Goal: Task Accomplishment & Management: Complete application form

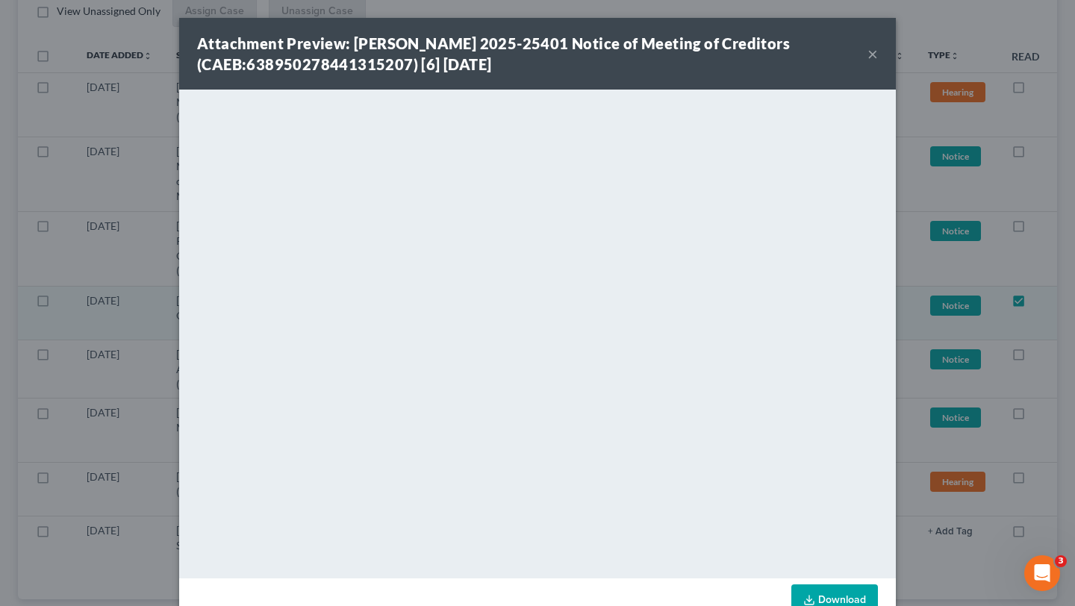
click at [870, 54] on button "×" at bounding box center [872, 54] width 10 height 18
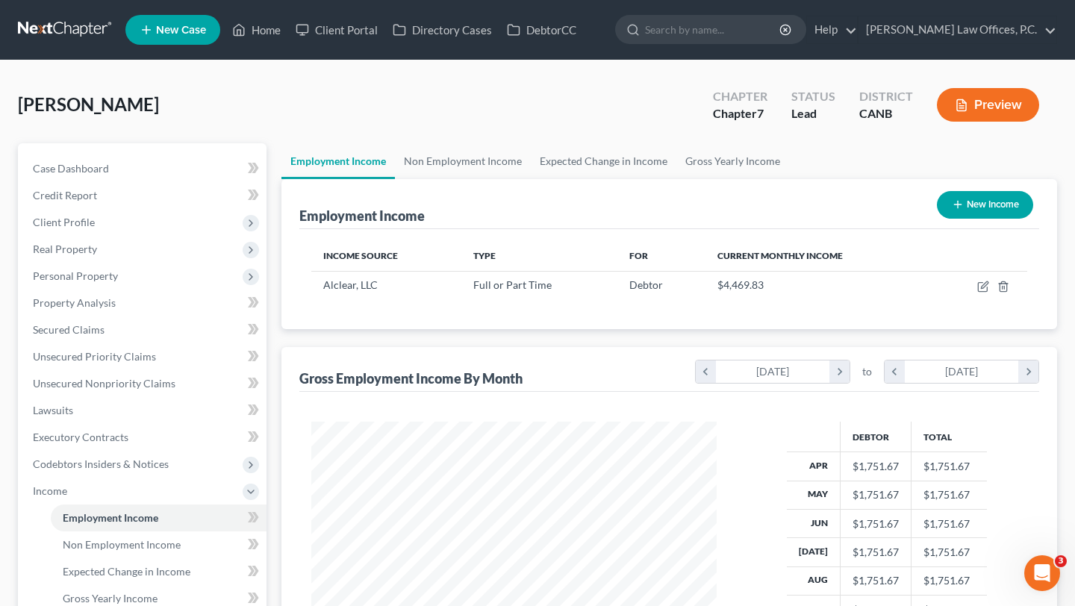
scroll to position [267, 434]
click at [986, 286] on icon "button" at bounding box center [983, 287] width 12 height 12
select select "0"
select select "7"
select select "2"
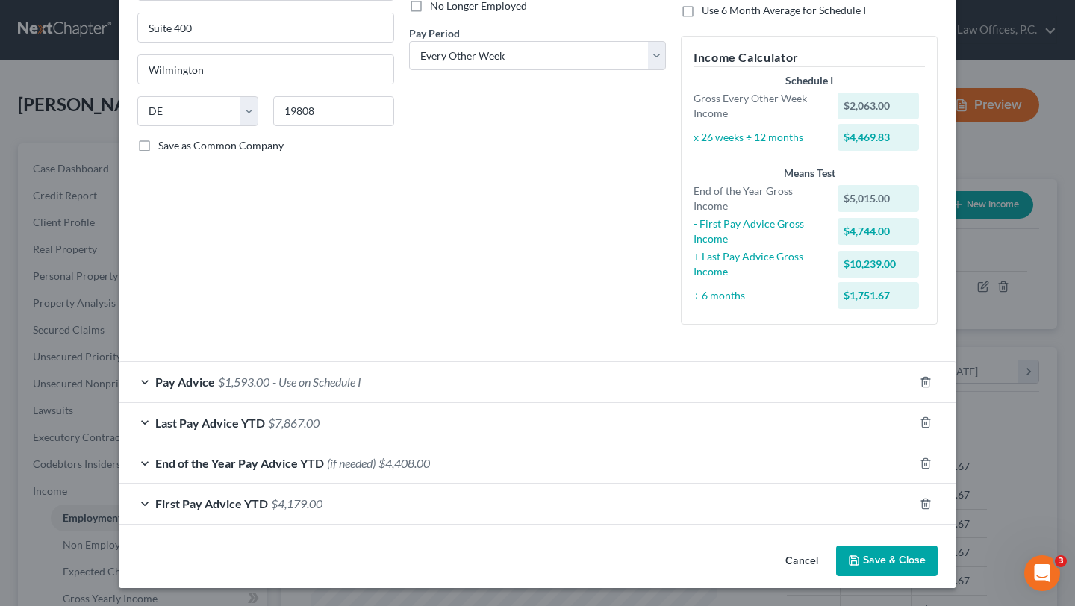
scroll to position [211, 0]
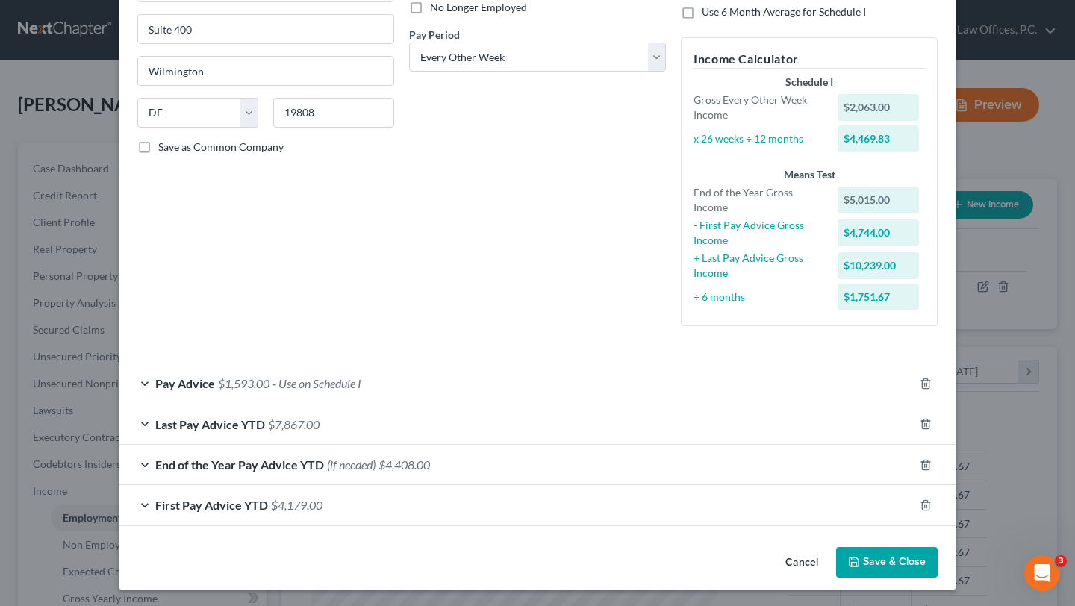
click at [782, 405] on div "Last Pay Advice YTD $7,867.00" at bounding box center [516, 425] width 794 height 40
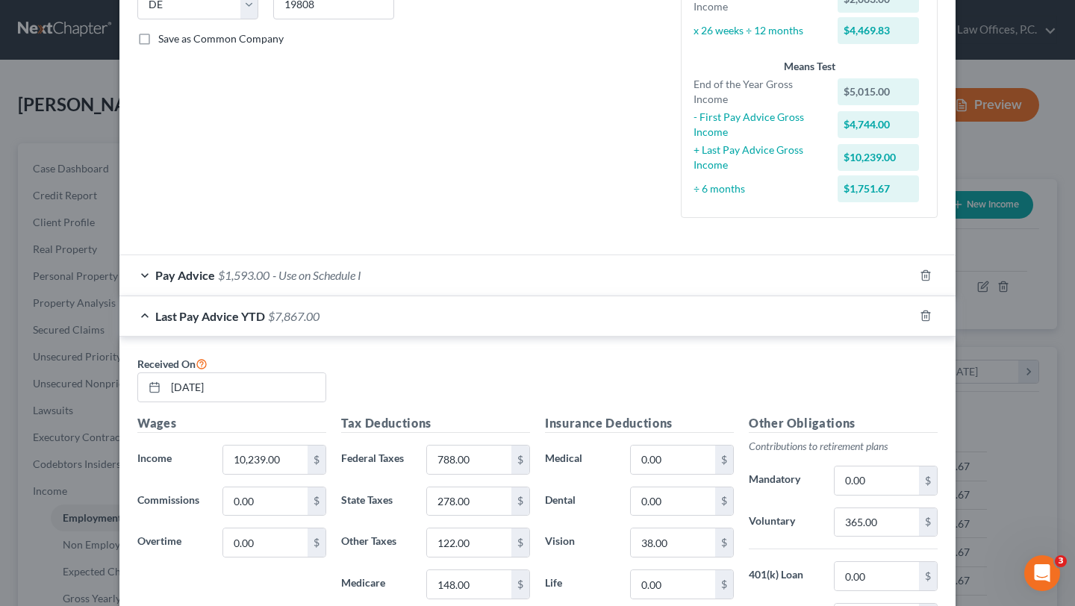
scroll to position [320, 0]
click at [644, 272] on div "Pay Advice $1,593.00 - Use on Schedule I" at bounding box center [516, 275] width 794 height 40
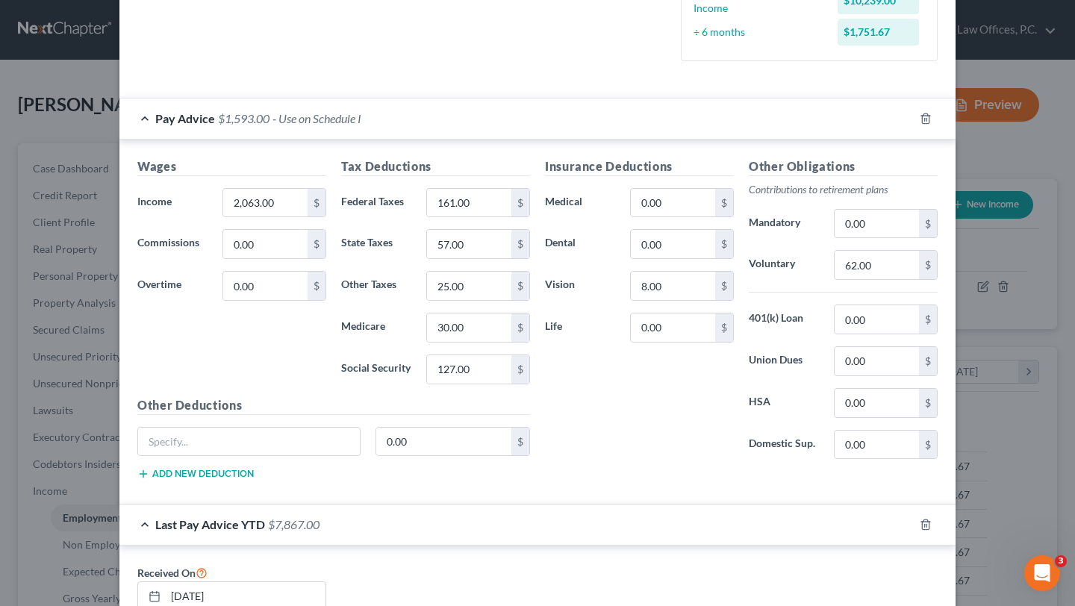
scroll to position [477, 0]
click at [679, 113] on div "Pay Advice $1,593.00 - Use on Schedule I" at bounding box center [516, 117] width 794 height 40
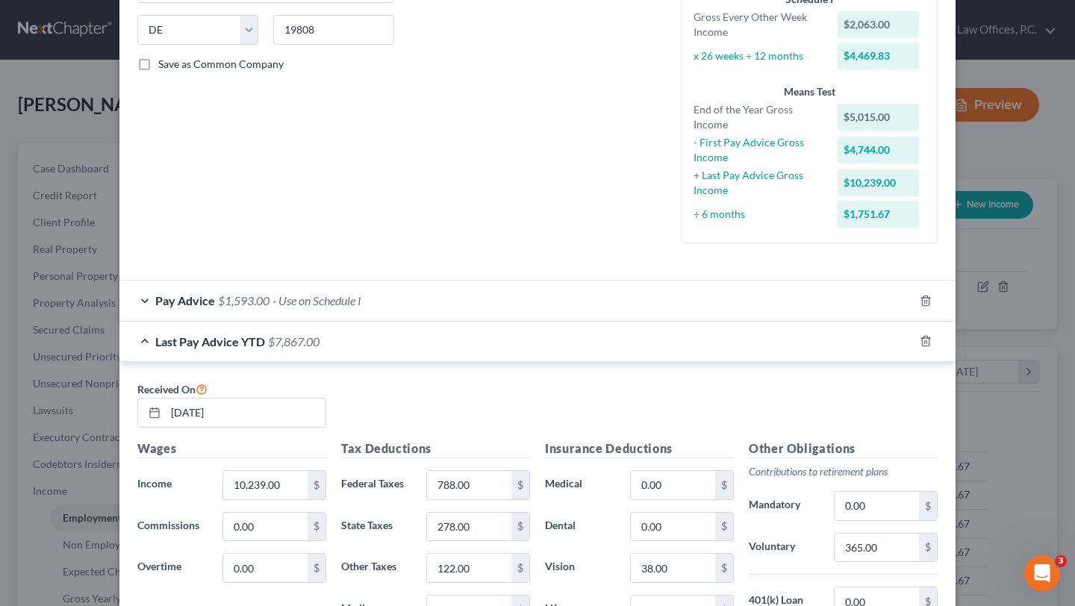
scroll to position [300, 0]
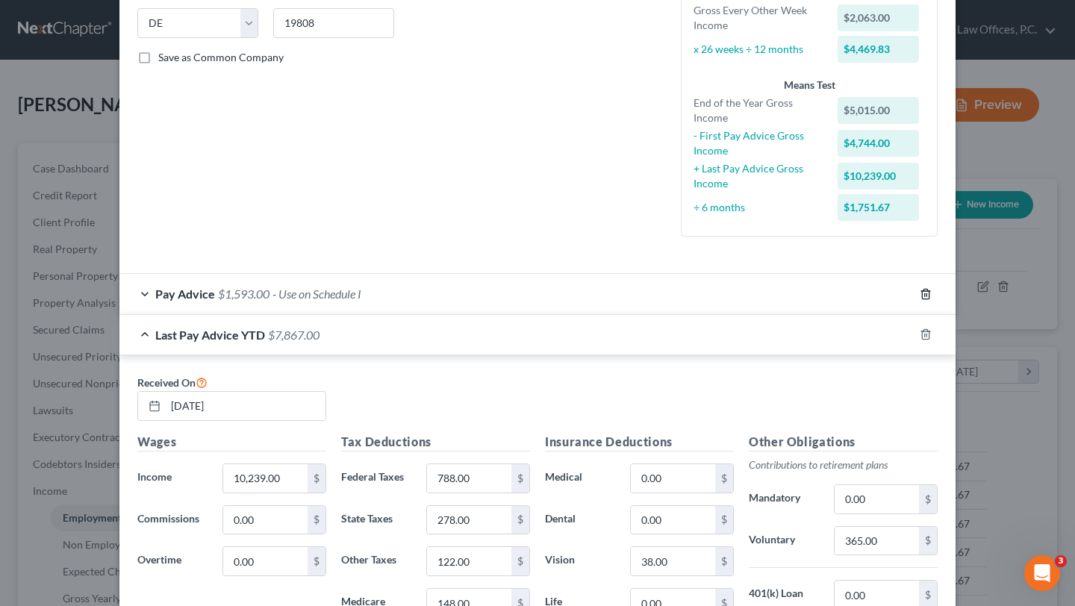
click at [927, 292] on icon "button" at bounding box center [926, 294] width 12 height 12
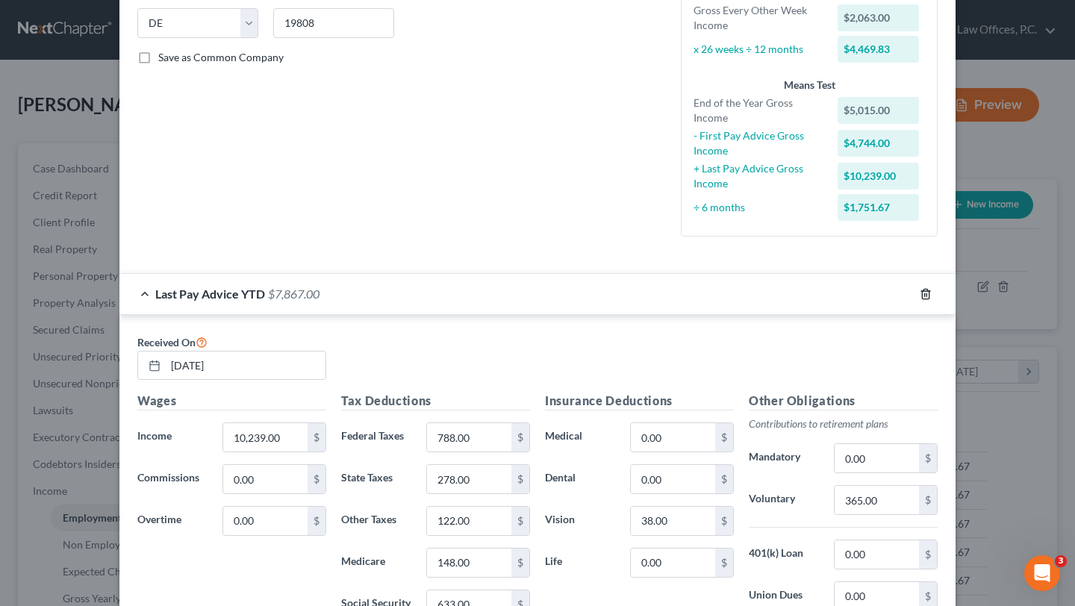
click at [925, 293] on icon "button" at bounding box center [926, 294] width 12 height 12
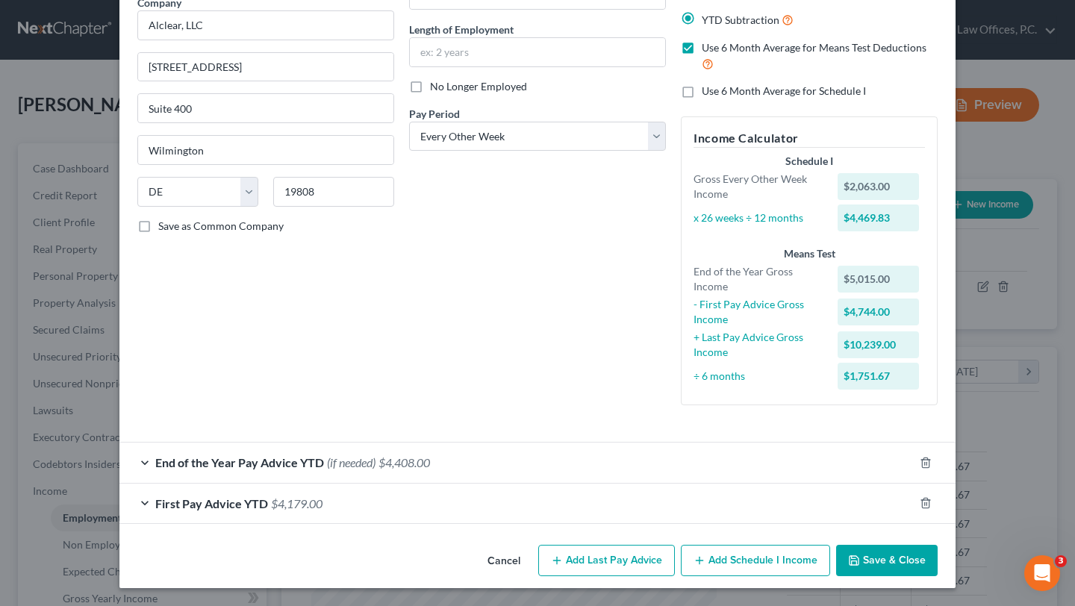
scroll to position [131, 0]
click at [926, 463] on icon "button" at bounding box center [926, 464] width 12 height 12
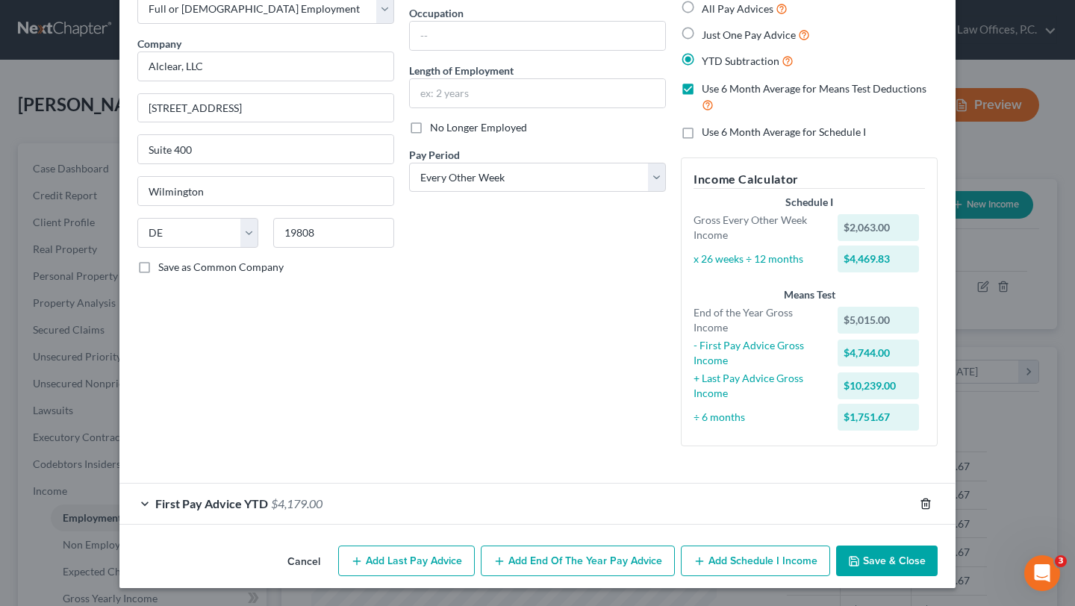
click at [923, 501] on polyline "button" at bounding box center [925, 501] width 9 height 0
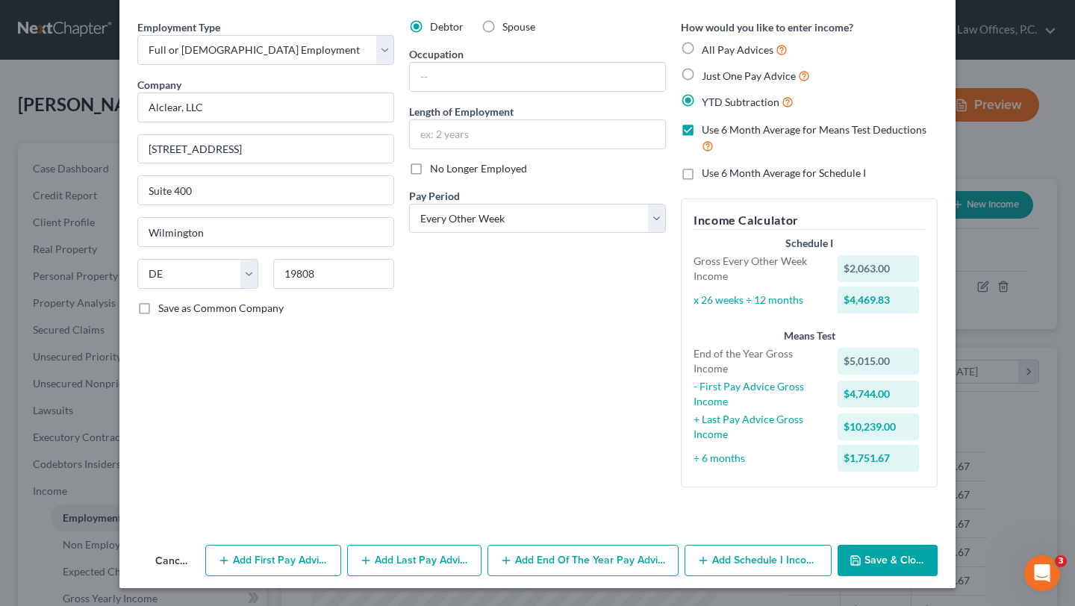
scroll to position [49, 0]
click at [317, 564] on button "Add First Pay Advice" at bounding box center [272, 560] width 135 height 31
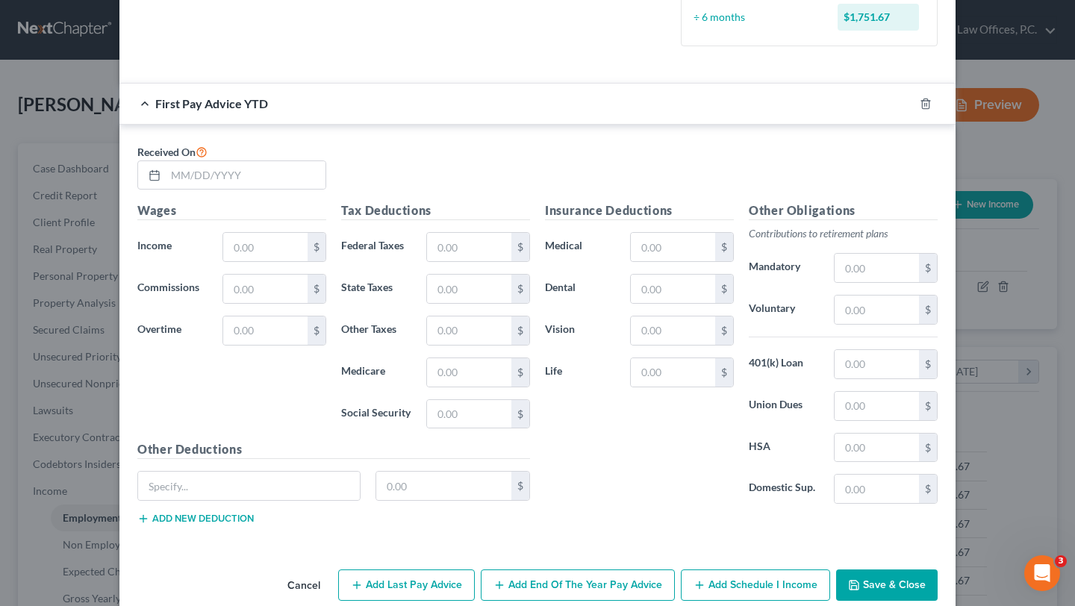
scroll to position [515, 0]
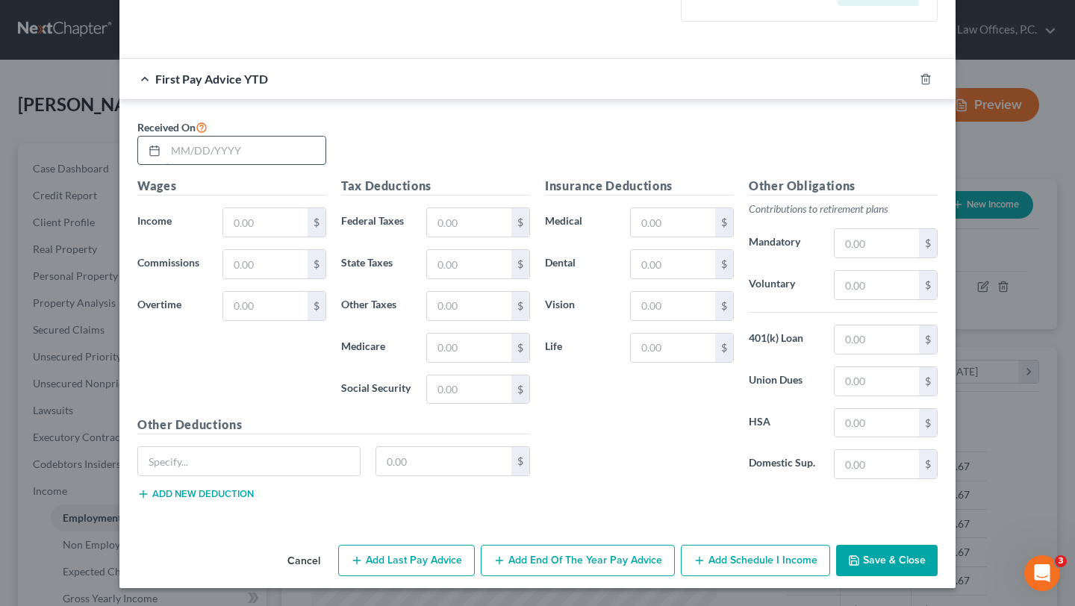
click at [198, 148] on input "text" at bounding box center [246, 151] width 160 height 28
type input "03/21/2025"
type input "10,239.71"
click at [467, 219] on input "text" at bounding box center [469, 222] width 84 height 28
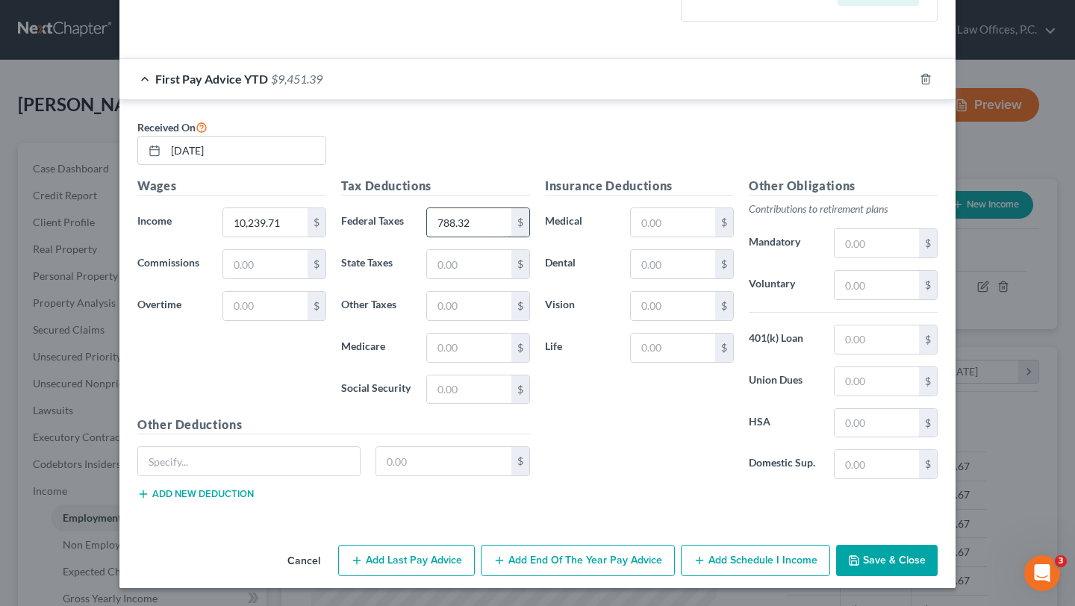
type input "788.32"
type input "277.99"
type input "122.42"
type input "147.93"
type input "632.51"
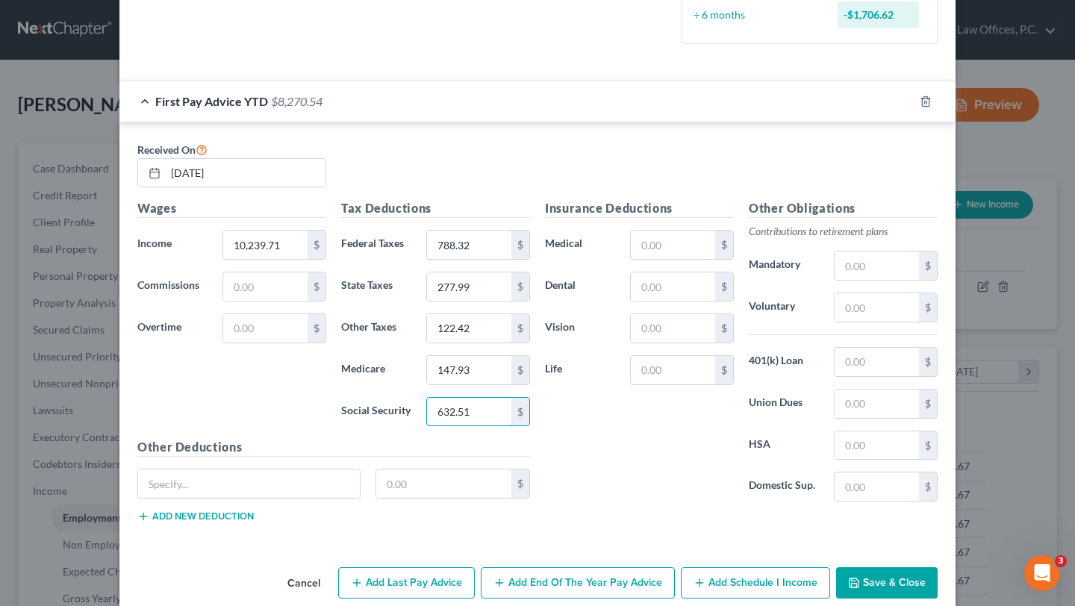
scroll to position [467, 0]
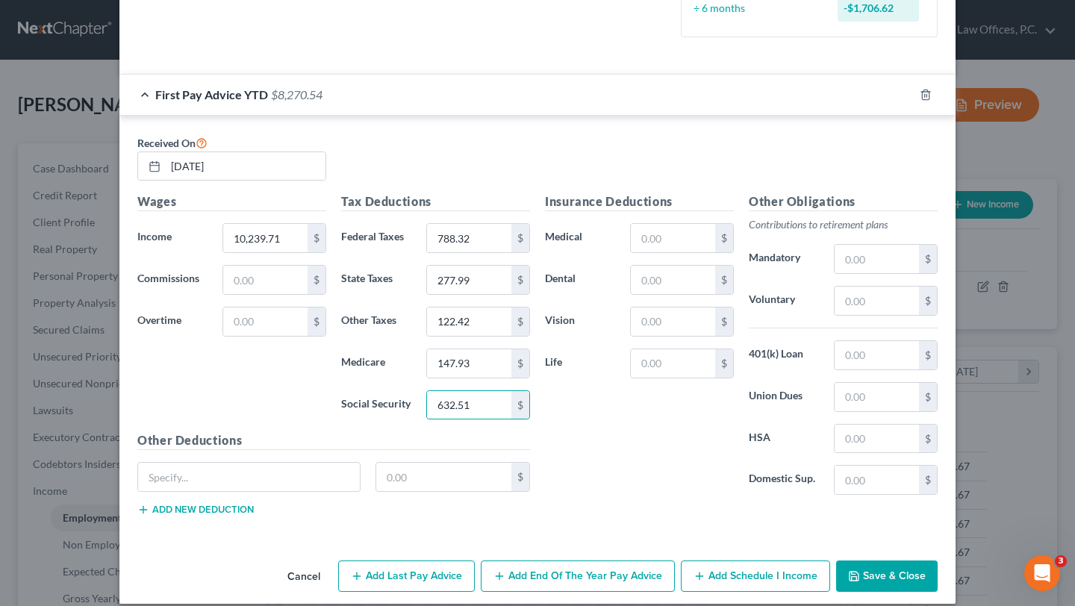
click at [588, 182] on div "Received On 03/21/2025" at bounding box center [537, 164] width 815 height 60
click at [876, 360] on input "text" at bounding box center [877, 355] width 84 height 28
click at [879, 290] on input "text" at bounding box center [877, 301] width 84 height 28
type input "365.53"
click at [673, 323] on input "text" at bounding box center [673, 322] width 84 height 28
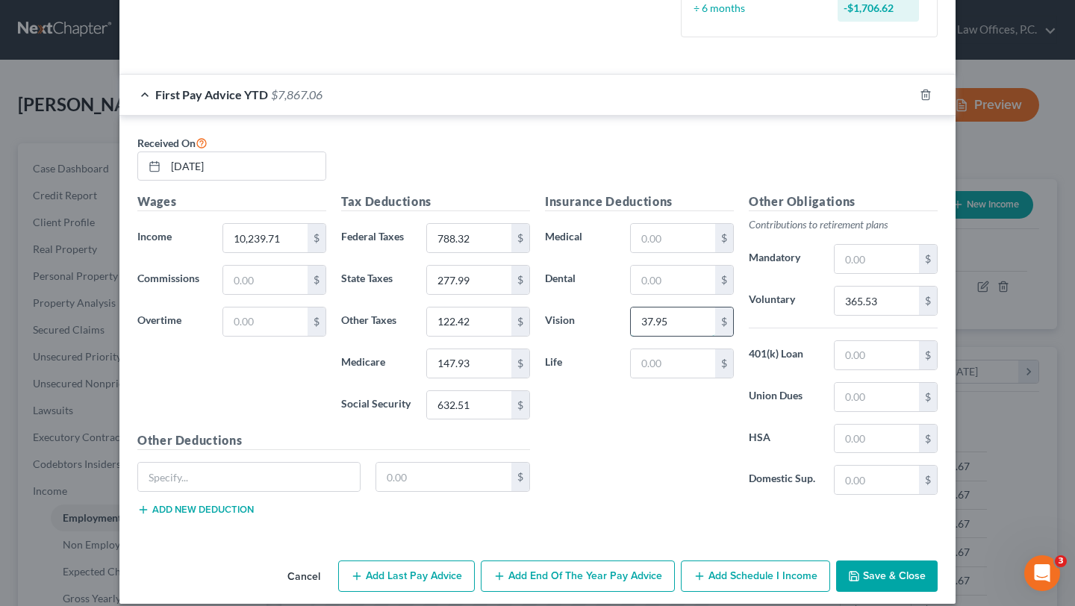
type input "37.95"
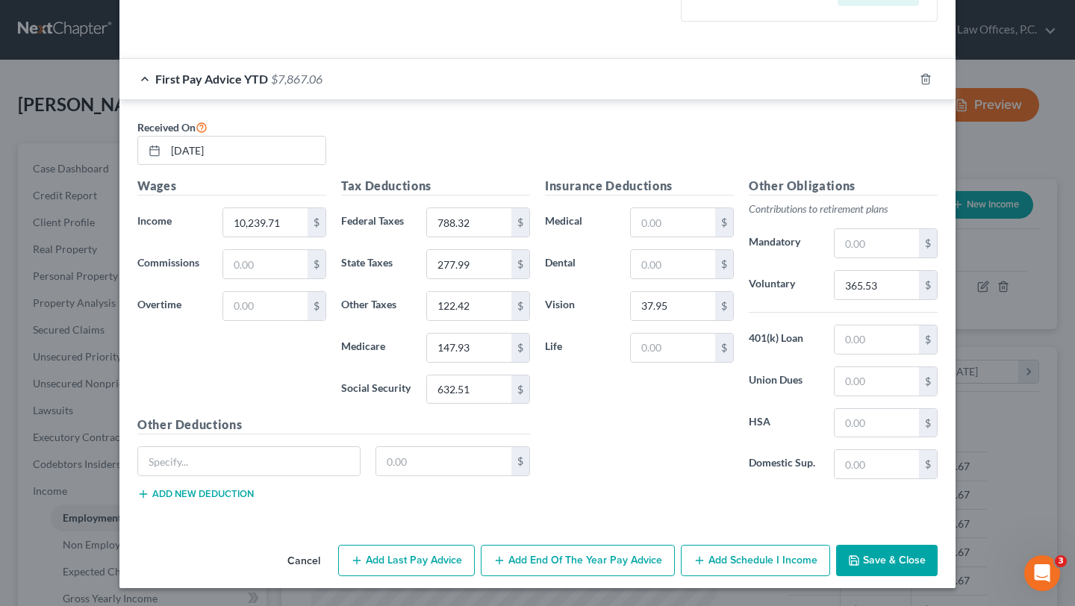
click at [551, 565] on button "Add End of the Year Pay Advice" at bounding box center [578, 560] width 194 height 31
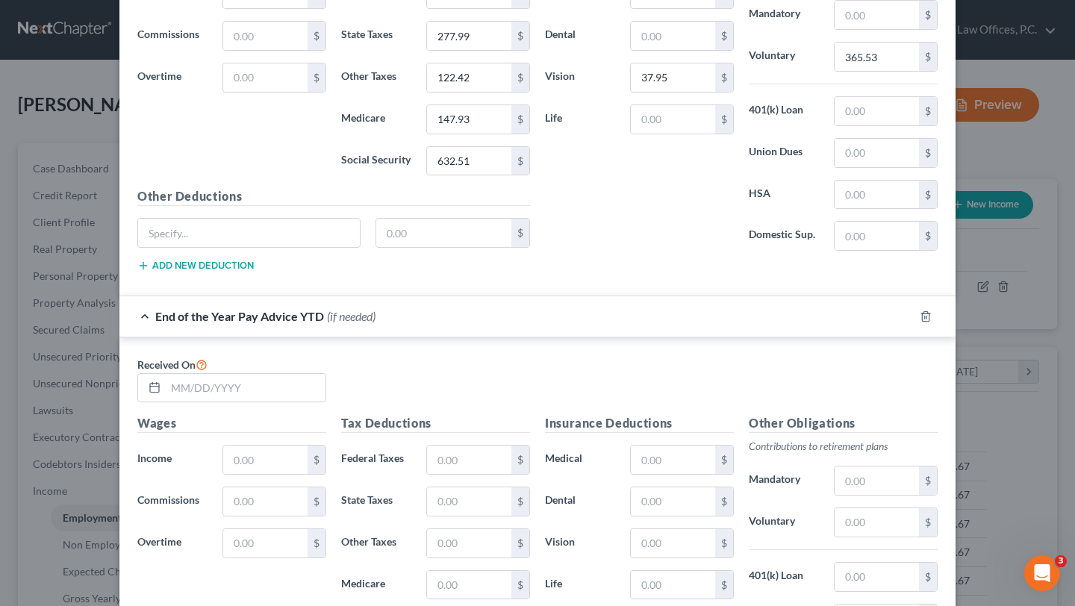
scroll to position [948, 0]
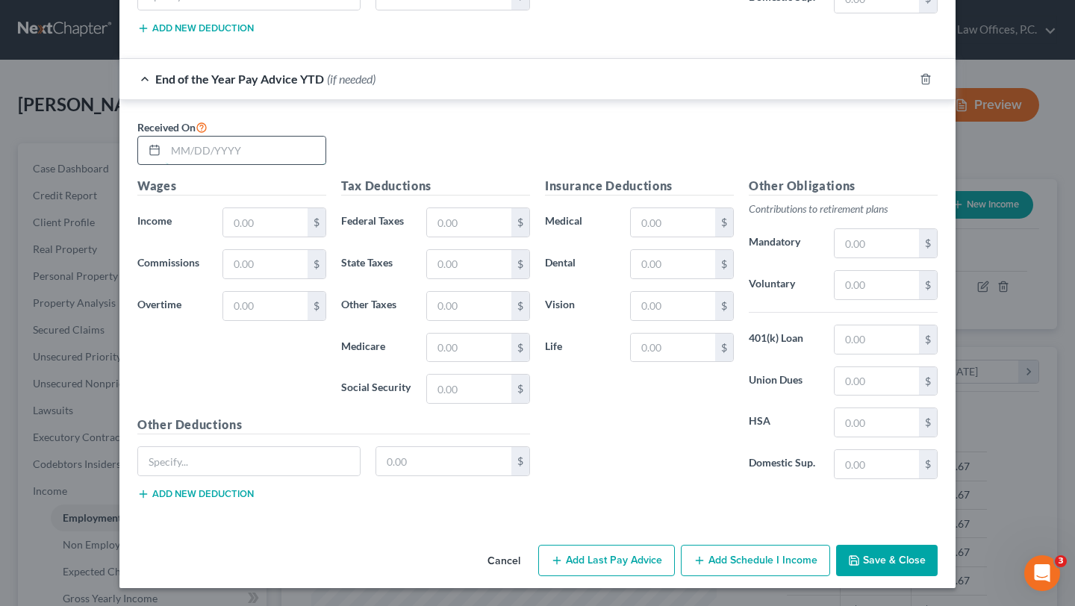
click at [258, 146] on input "text" at bounding box center [246, 151] width 160 height 28
type input "9/19/2025"
type input "40,918.86"
click at [482, 231] on input "text" at bounding box center [469, 222] width 84 height 28
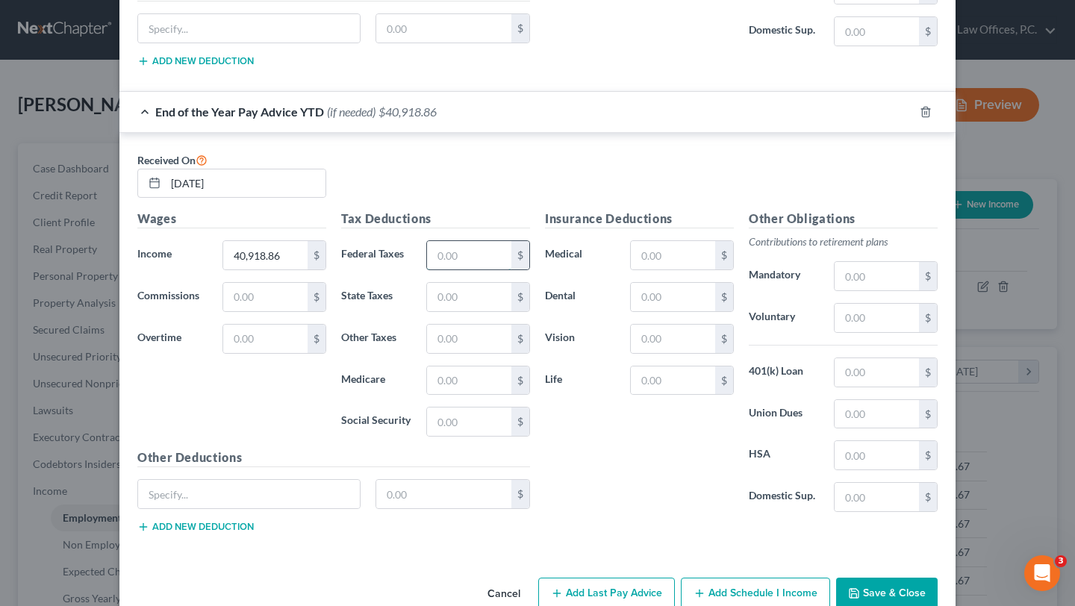
scroll to position [981, 0]
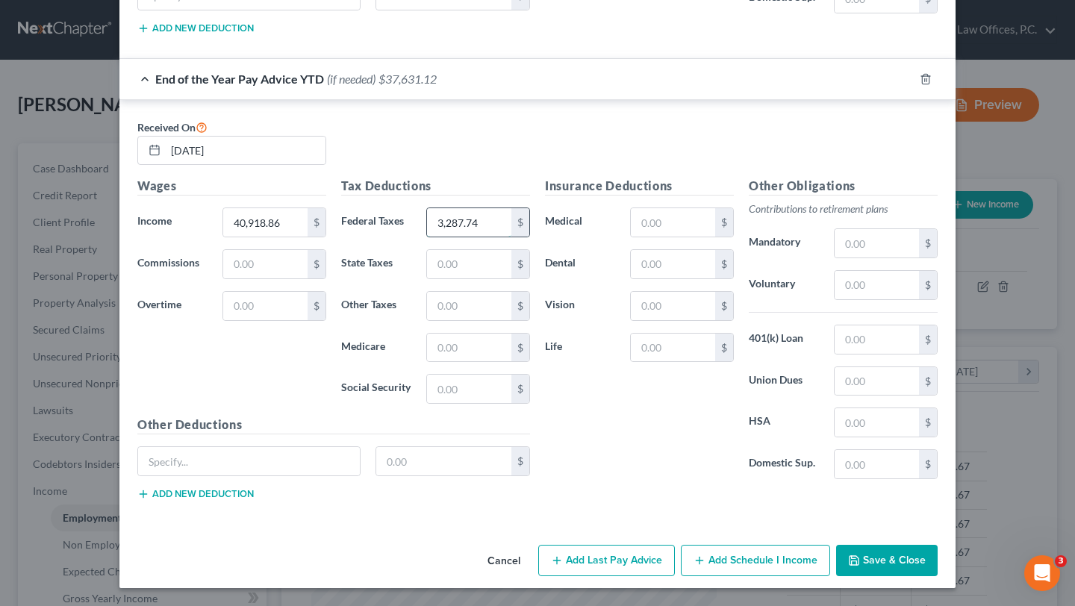
type input "3,287.74"
type input "1,235.02"
type input "489.57"
type input "591.56"
type input "2,529.44"
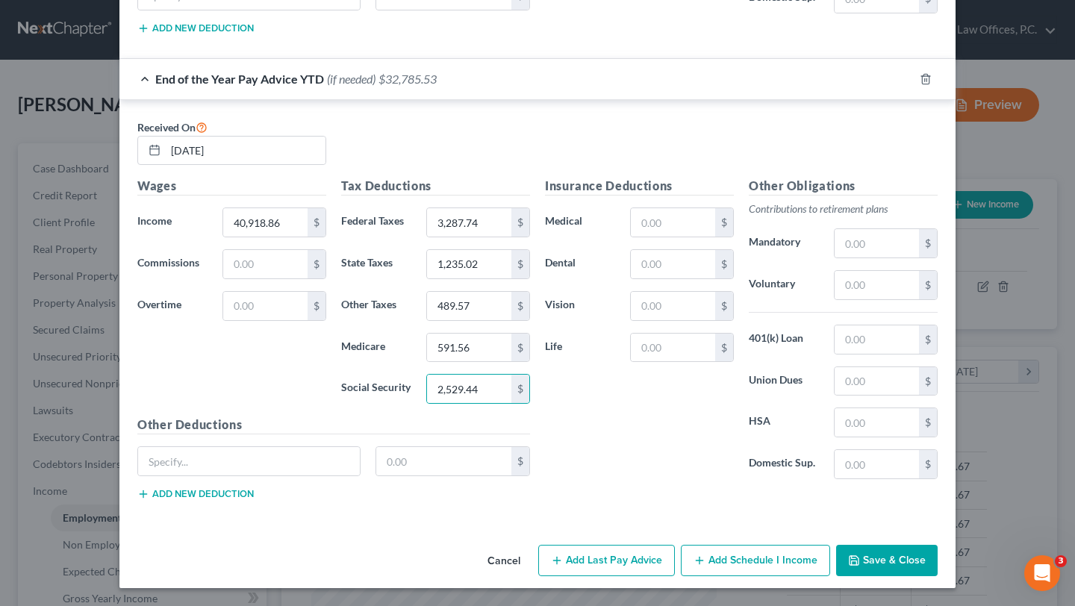
click at [620, 146] on div "Received On 9/19/2025" at bounding box center [537, 148] width 815 height 60
click at [850, 278] on input "text" at bounding box center [877, 285] width 84 height 28
type input "2,166.87"
click at [659, 304] on input "text" at bounding box center [673, 306] width 84 height 28
type input "121.44"
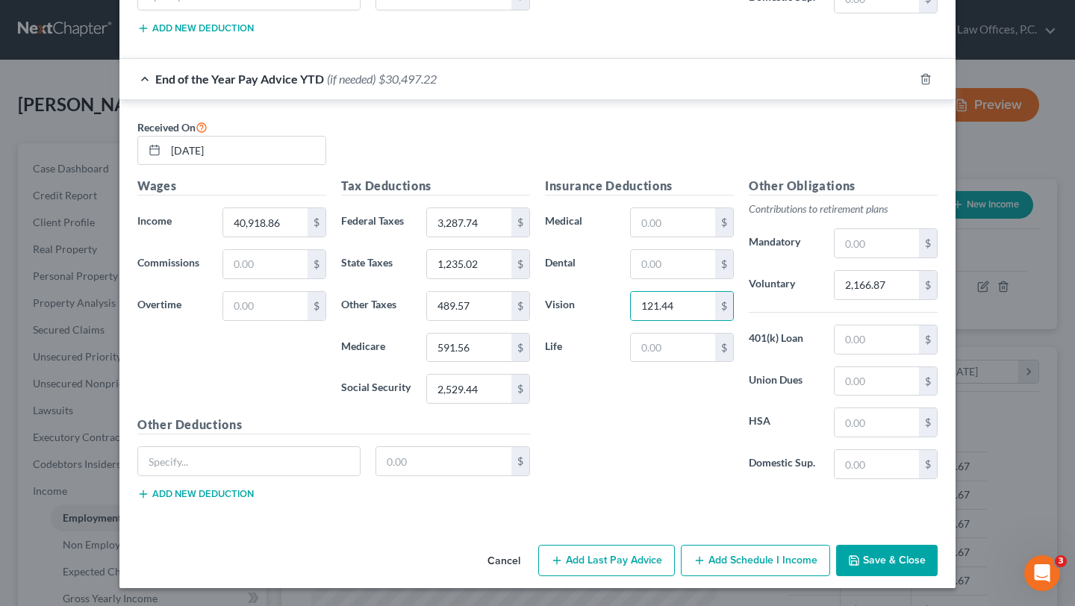
click at [623, 356] on div "$" at bounding box center [682, 348] width 119 height 30
click at [890, 335] on input "text" at bounding box center [877, 339] width 84 height 28
type input "2,116.73"
click at [758, 369] on label "Union Dues" at bounding box center [783, 382] width 85 height 30
click at [886, 564] on button "Save & Close" at bounding box center [887, 560] width 102 height 31
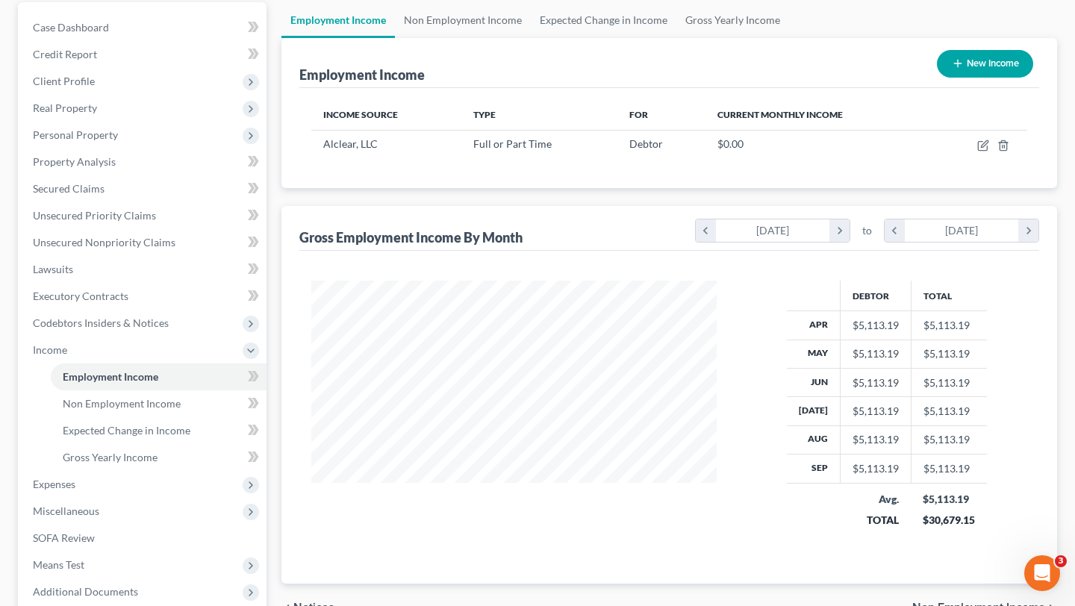
scroll to position [155, 0]
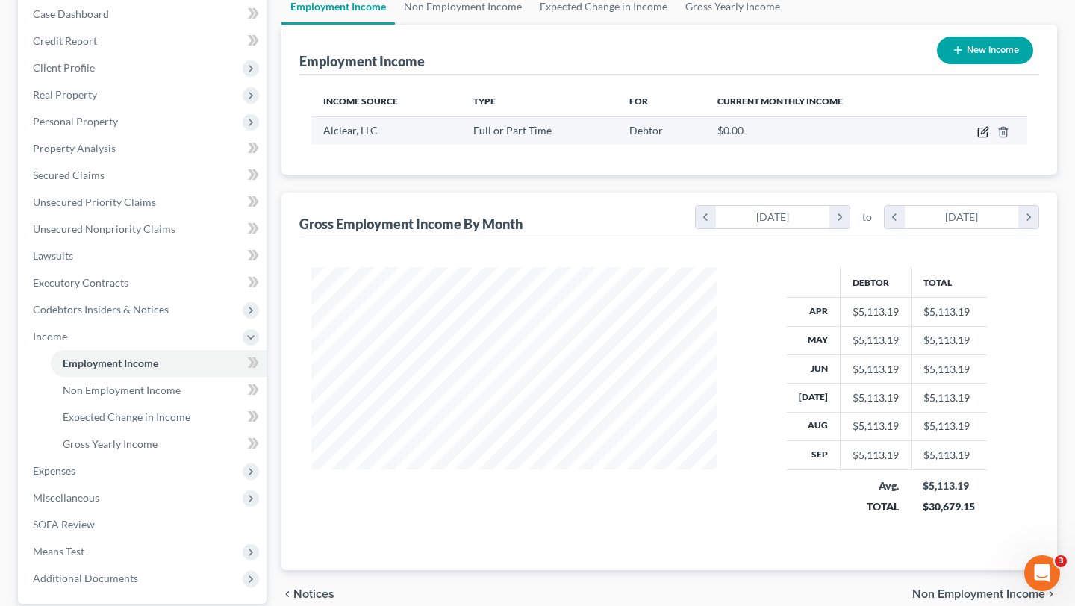
click at [982, 128] on icon "button" at bounding box center [983, 132] width 12 height 12
select select "0"
select select "7"
select select "2"
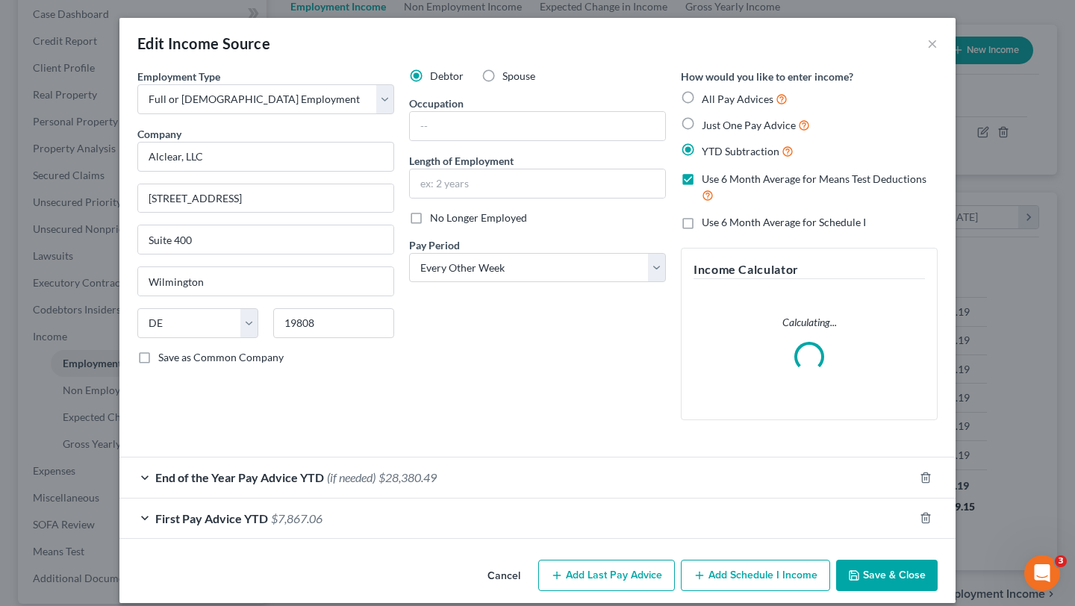
scroll to position [14, 0]
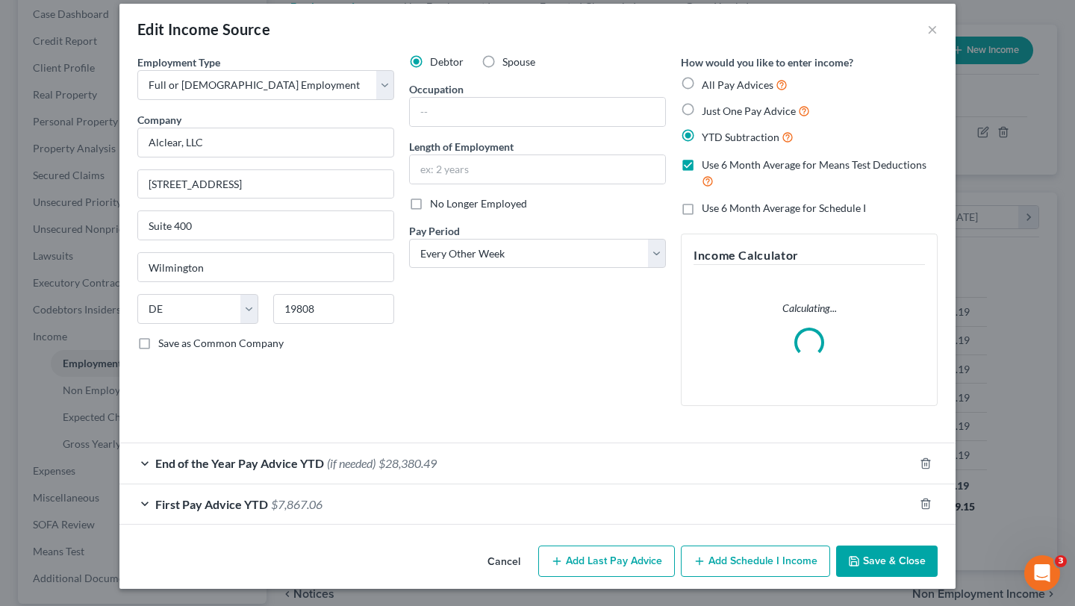
click at [723, 219] on div "How would you like to enter income? All Pay Advices Just One Pay Advice YTD Sub…" at bounding box center [809, 236] width 272 height 364
click at [723, 214] on span "Use 6 Month Average for Schedule I" at bounding box center [784, 208] width 164 height 13
click at [717, 211] on input "Use 6 Month Average for Schedule I" at bounding box center [713, 206] width 10 height 10
checkbox input "true"
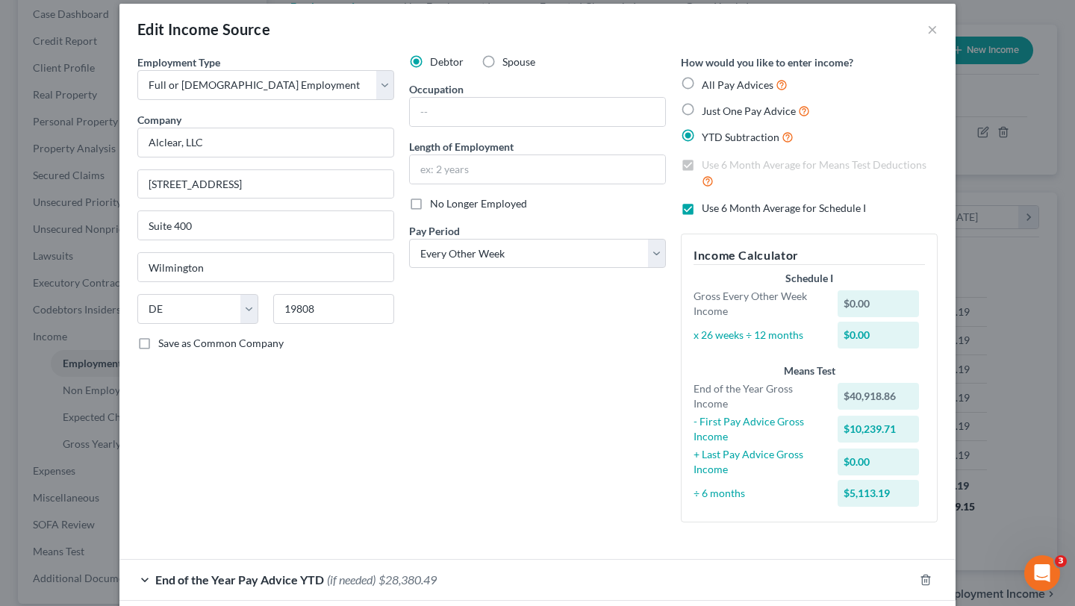
scroll to position [131, 0]
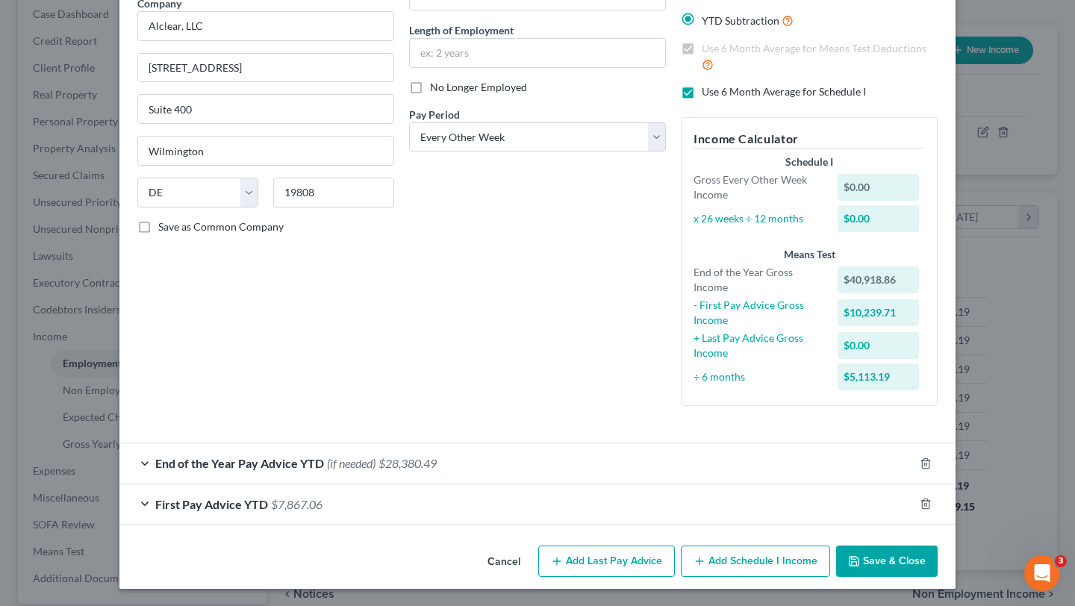
click at [882, 558] on button "Save & Close" at bounding box center [887, 561] width 102 height 31
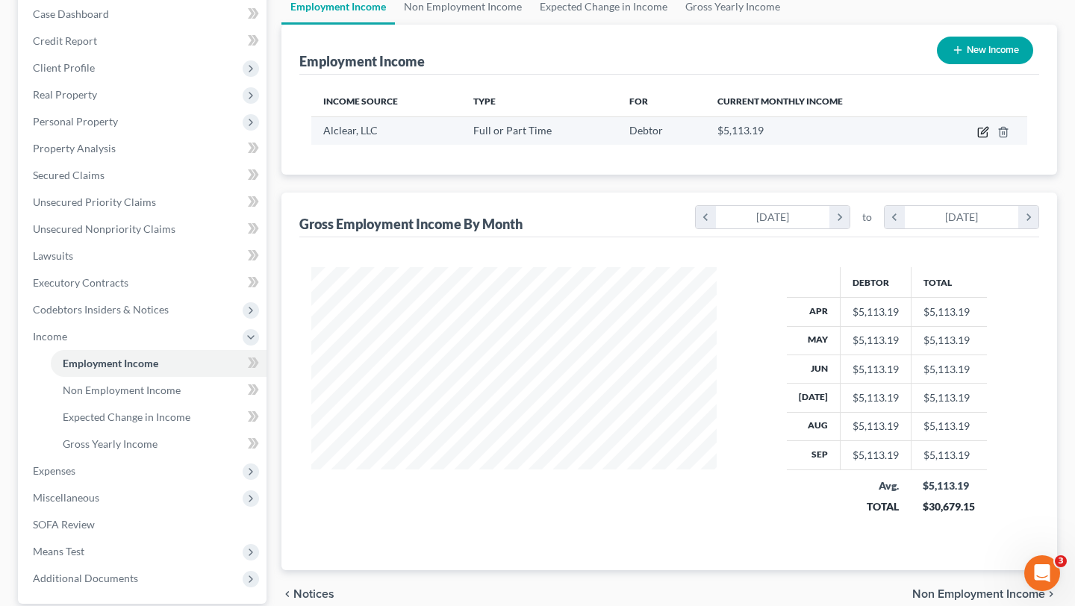
click at [983, 130] on icon "button" at bounding box center [983, 132] width 12 height 12
select select "0"
select select "7"
select select "2"
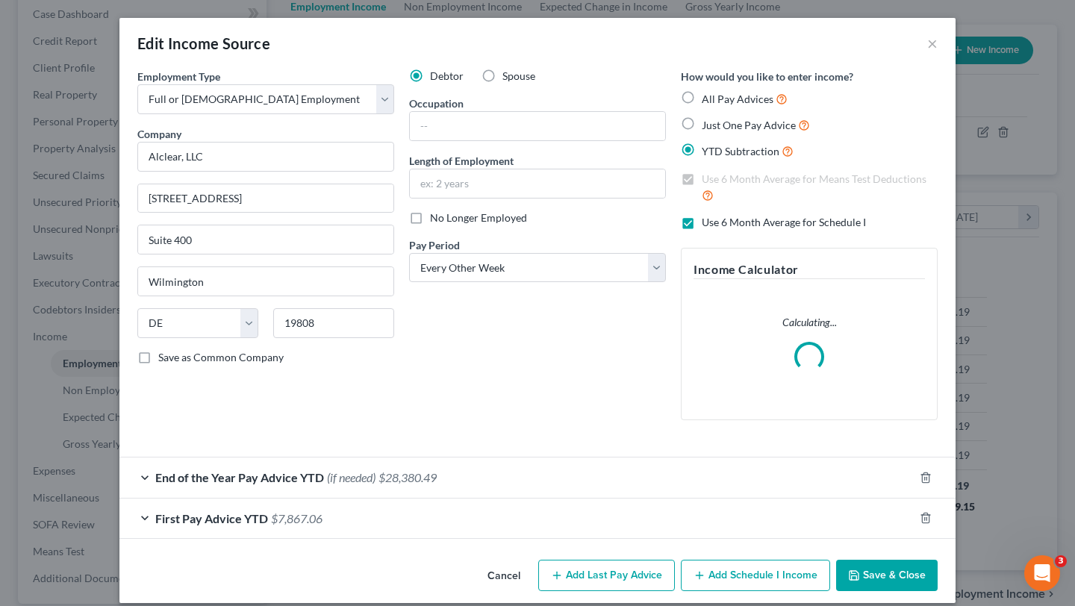
scroll to position [14, 0]
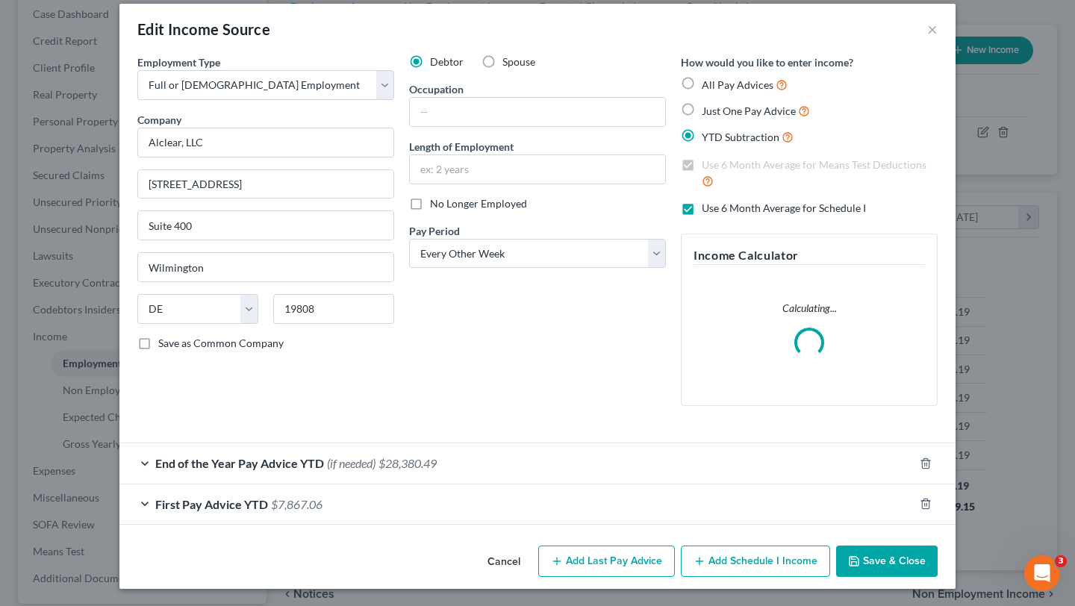
click at [592, 463] on div "End of the Year Pay Advice YTD (if needed) $28,380.49" at bounding box center [516, 463] width 794 height 40
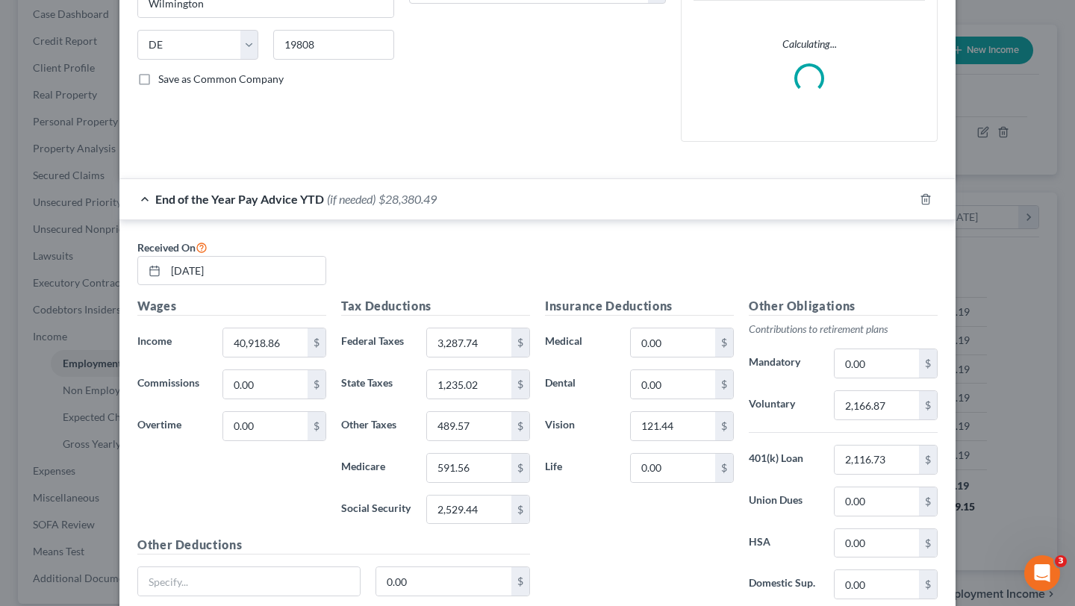
scroll to position [440, 0]
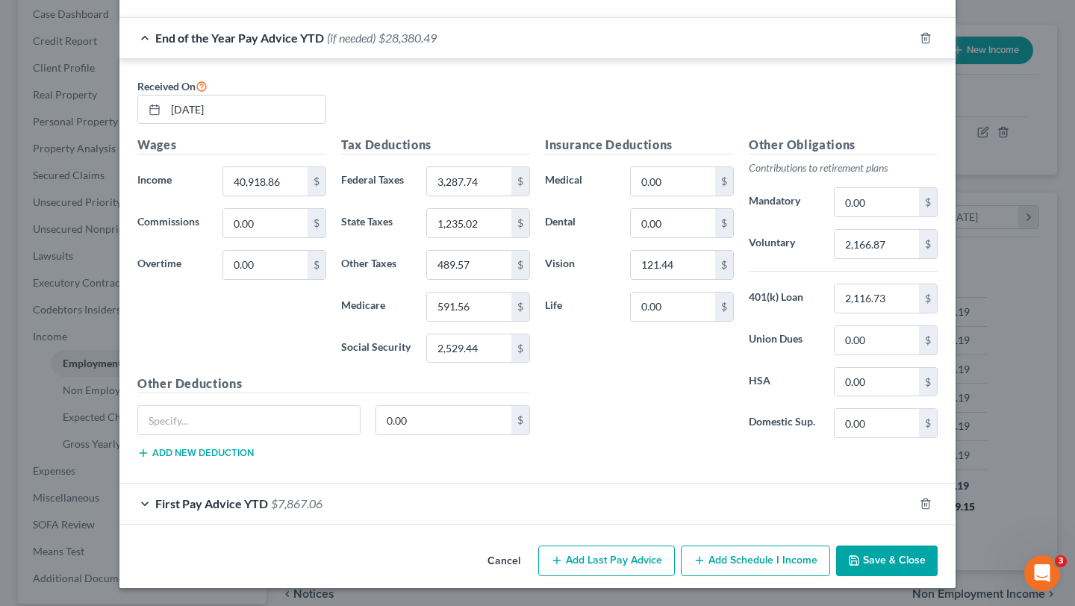
click at [633, 567] on button "Add Last Pay Advice" at bounding box center [606, 561] width 137 height 31
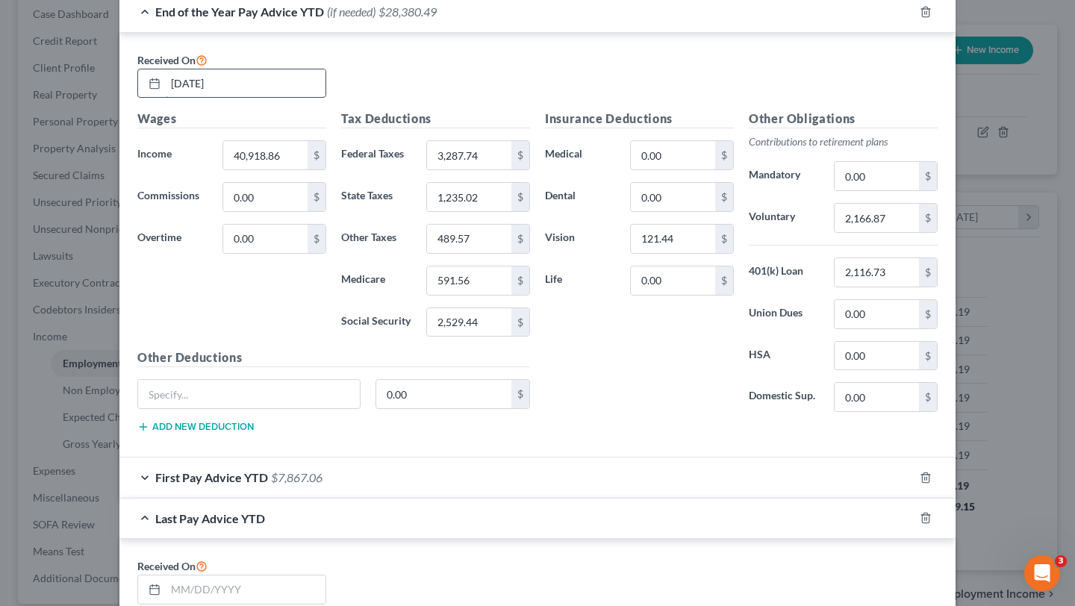
click at [231, 84] on input "09/19/2025" at bounding box center [246, 83] width 160 height 28
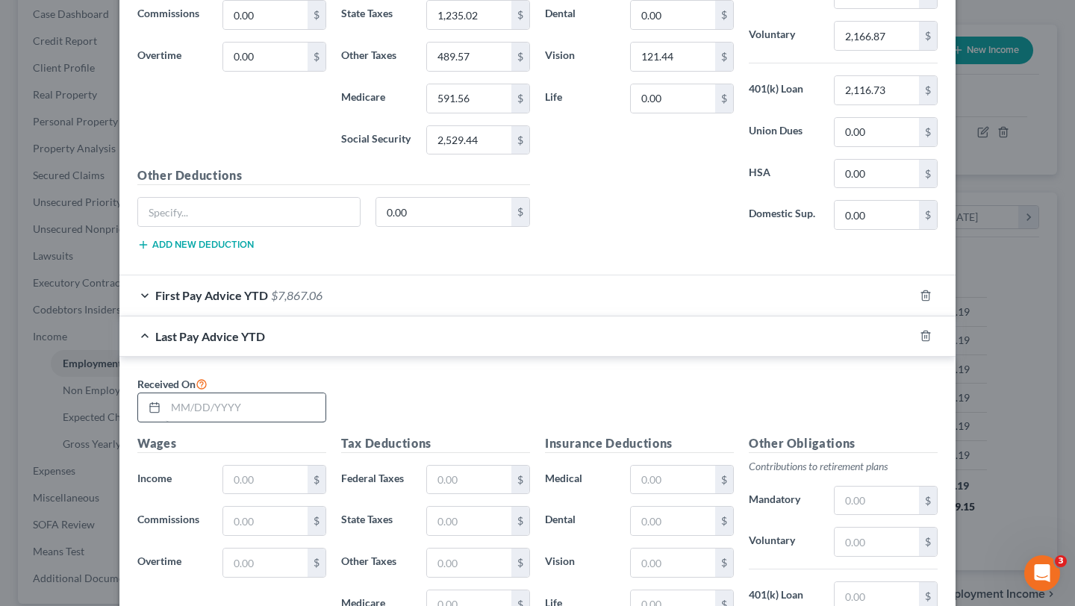
scroll to position [764, 0]
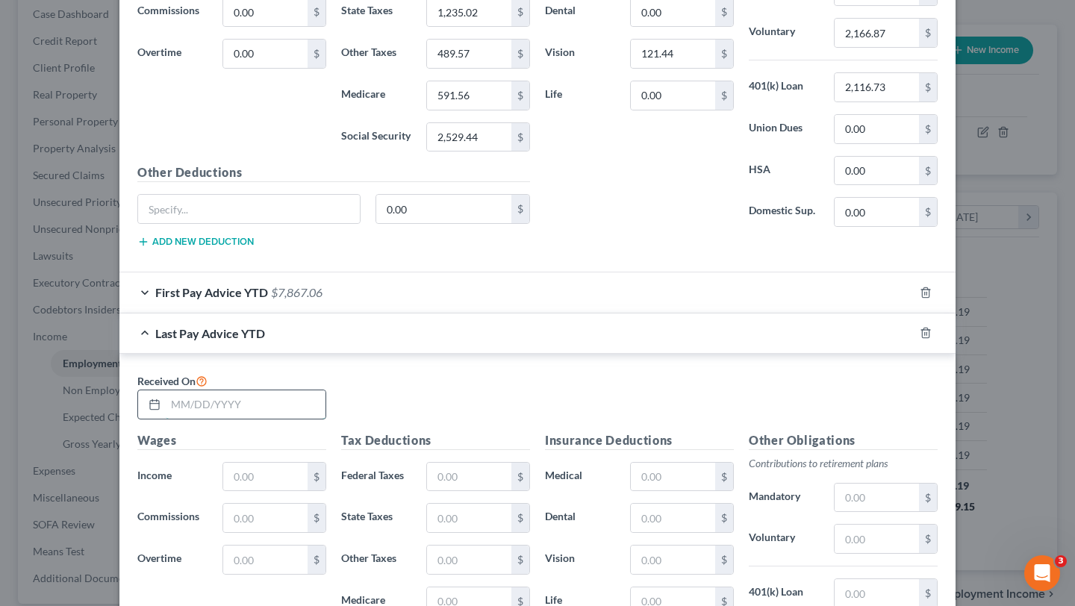
click at [252, 412] on input "text" at bounding box center [246, 404] width 160 height 28
paste input "09/19/2025"
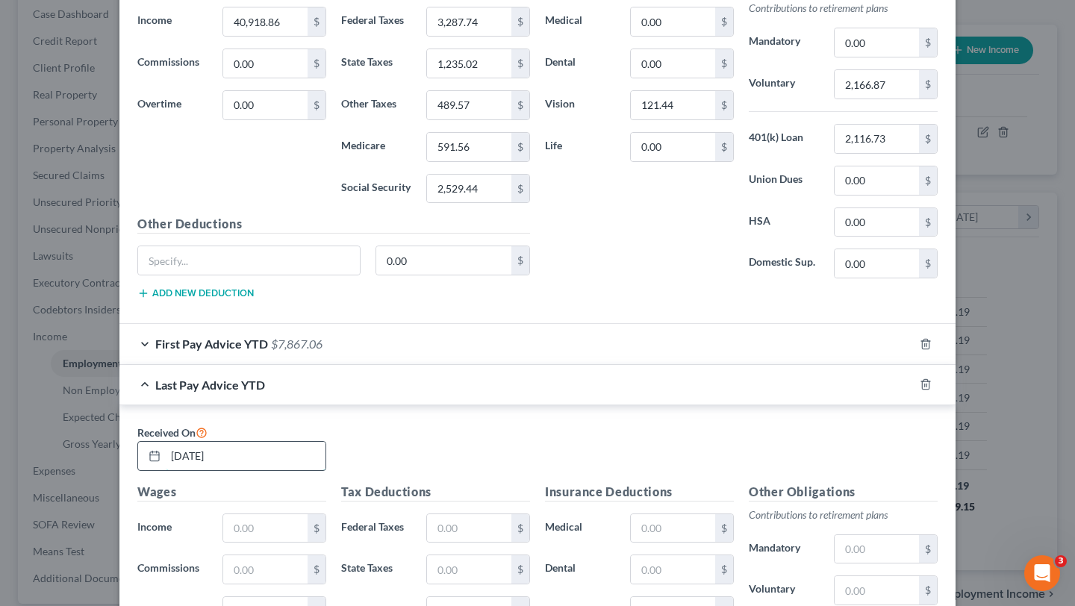
scroll to position [703, 0]
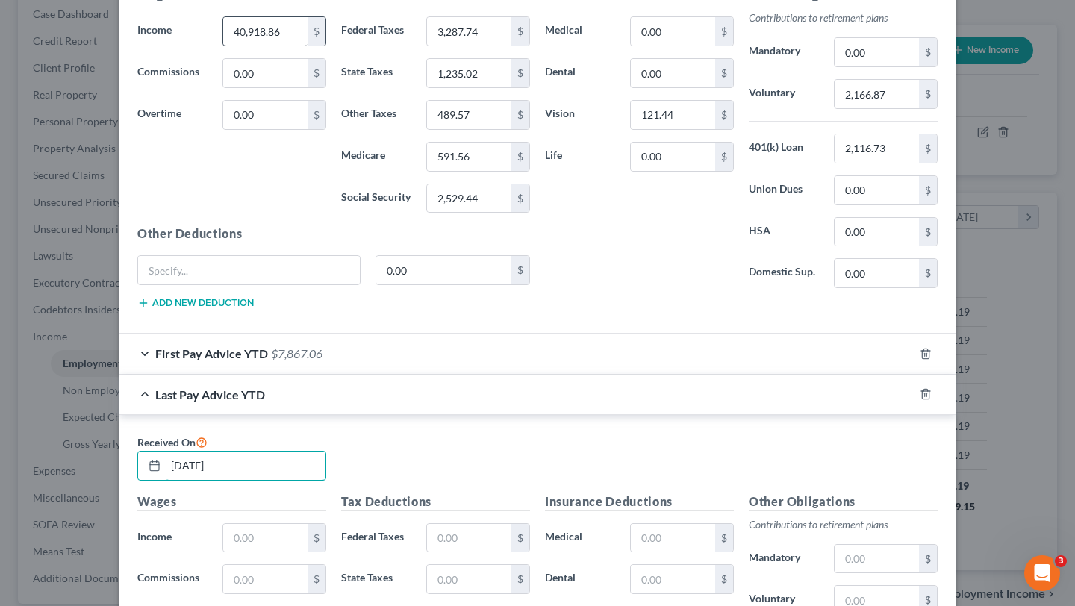
type input "09/19/2025"
click at [281, 37] on input "40,918.86" at bounding box center [265, 31] width 84 height 28
paste input "09/19/2025"
type input "40,918.86"
click at [269, 532] on input "text" at bounding box center [265, 538] width 84 height 28
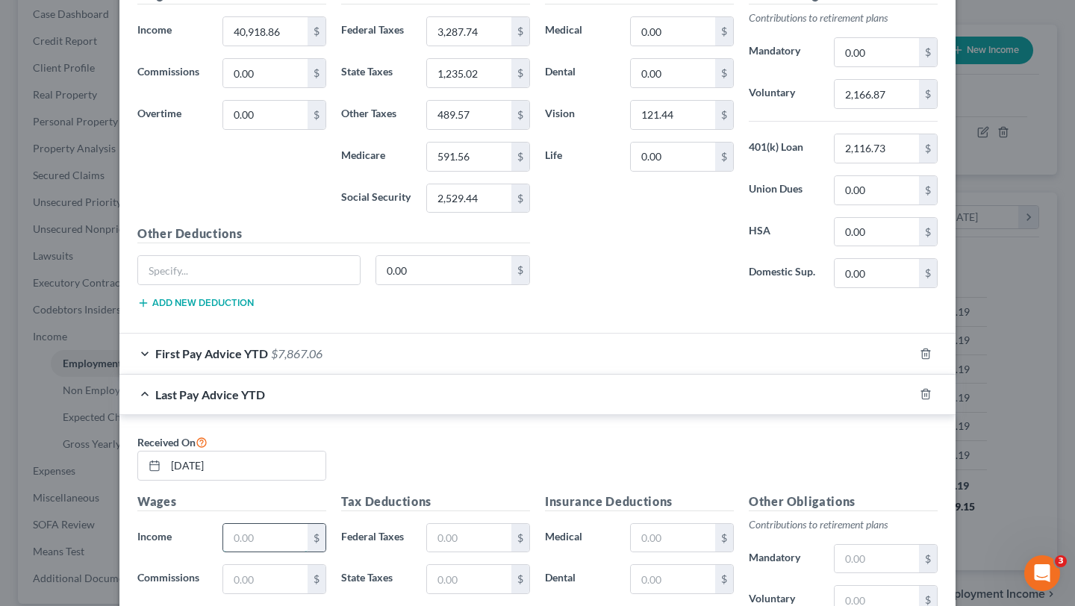
paste input "40,918.86"
type input "40,918.86"
click at [468, 17] on input "3,287.74" at bounding box center [469, 31] width 84 height 28
click at [445, 530] on input "text" at bounding box center [469, 538] width 84 height 28
paste input "3,287.74"
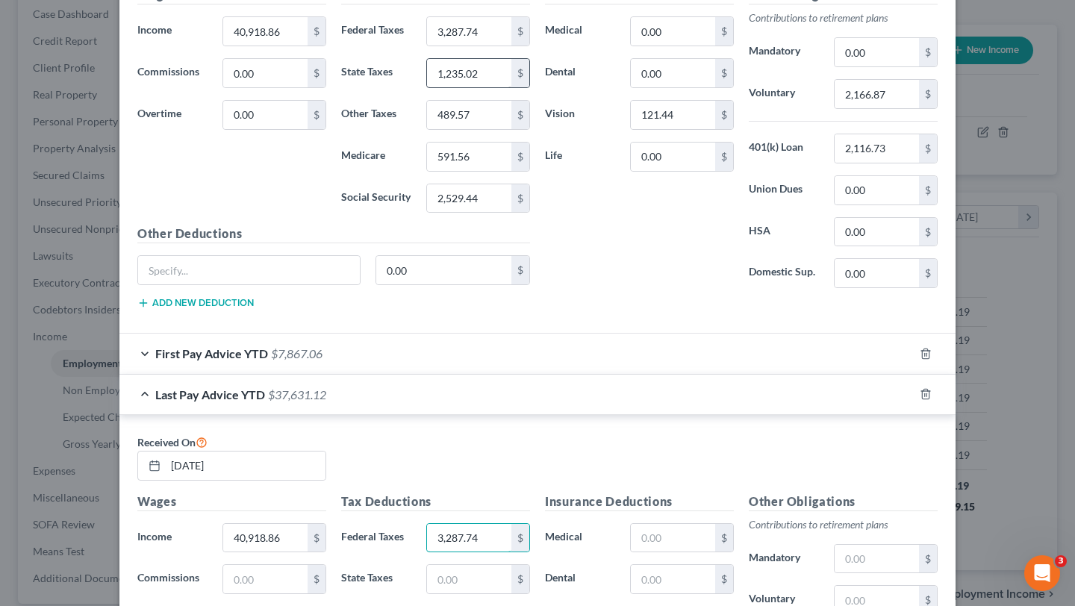
type input "3,287.74"
click at [479, 74] on input "1,235.02" at bounding box center [469, 73] width 84 height 28
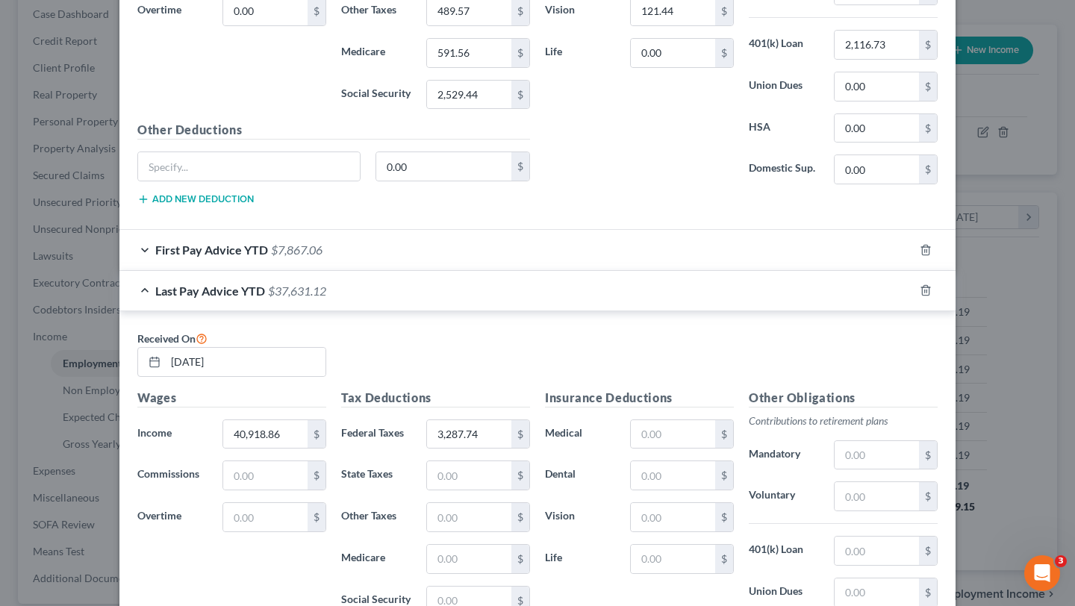
scroll to position [812, 0]
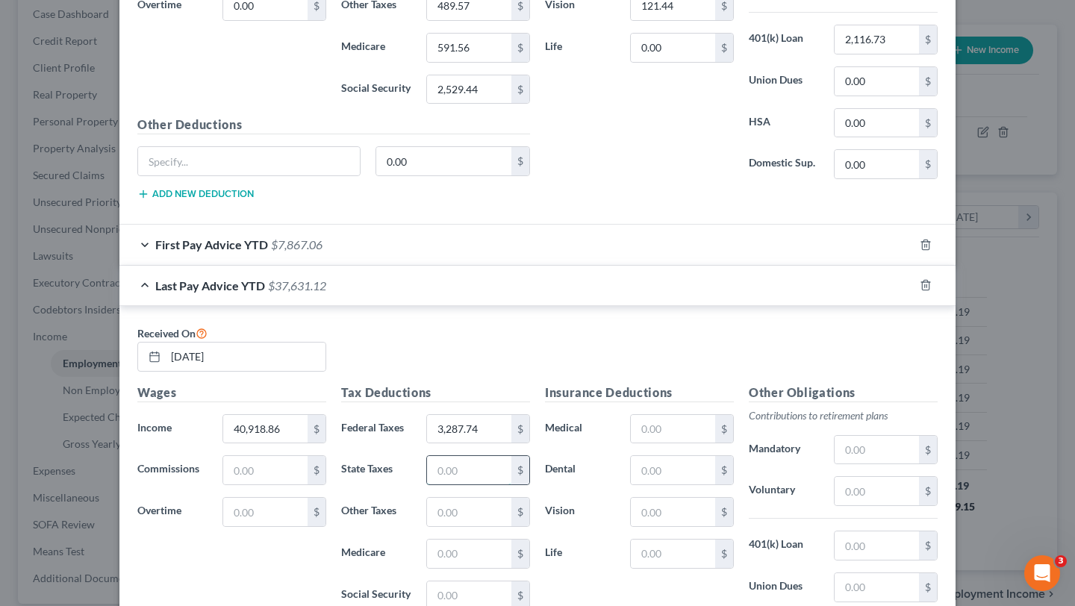
click at [473, 471] on input "text" at bounding box center [469, 470] width 84 height 28
paste input "1,235.02"
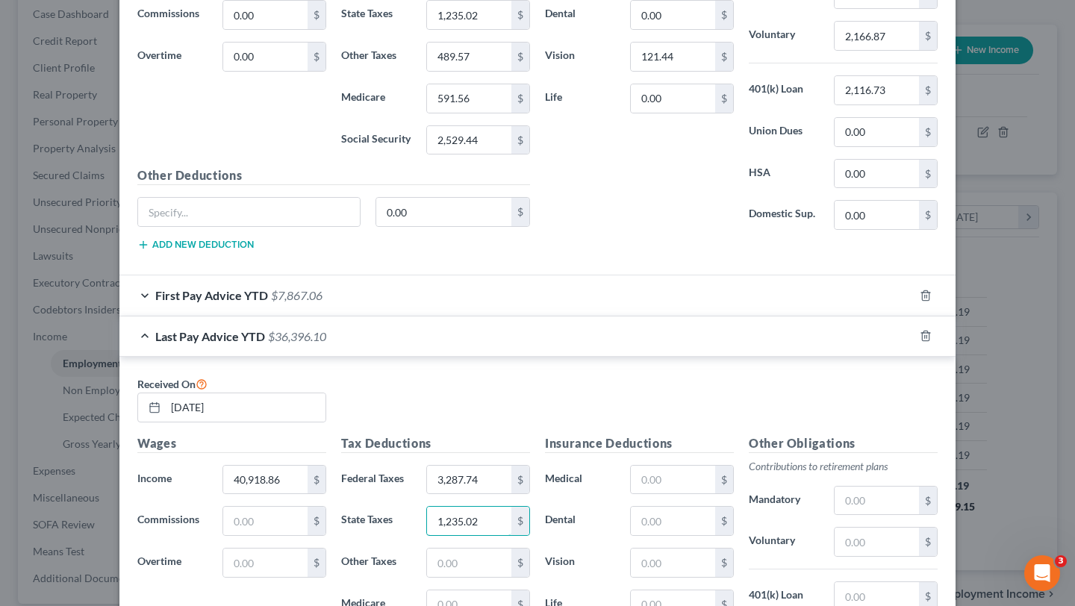
scroll to position [759, 0]
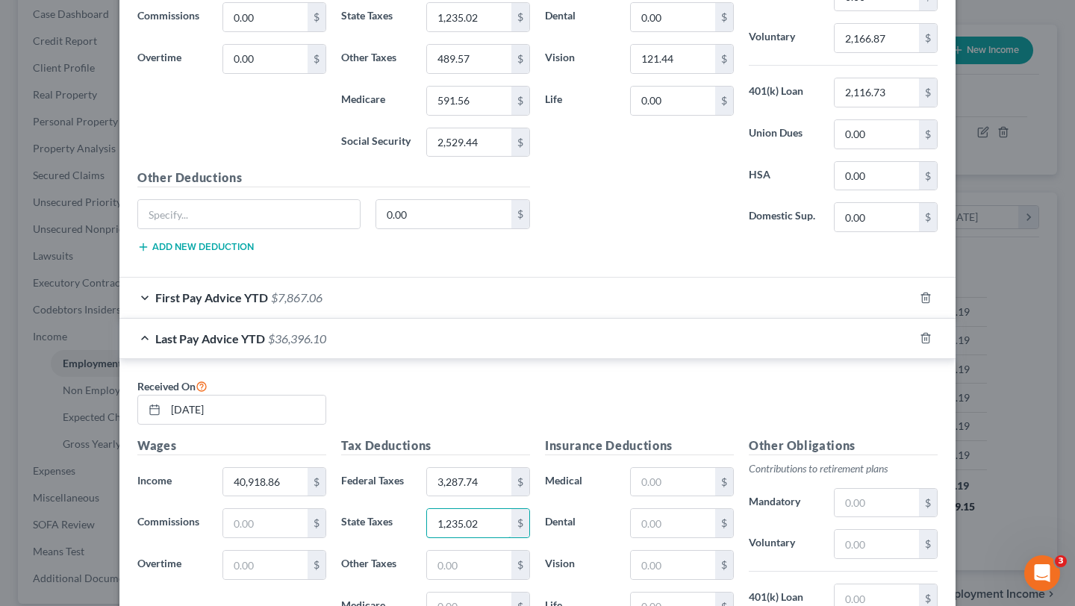
type input "1,235.02"
click at [505, 78] on div "Tax Deductions Federal Taxes 3,287.74 $ State Taxes 1,235.02 $ Other Taxes 489.…" at bounding box center [436, 49] width 204 height 239
click at [493, 68] on input "489.57" at bounding box center [469, 59] width 84 height 28
click at [464, 570] on input "text" at bounding box center [469, 565] width 84 height 28
paste input "489.57"
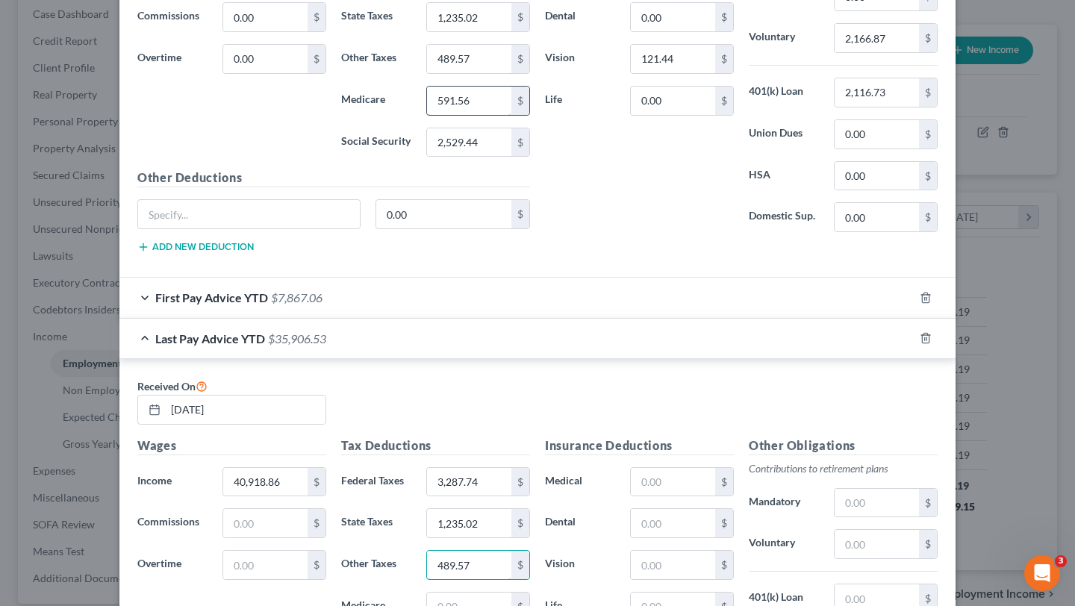
type input "489.57"
click at [482, 97] on input "591.56" at bounding box center [469, 101] width 84 height 28
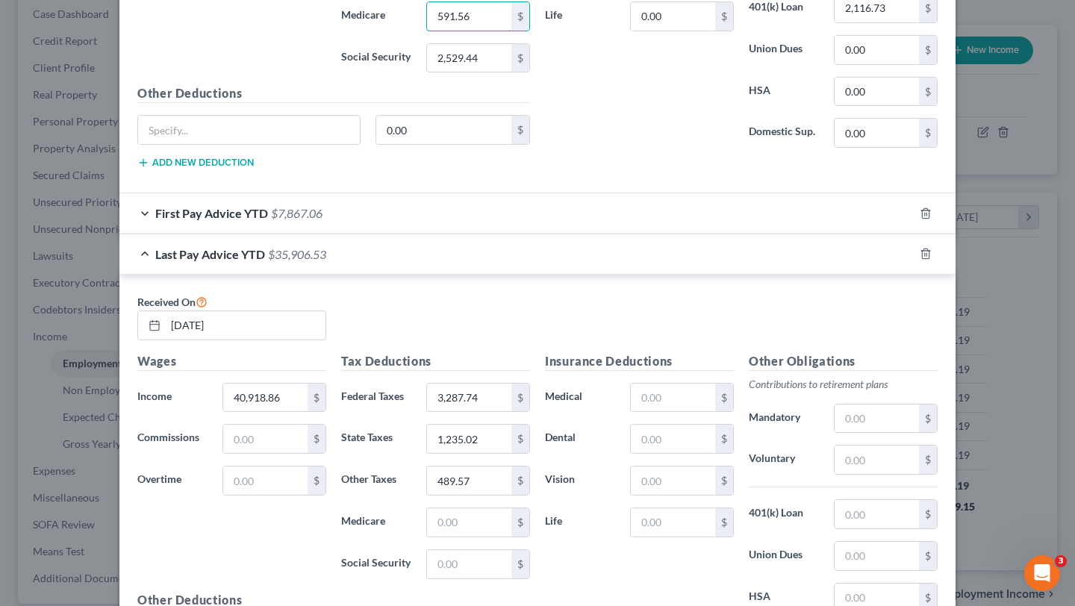
scroll to position [882, 0]
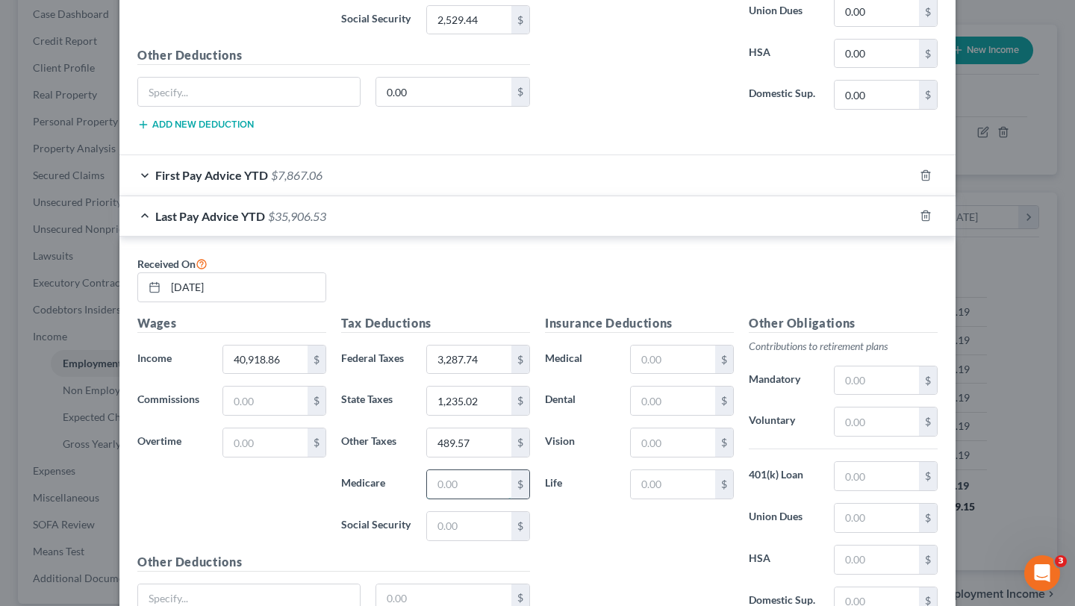
click at [455, 490] on input "text" at bounding box center [469, 484] width 84 height 28
paste input "591.56"
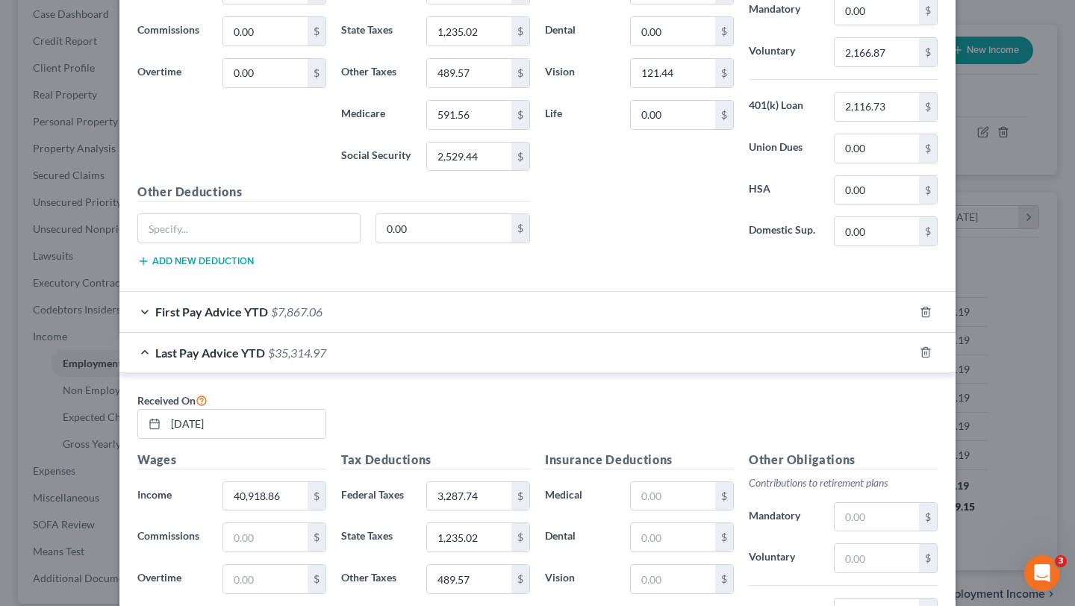
scroll to position [732, 0]
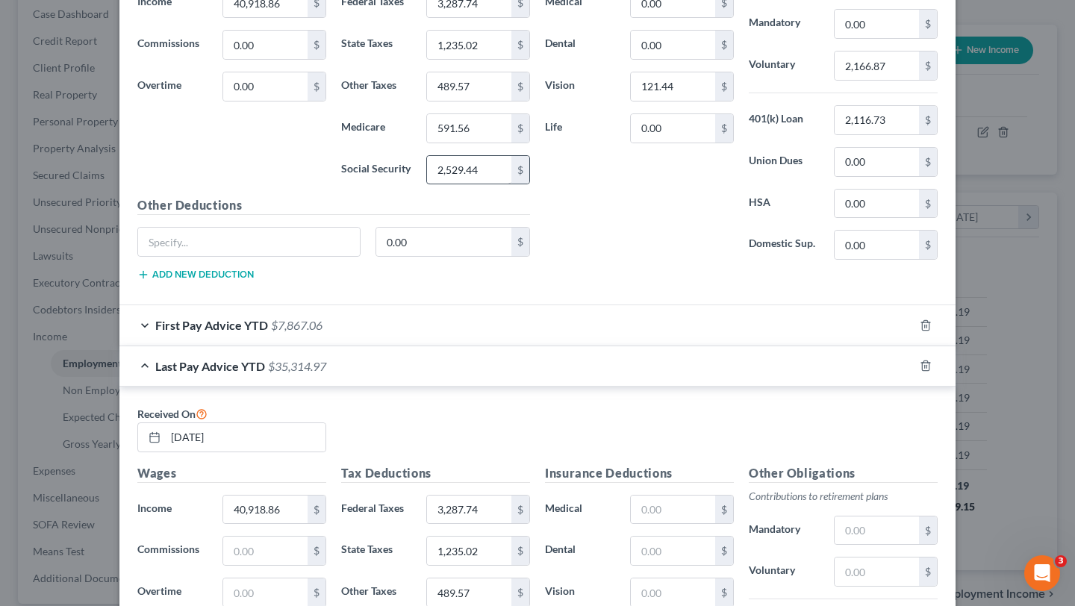
type input "591.56"
click at [475, 161] on input "2,529.44" at bounding box center [469, 170] width 84 height 28
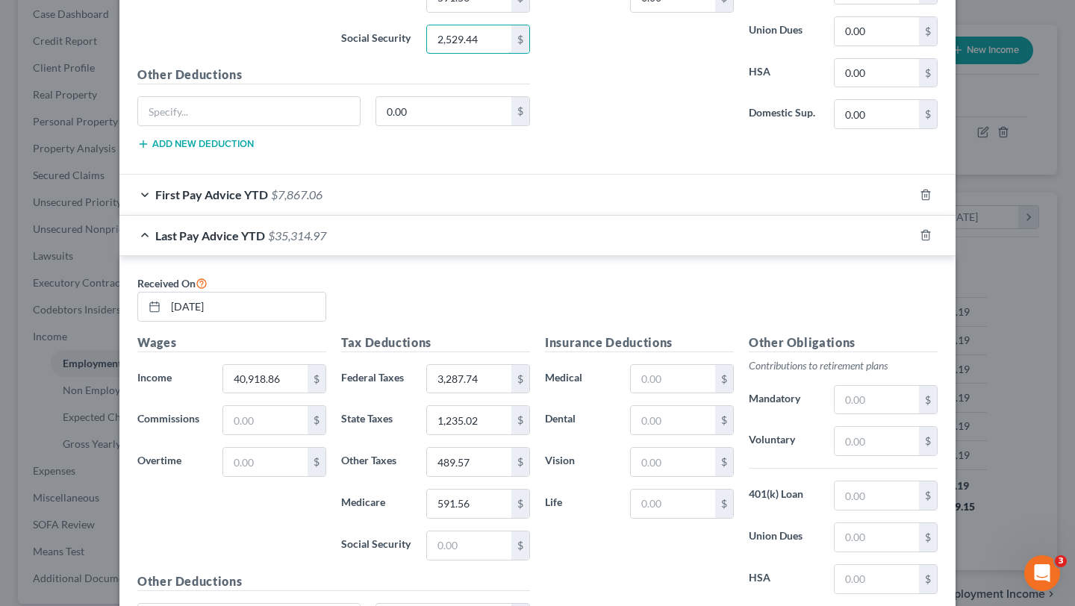
scroll to position [900, 0]
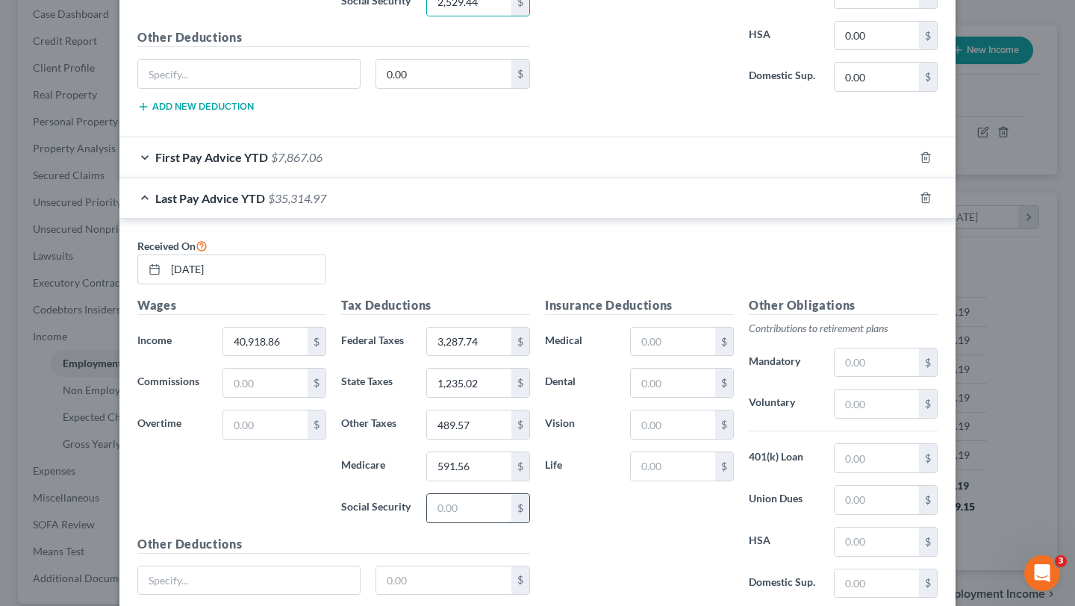
click at [479, 496] on input "text" at bounding box center [469, 508] width 84 height 28
paste input "2,529.44"
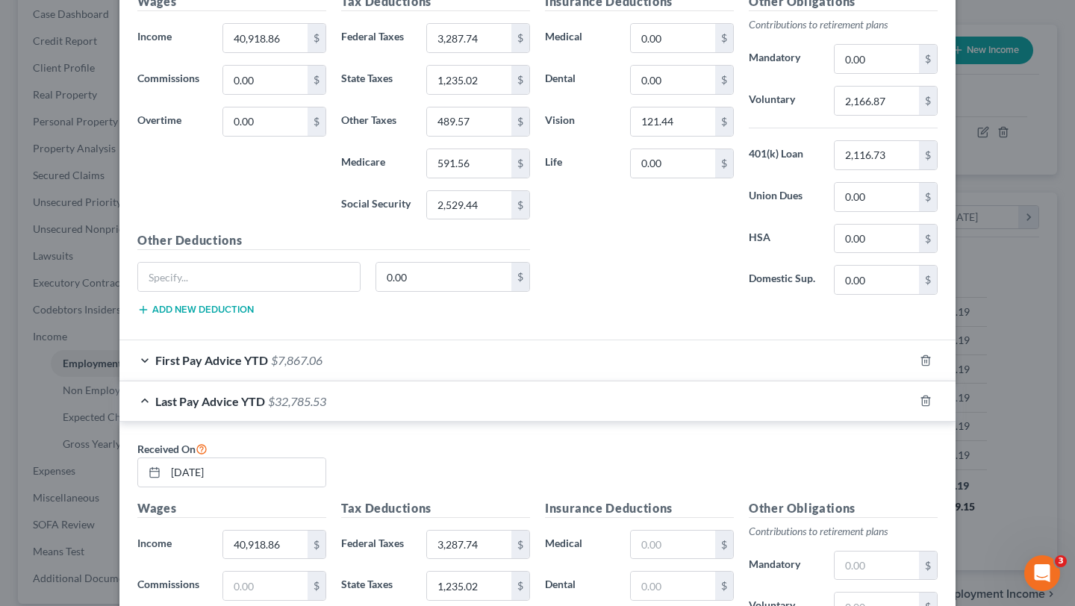
scroll to position [696, 0]
type input "2,529.44"
click at [676, 112] on input "121.44" at bounding box center [673, 122] width 84 height 28
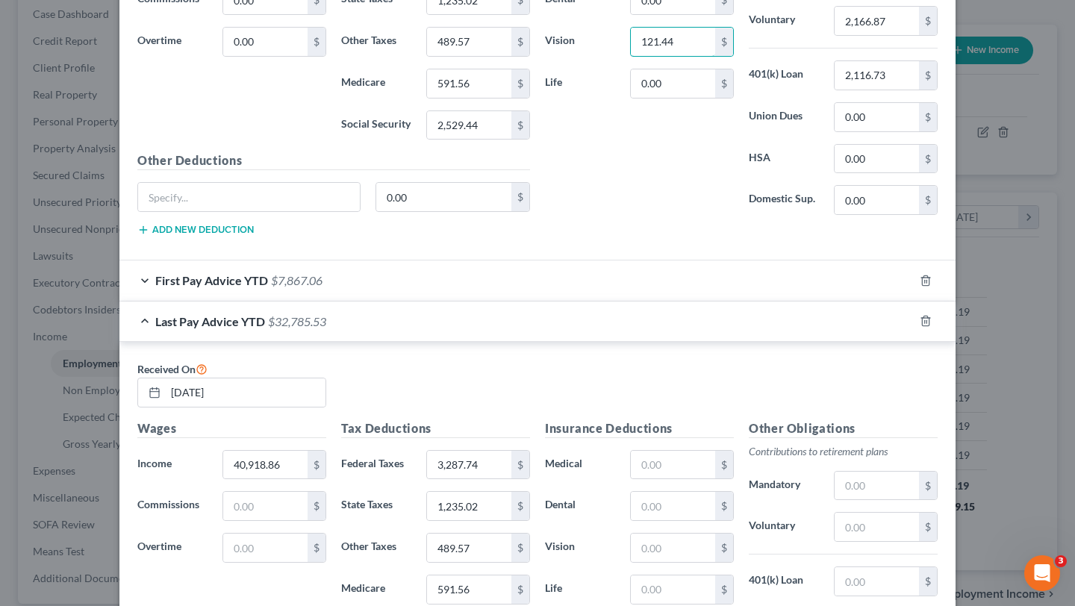
scroll to position [794, 0]
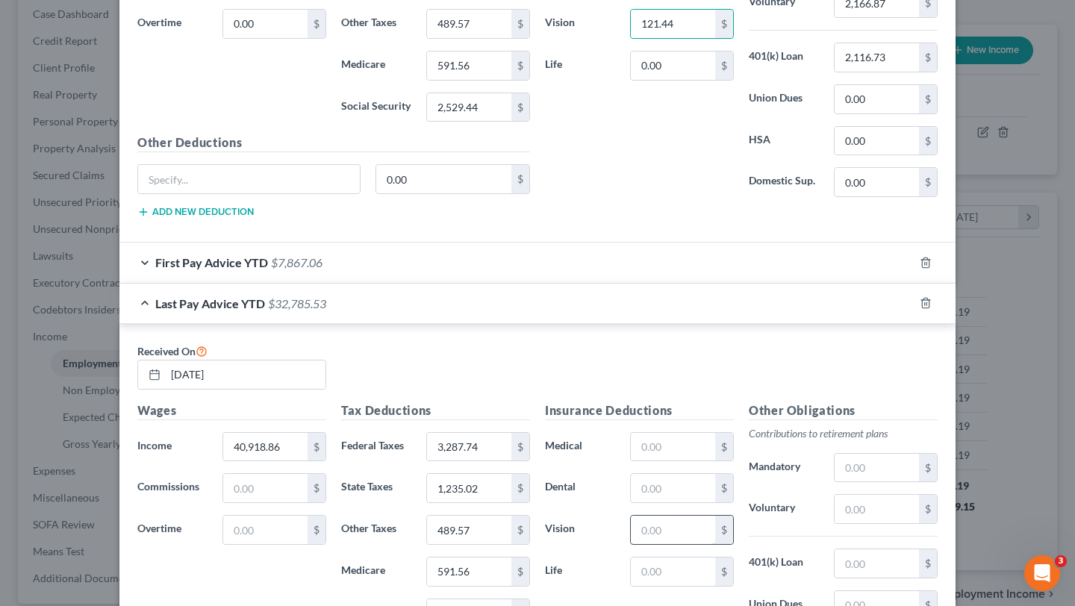
click at [654, 540] on input "text" at bounding box center [673, 530] width 84 height 28
paste input "121.44"
type input "121.44"
click at [672, 343] on div "Received On 09/19/2025" at bounding box center [537, 372] width 815 height 60
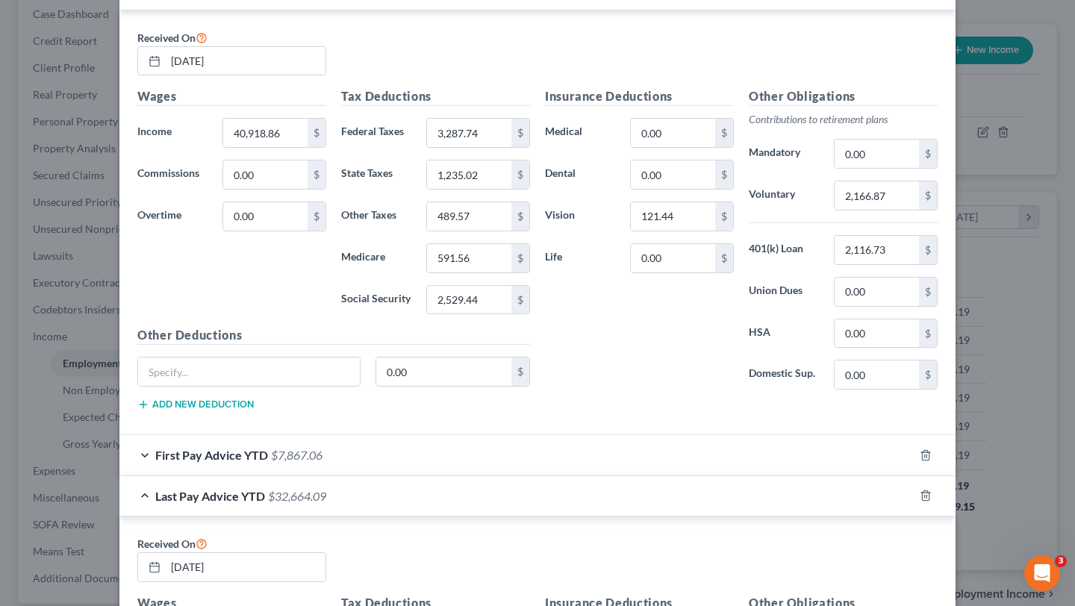
scroll to position [569, 0]
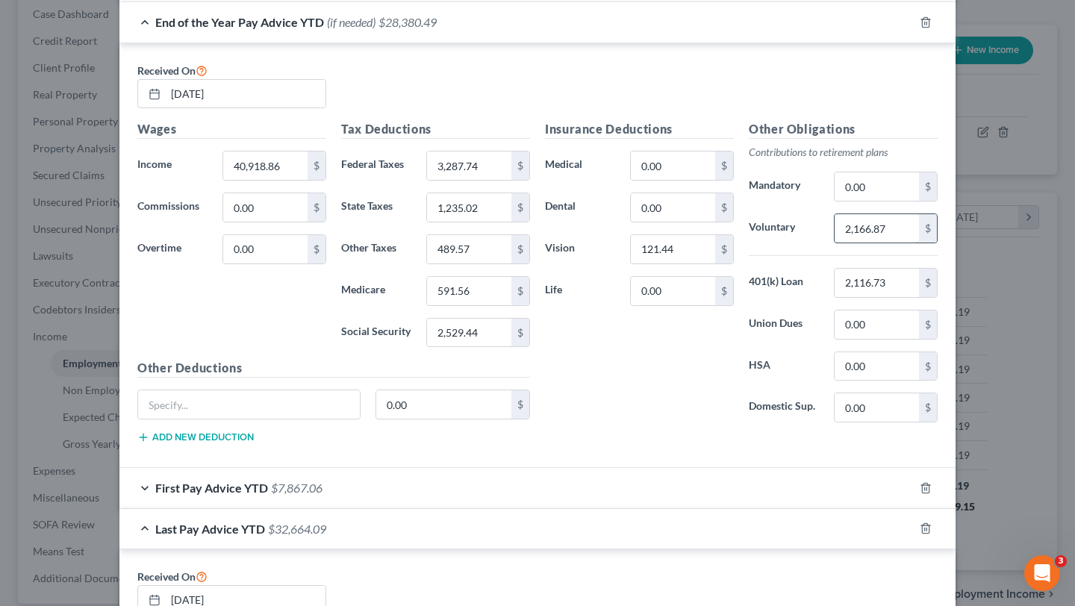
click at [872, 231] on input "2,166.87" at bounding box center [877, 228] width 84 height 28
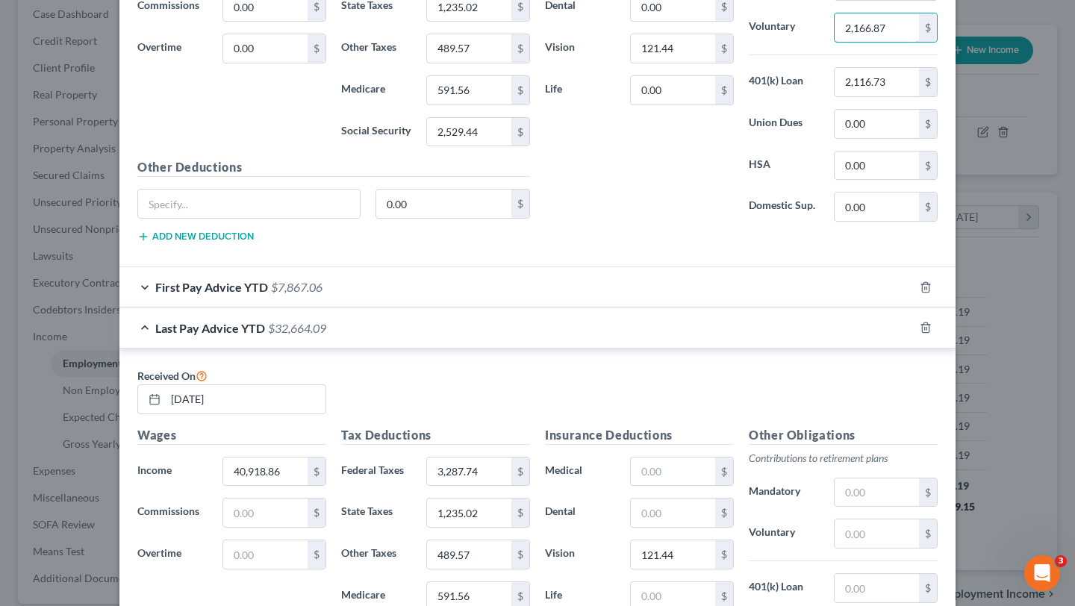
scroll to position [792, 0]
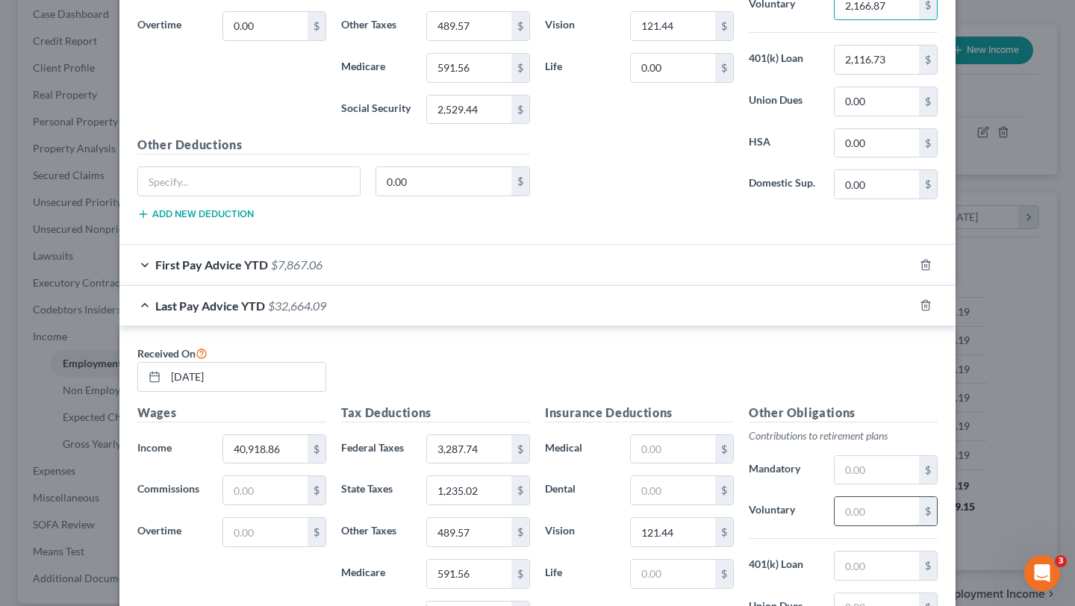
click at [874, 525] on input "text" at bounding box center [877, 511] width 84 height 28
paste input "2,166.87"
type input "2,166.87"
click at [903, 54] on input "2,116.73" at bounding box center [877, 60] width 84 height 28
paste input "66.87"
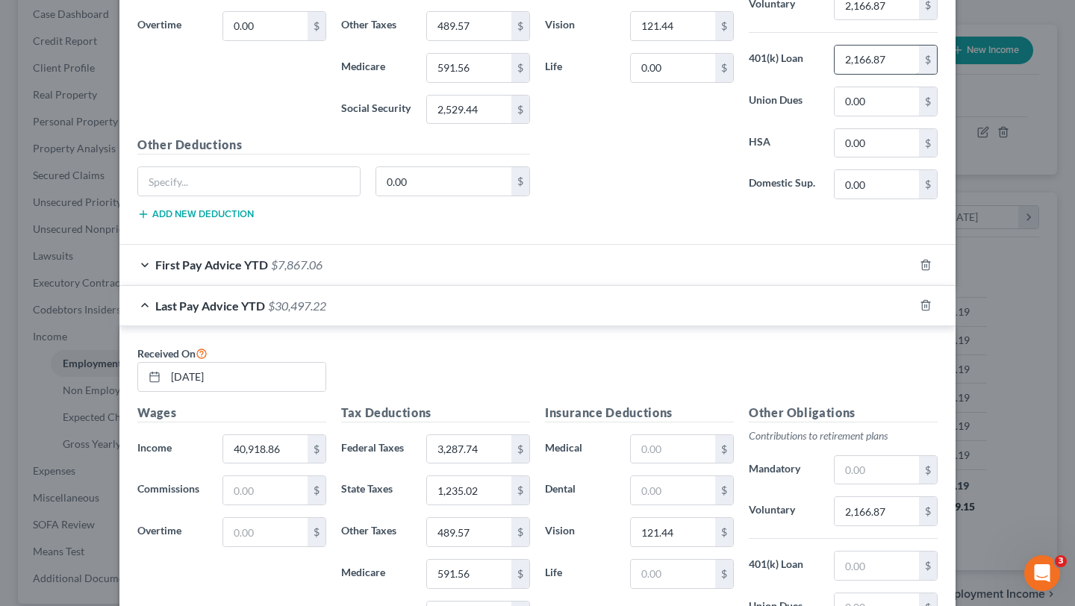
type input "2,116.73"
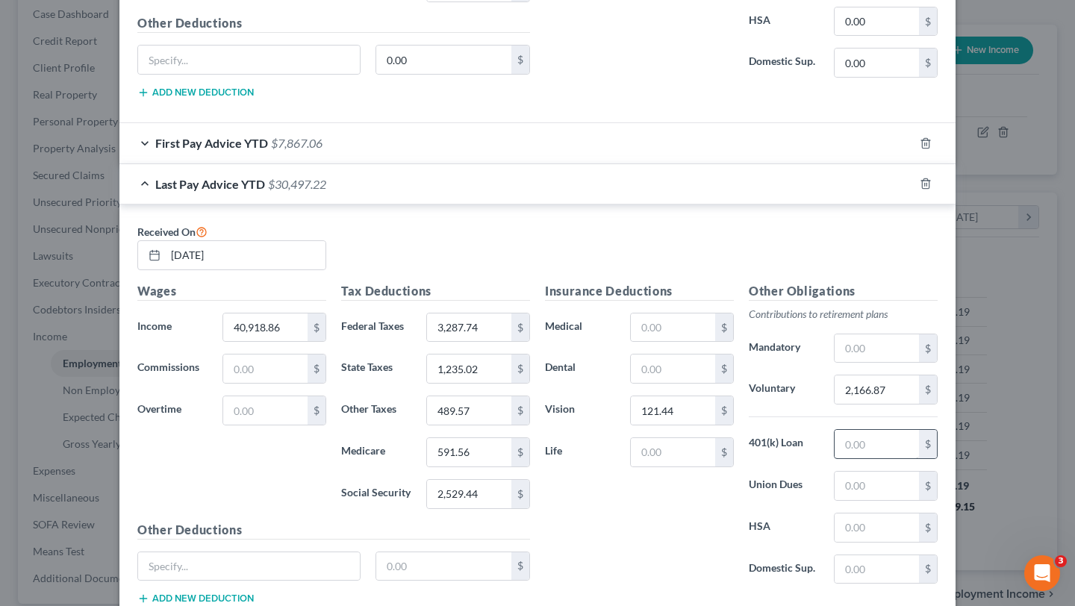
scroll to position [987, 0]
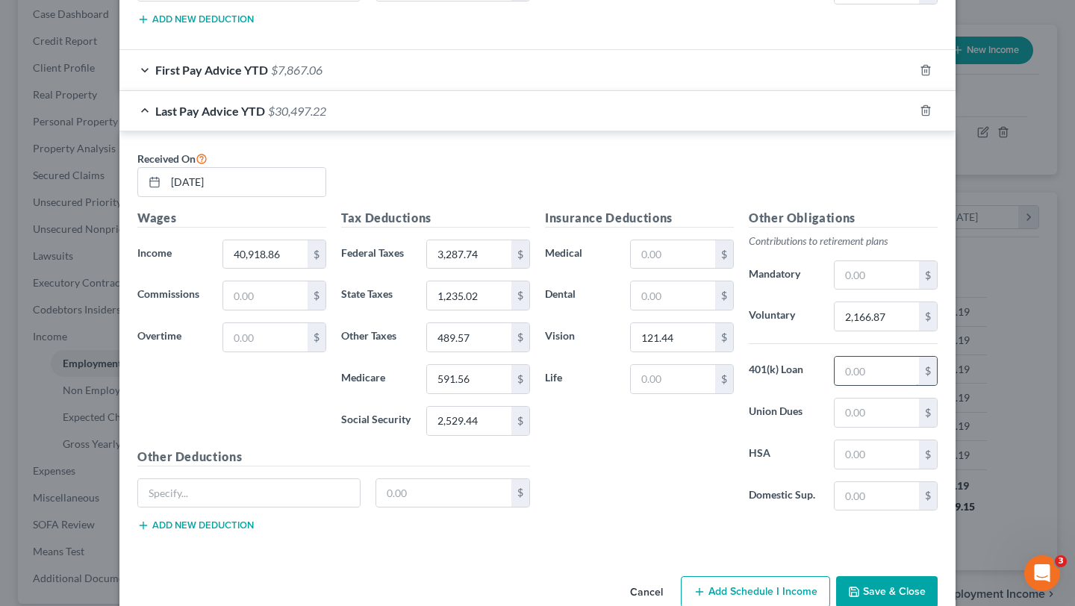
click at [868, 376] on input "text" at bounding box center [877, 371] width 84 height 28
paste input "2,116.73"
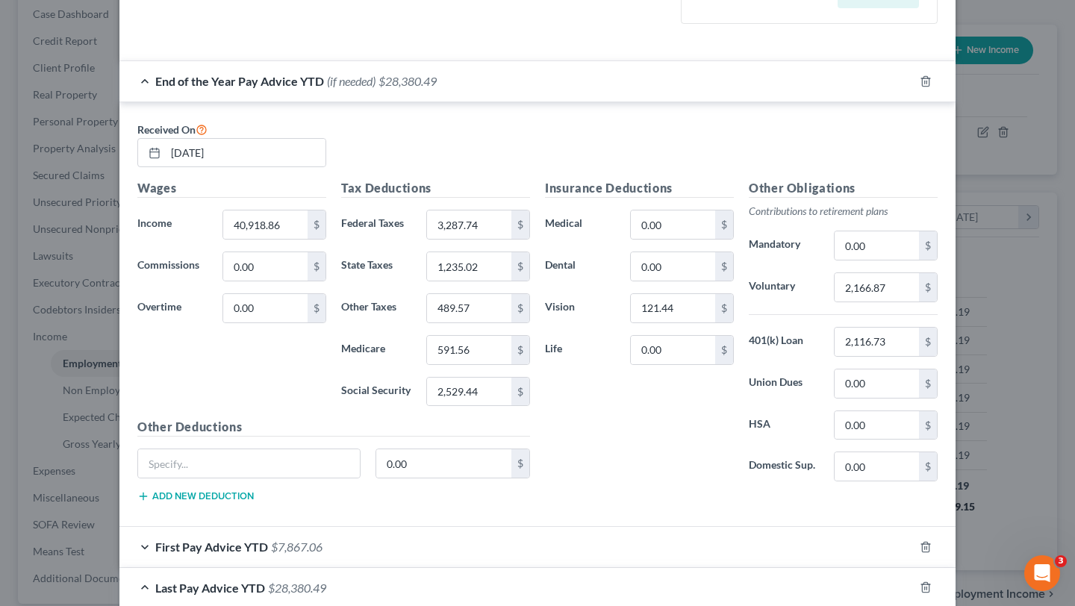
scroll to position [502, 0]
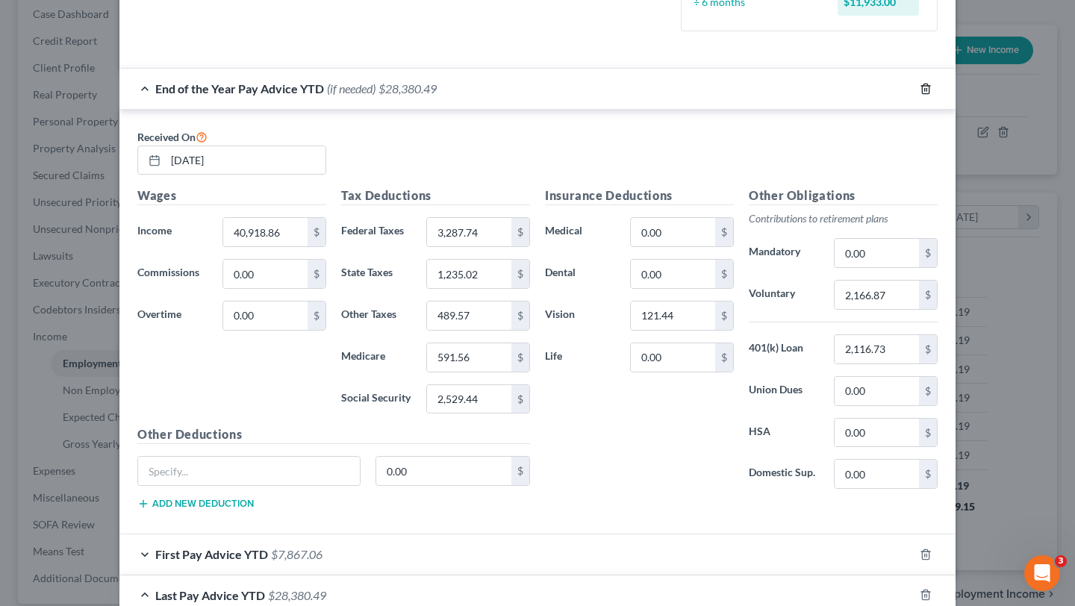
type input "2,116.73"
click at [925, 88] on icon "button" at bounding box center [926, 89] width 12 height 12
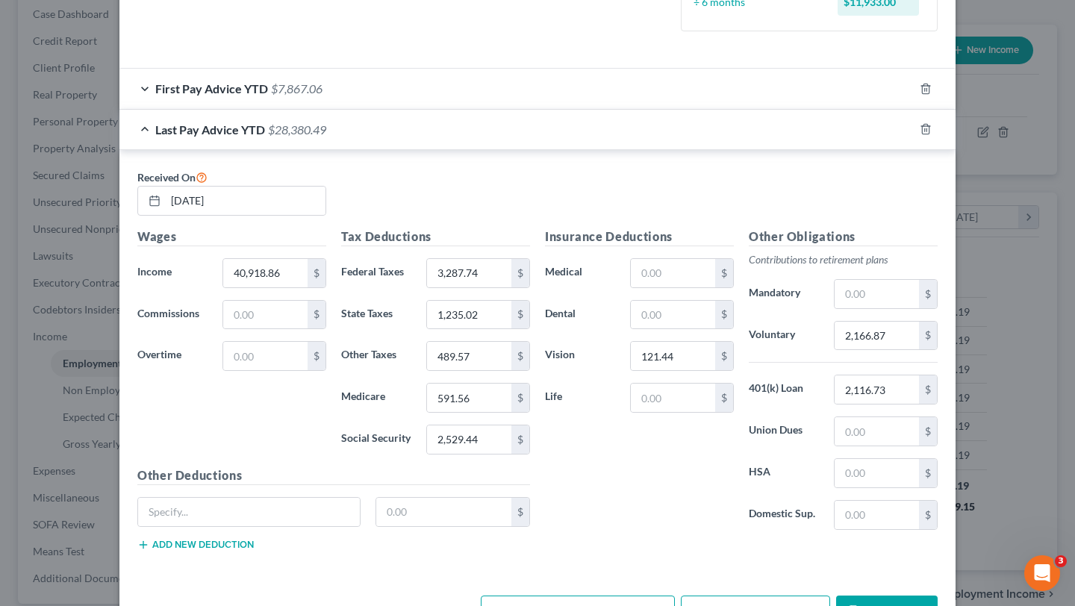
scroll to position [552, 0]
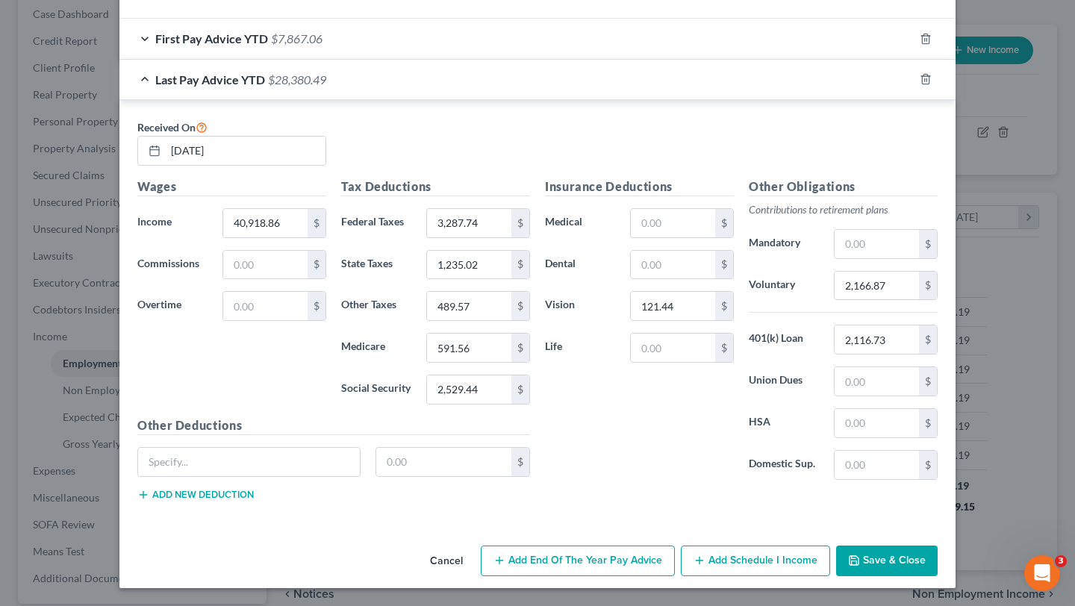
click at [850, 570] on button "Save & Close" at bounding box center [887, 561] width 102 height 31
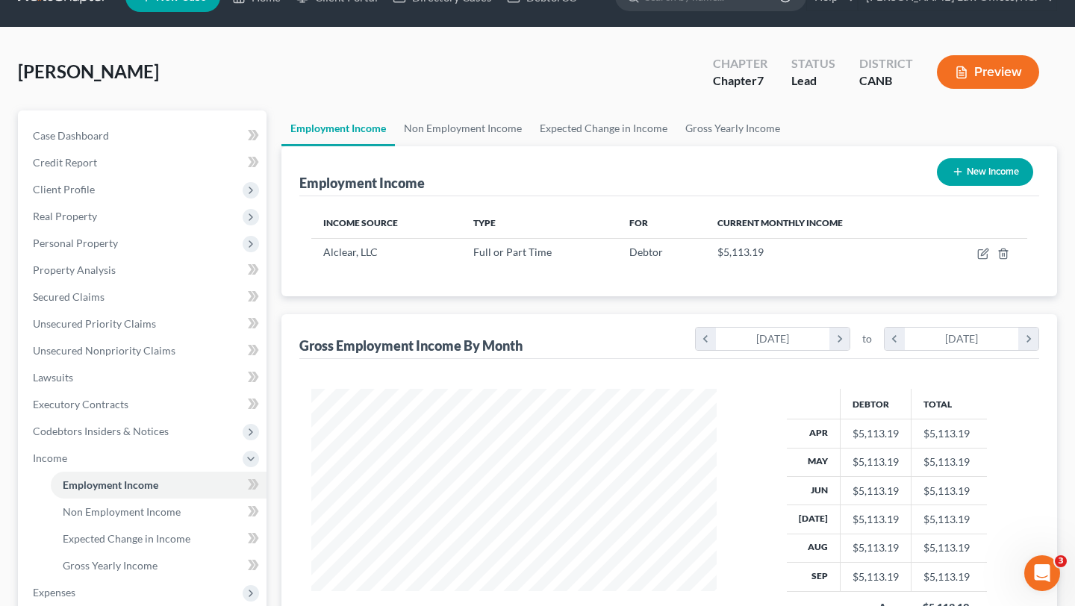
scroll to position [0, 0]
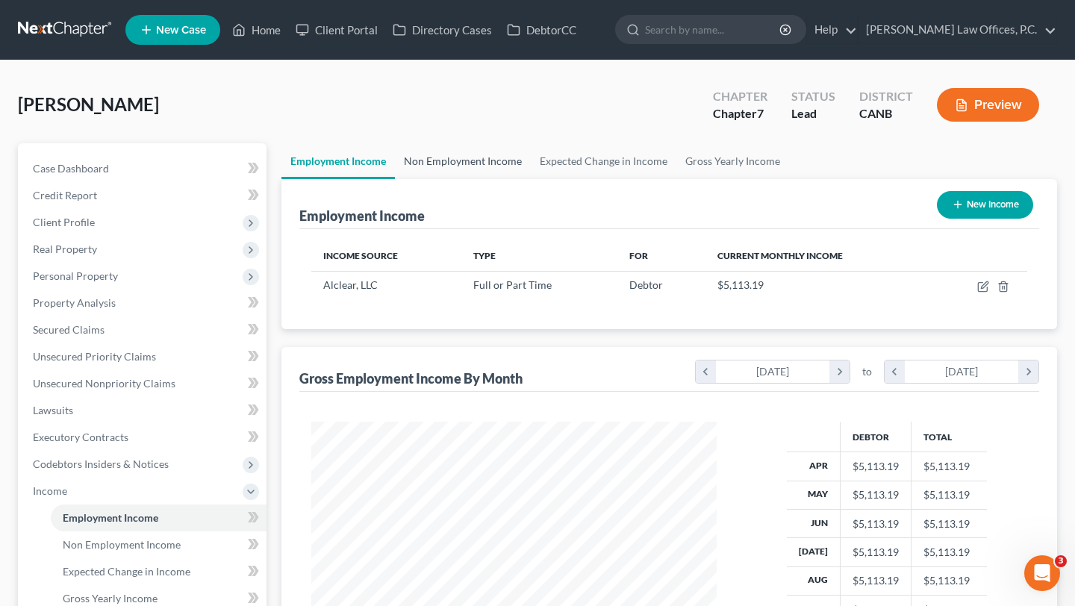
click at [498, 161] on link "Non Employment Income" at bounding box center [463, 161] width 136 height 36
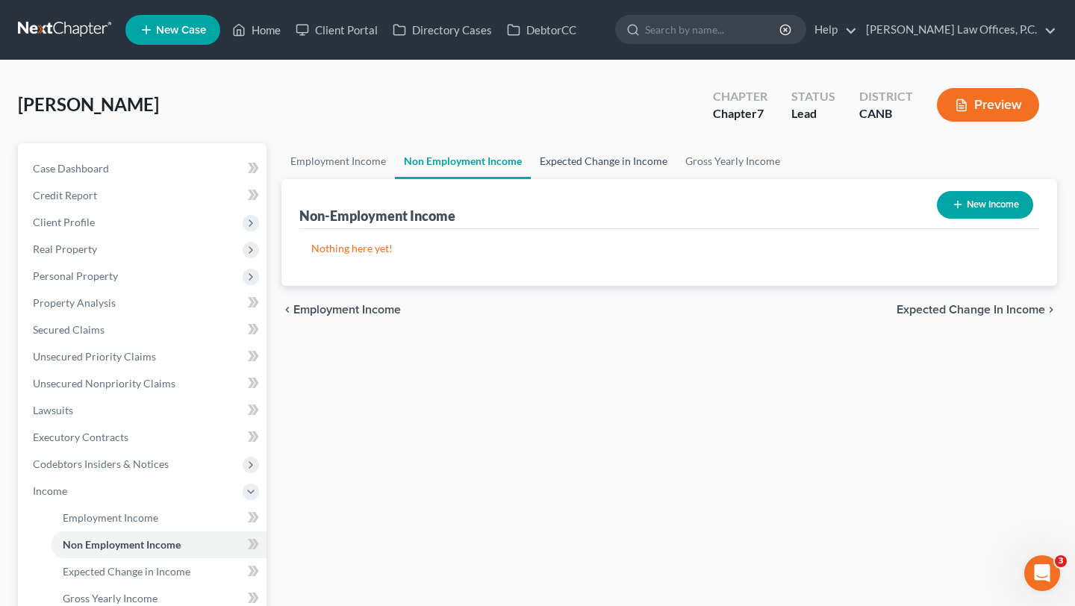
click at [576, 167] on link "Expected Change in Income" at bounding box center [604, 161] width 146 height 36
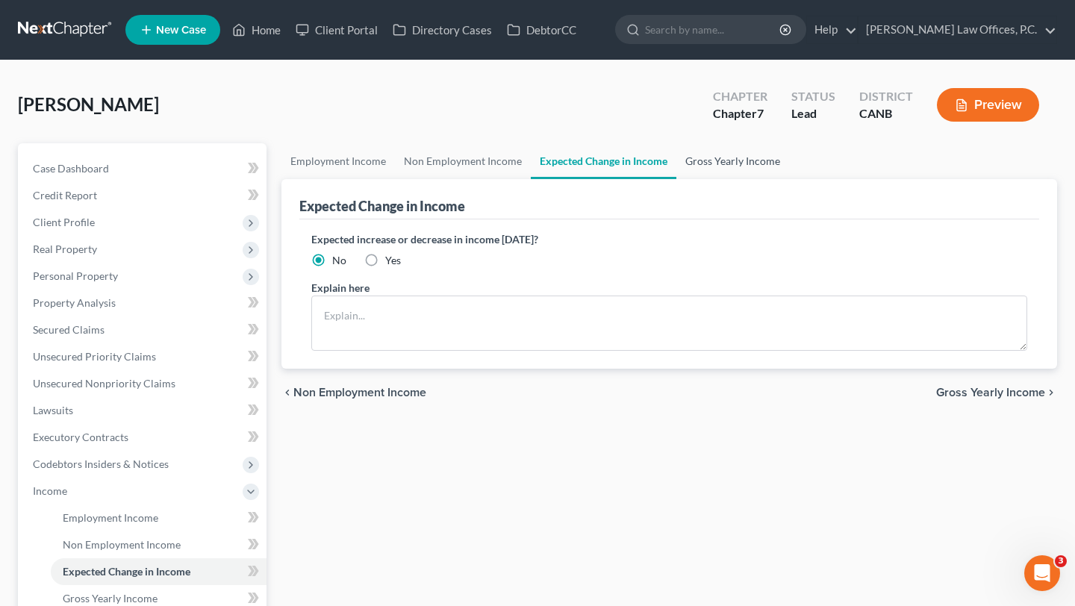
click at [753, 169] on link "Gross Yearly Income" at bounding box center [732, 161] width 113 height 36
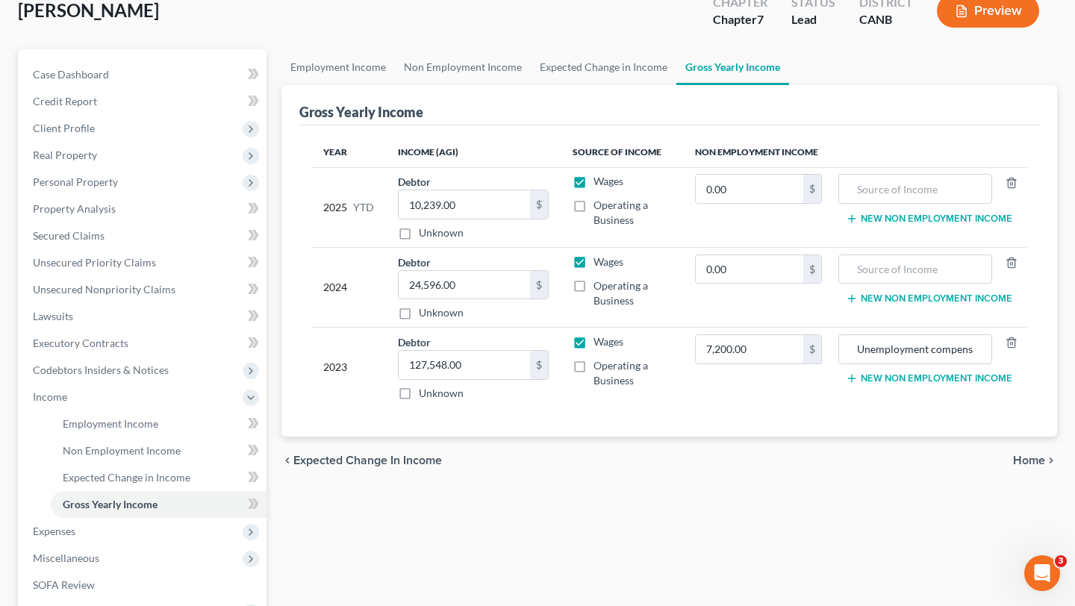
scroll to position [95, 0]
drag, startPoint x: 486, startPoint y: 204, endPoint x: 343, endPoint y: 202, distance: 143.3
click at [343, 202] on tr "2025 YTD Debtor 10,239.00 $ Unknown Balance Undetermined 10,239.00 $ Unknown Wa…" at bounding box center [669, 206] width 716 height 80
paste input "40,918.86"
click at [458, 143] on th "Income (AGI)" at bounding box center [473, 152] width 175 height 30
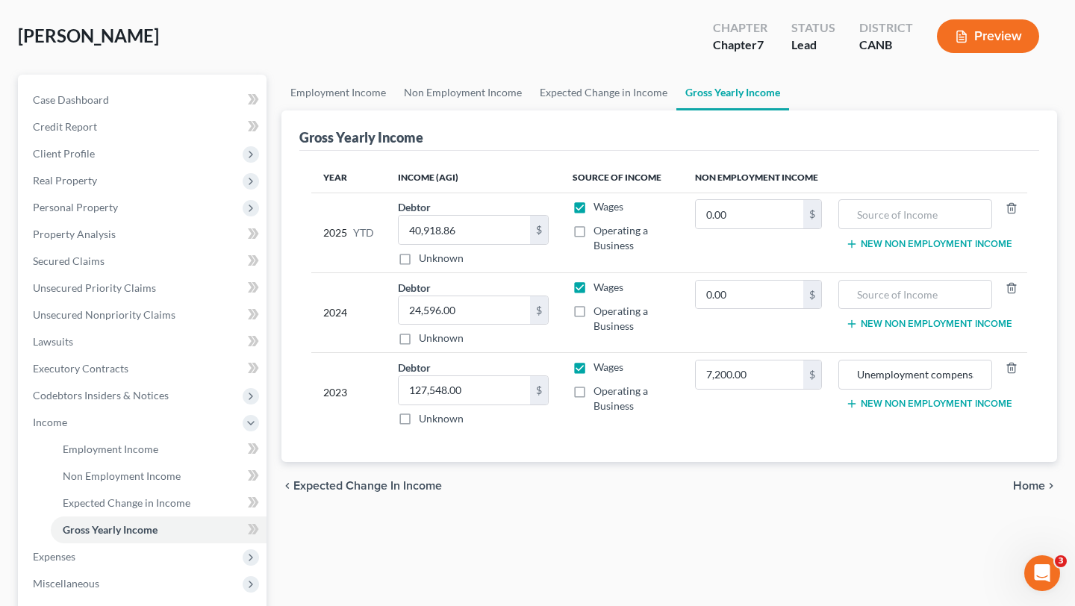
scroll to position [72, 0]
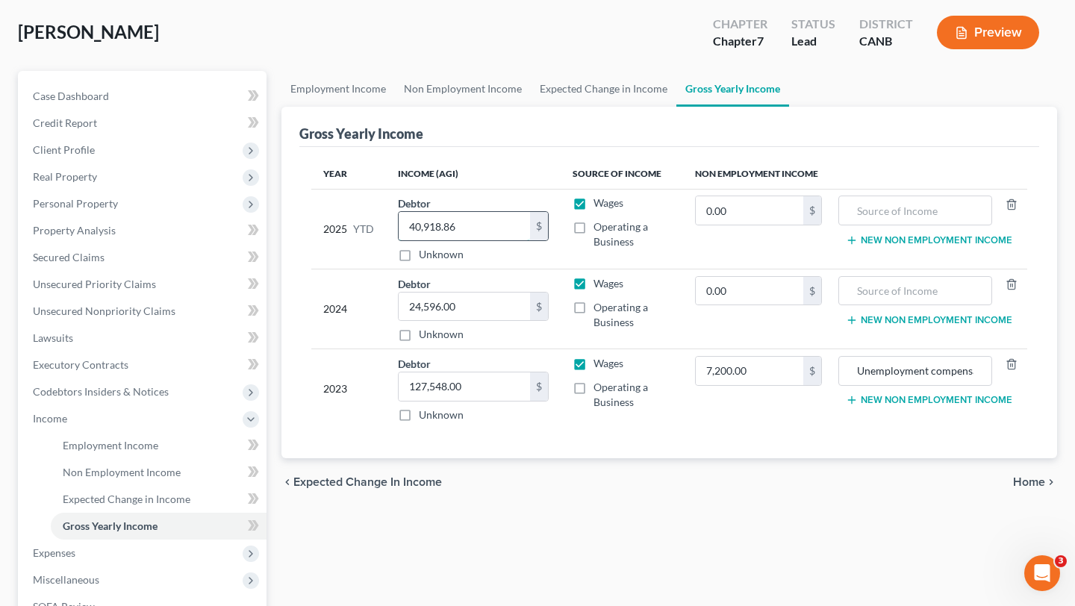
click at [460, 229] on input "40,918.86" at bounding box center [464, 226] width 131 height 28
type input "40,918"
click at [511, 191] on td "Debtor 40,918.00 $ Unknown Balance Undetermined 40,918 $ Unknown" at bounding box center [473, 229] width 175 height 80
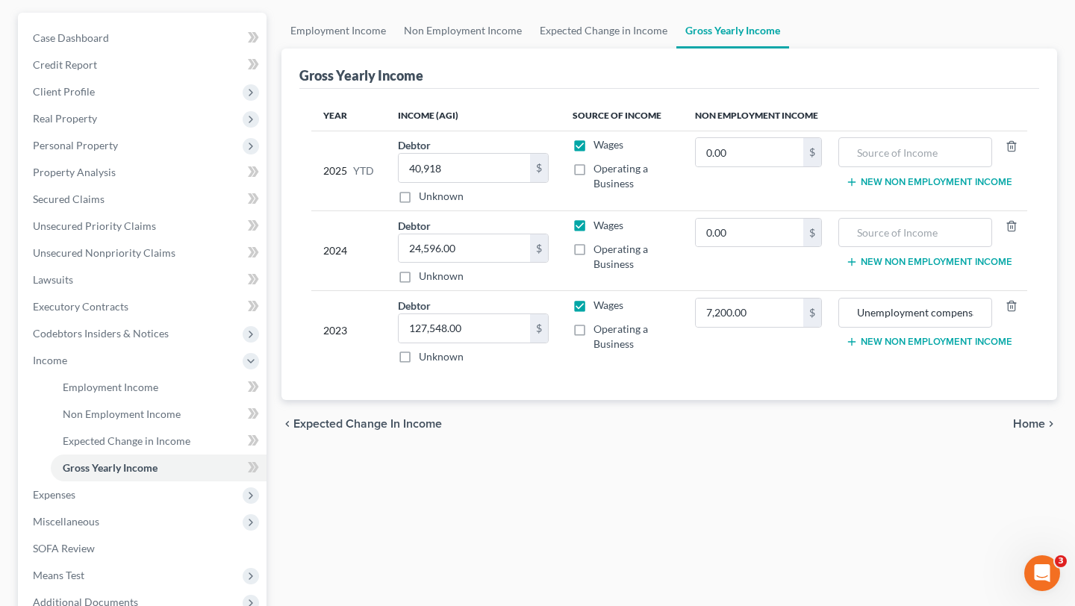
scroll to position [218, 0]
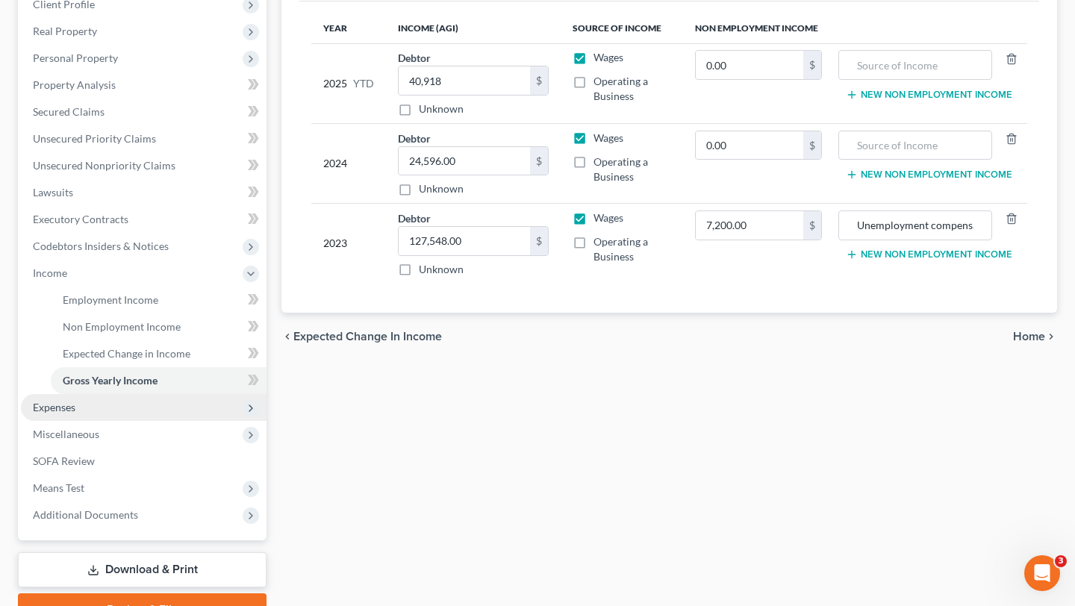
click at [112, 414] on span "Expenses" at bounding box center [144, 407] width 246 height 27
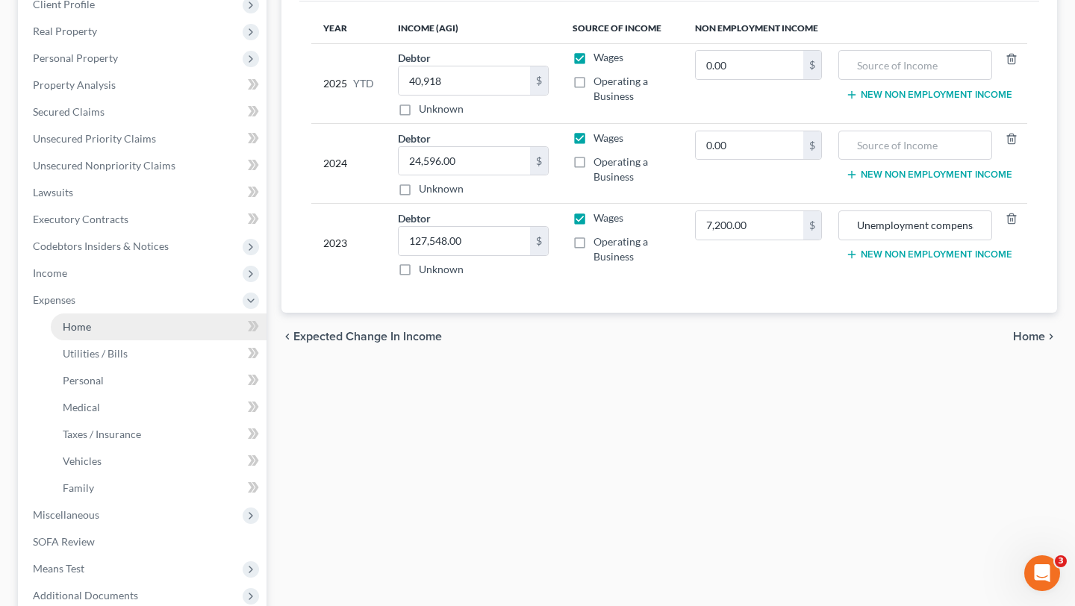
click at [107, 328] on link "Home" at bounding box center [159, 327] width 216 height 27
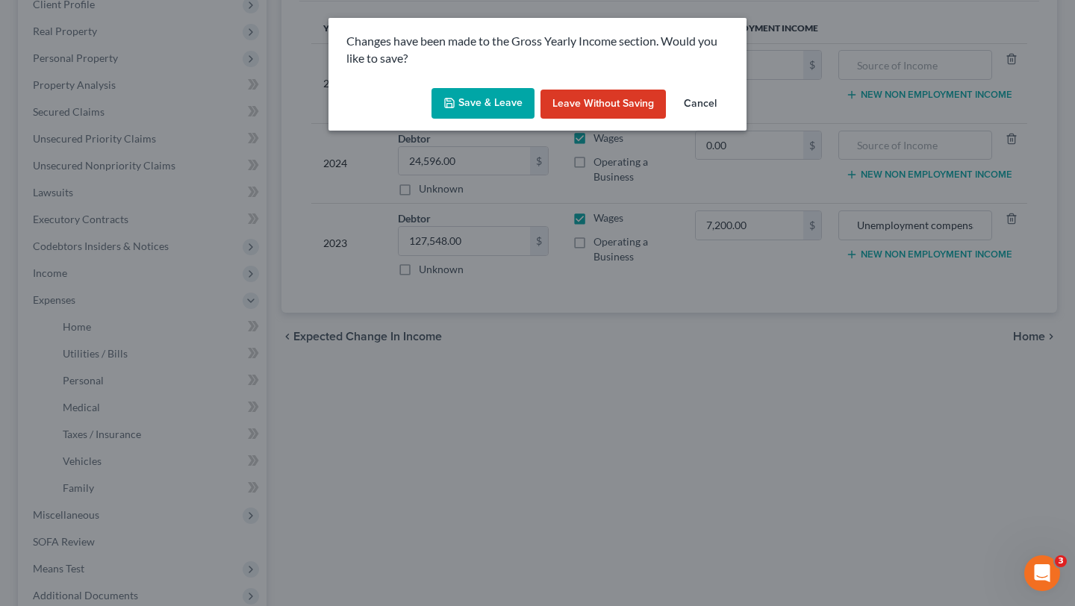
click at [491, 93] on button "Save & Leave" at bounding box center [482, 103] width 103 height 31
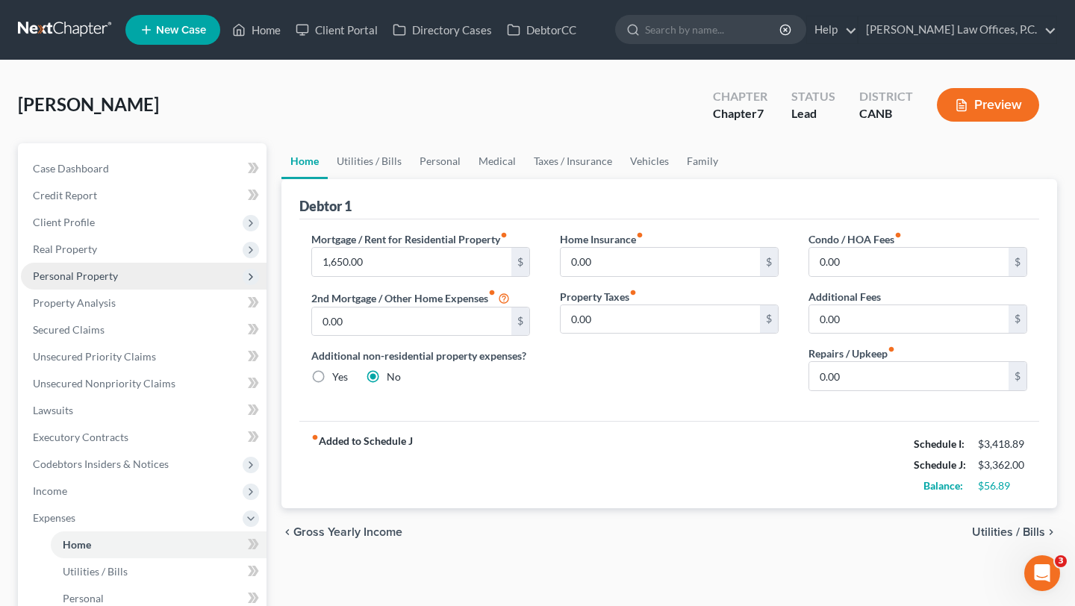
click at [126, 278] on span "Personal Property" at bounding box center [144, 276] width 246 height 27
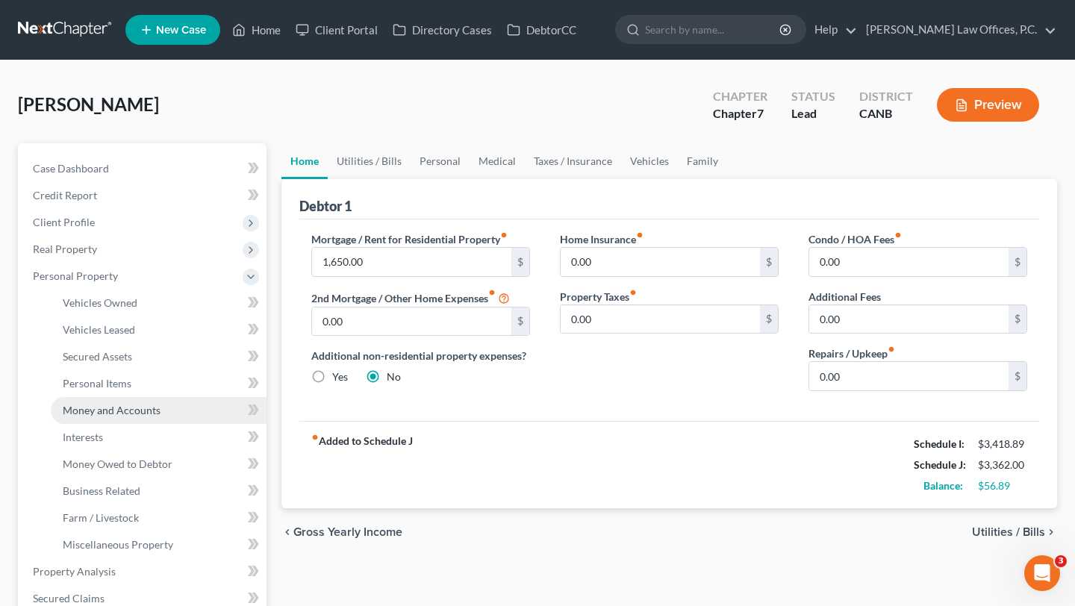
click at [110, 411] on span "Money and Accounts" at bounding box center [112, 410] width 98 height 13
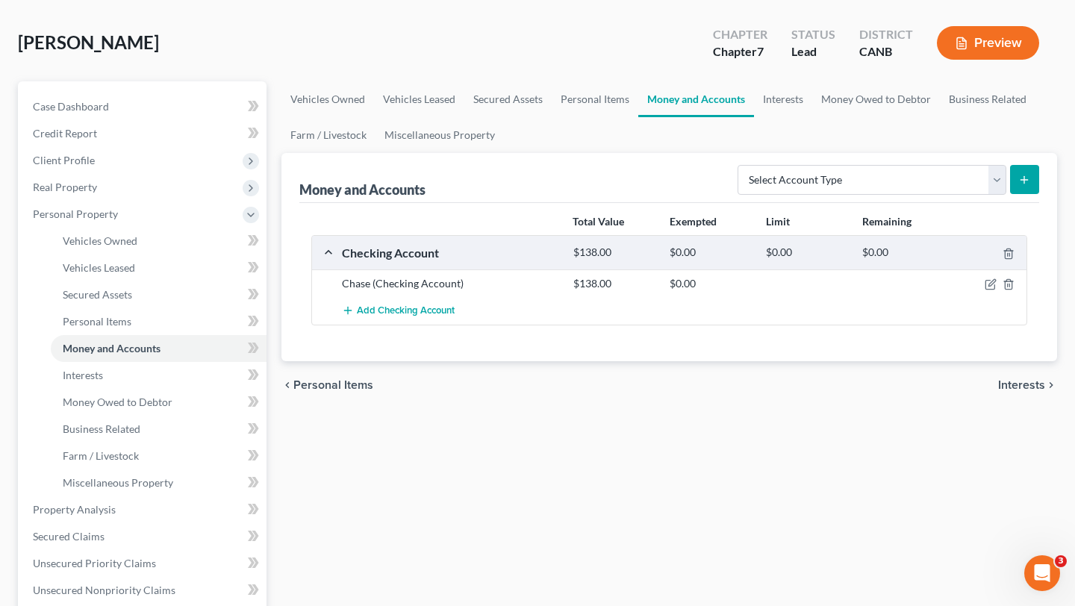
scroll to position [91, 0]
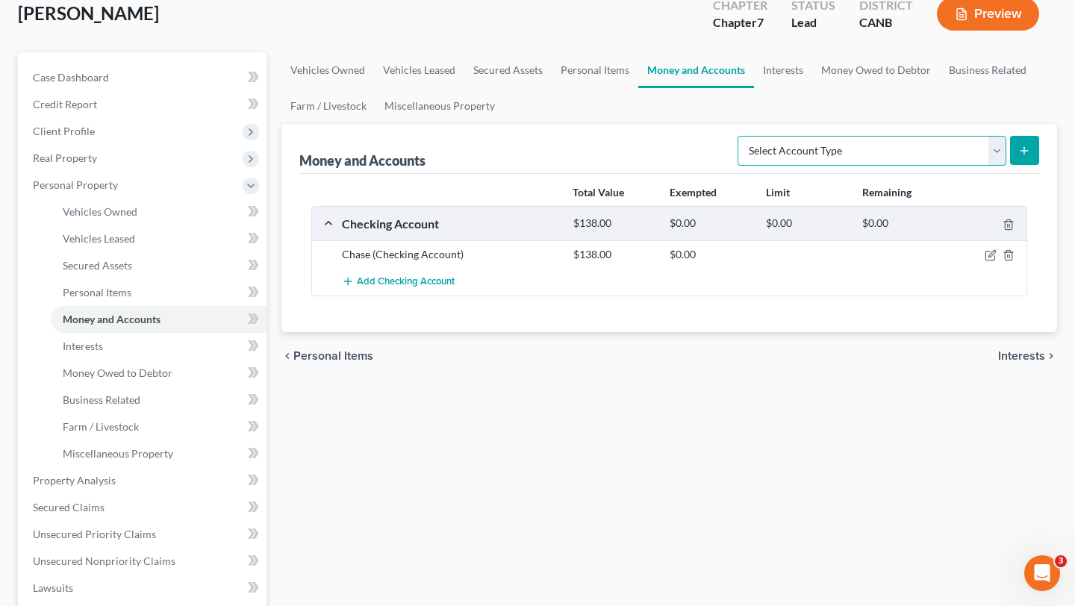
click at [868, 158] on select "Select Account Type Brokerage Cash on Hand Certificates of Deposit Checking Acc…" at bounding box center [872, 151] width 269 height 30
select select "checking"
click at [1030, 161] on button "submit" at bounding box center [1024, 150] width 29 height 29
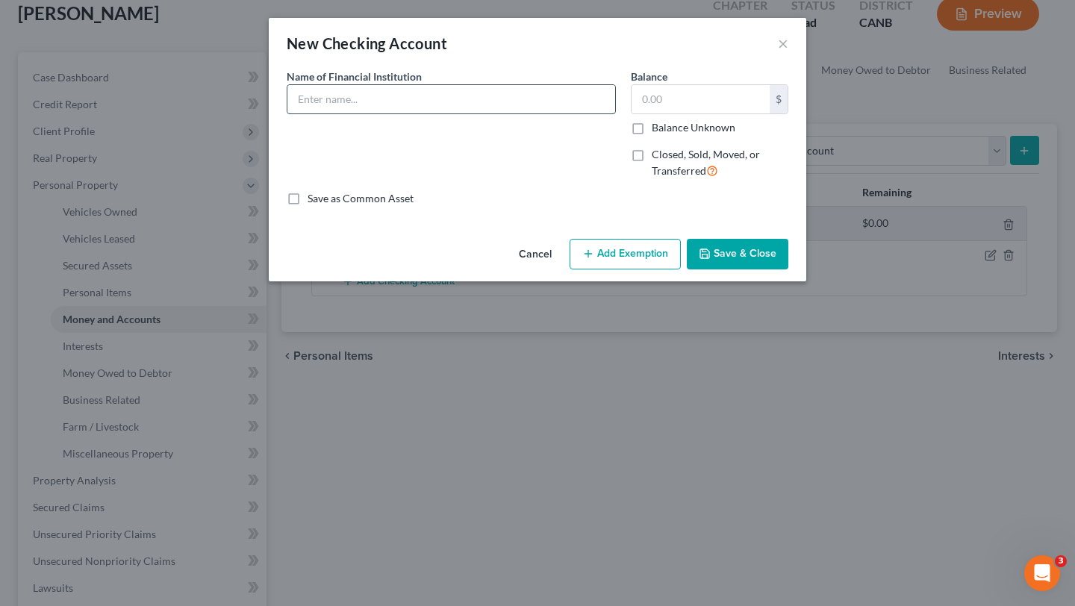
click at [383, 105] on input "text" at bounding box center [451, 99] width 328 height 28
type input "SoFi"
click at [680, 96] on input "text" at bounding box center [701, 99] width 138 height 28
type input "77.66"
click at [536, 150] on div "Name of Financial Institution * SoFi" at bounding box center [451, 130] width 344 height 122
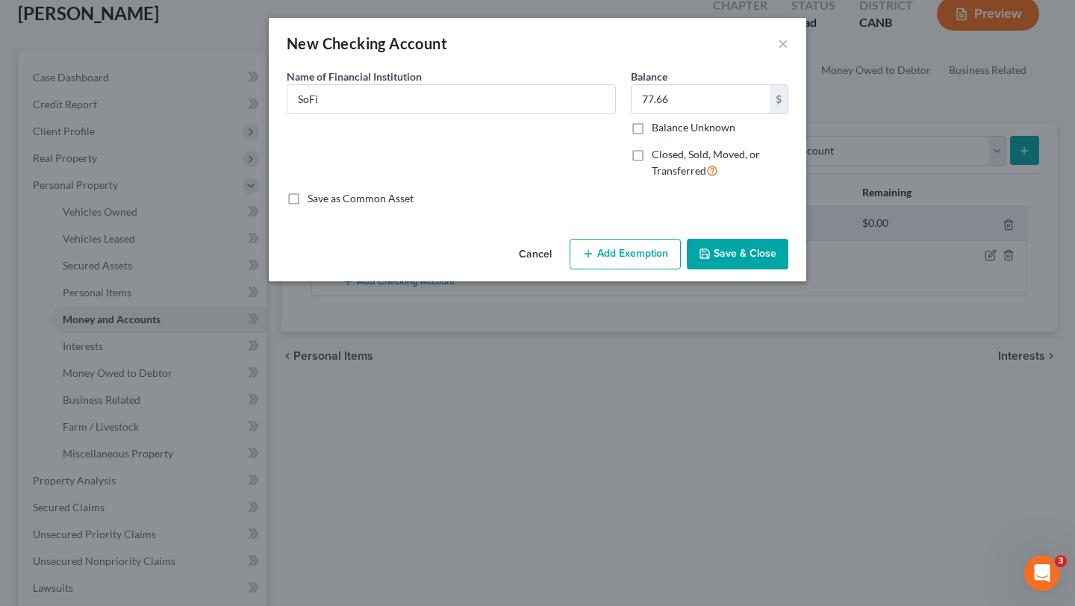
click at [708, 252] on icon "button" at bounding box center [705, 254] width 12 height 12
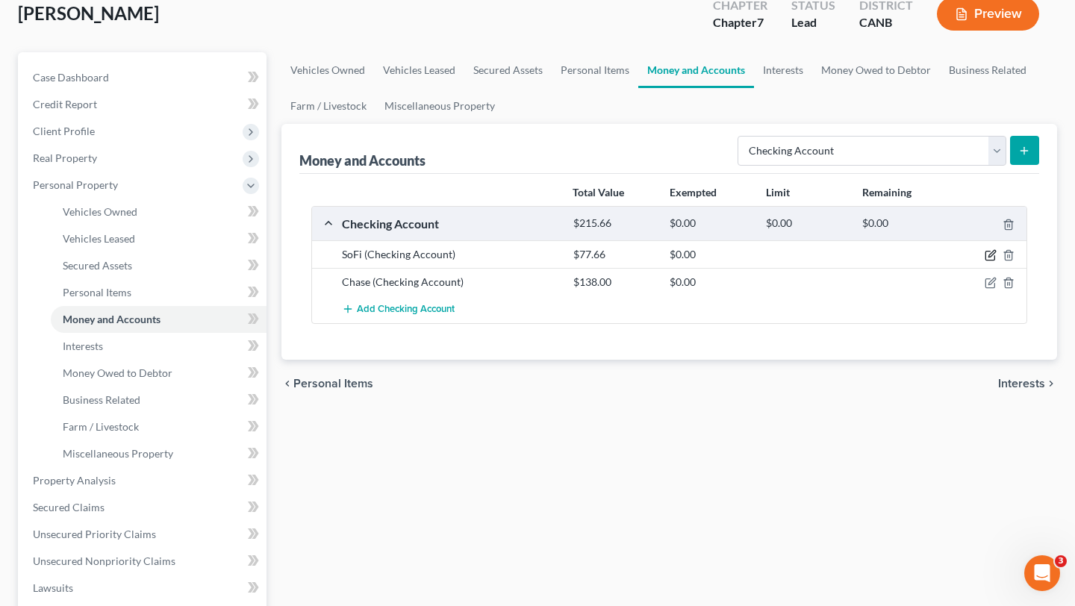
click at [985, 255] on icon "button" at bounding box center [989, 256] width 9 height 9
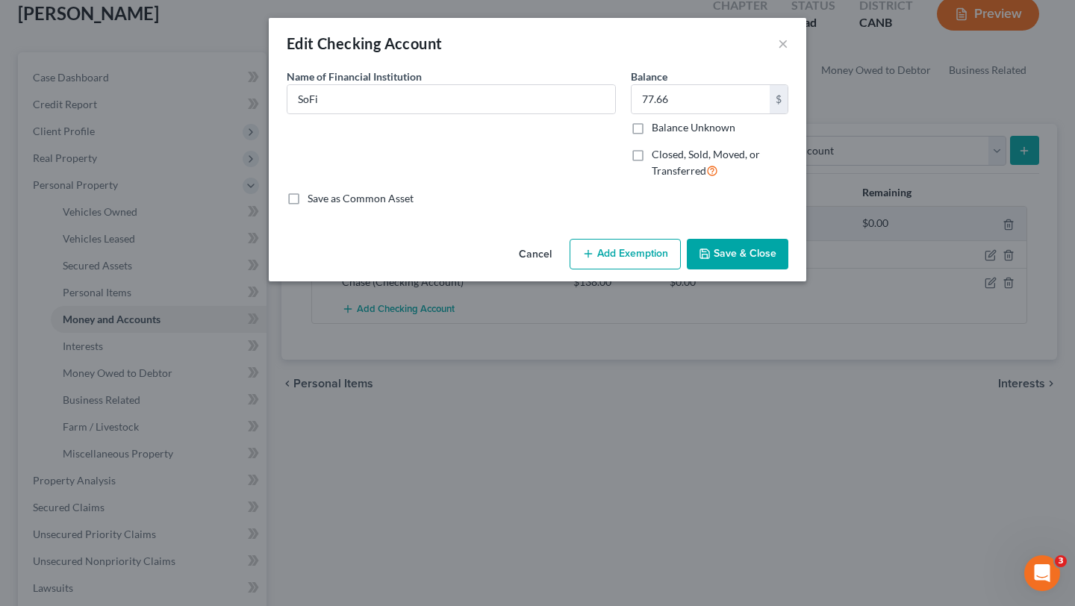
click at [614, 264] on button "Add Exemption" at bounding box center [625, 254] width 111 height 31
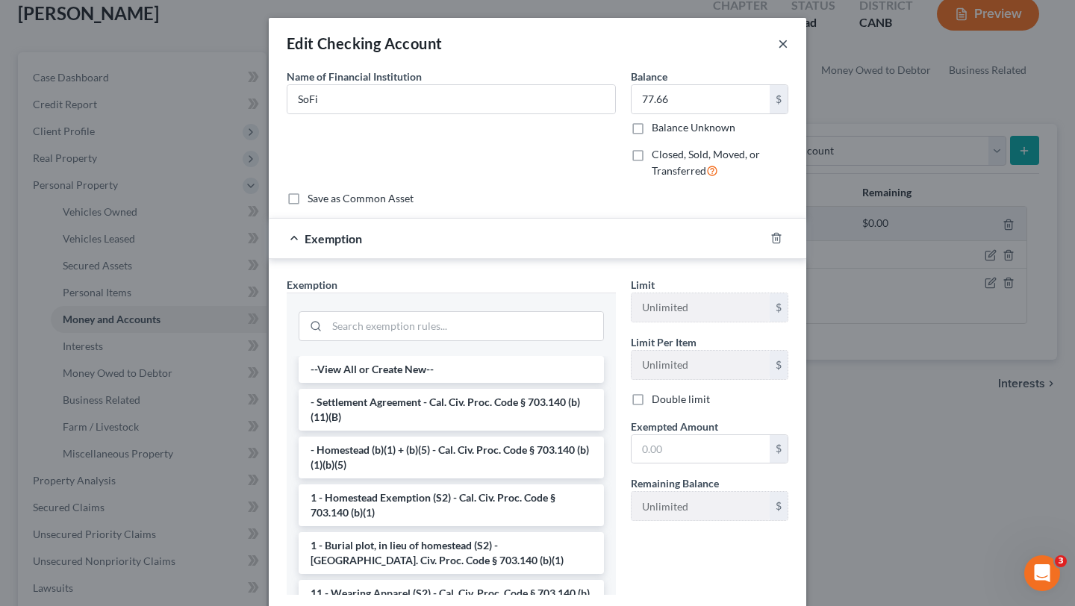
click at [783, 37] on button "×" at bounding box center [783, 43] width 10 height 18
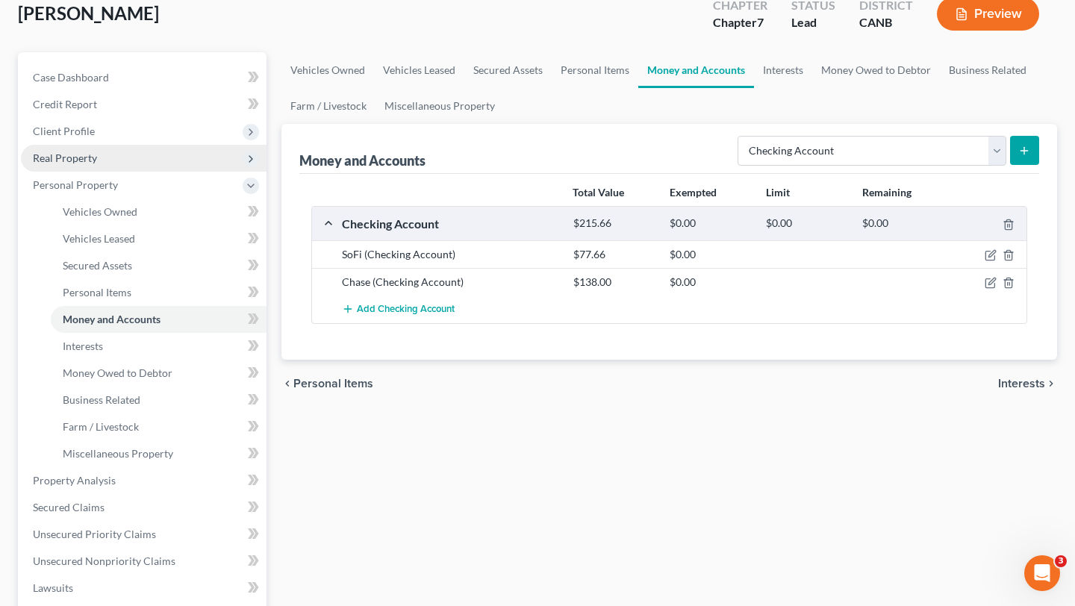
click at [99, 151] on span "Real Property" at bounding box center [144, 158] width 246 height 27
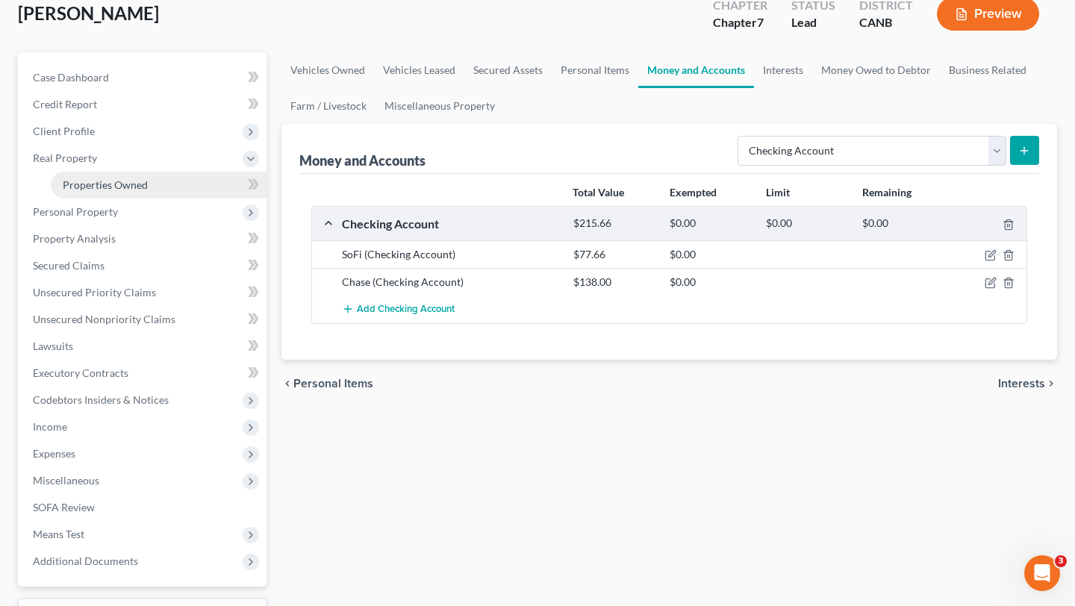
click at [95, 184] on span "Properties Owned" at bounding box center [105, 184] width 85 height 13
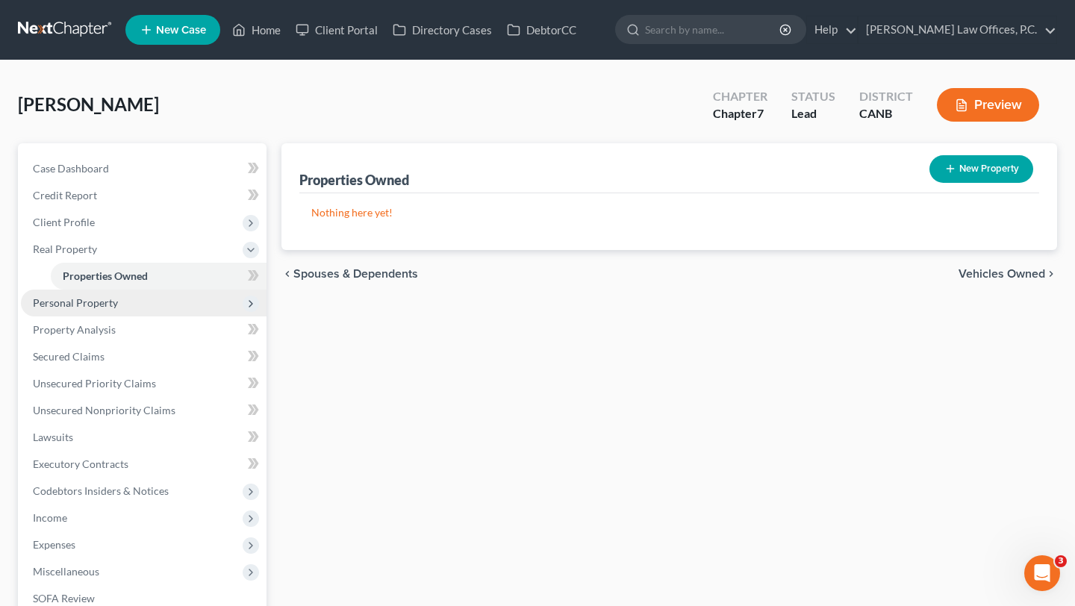
click at [121, 302] on span "Personal Property" at bounding box center [144, 303] width 246 height 27
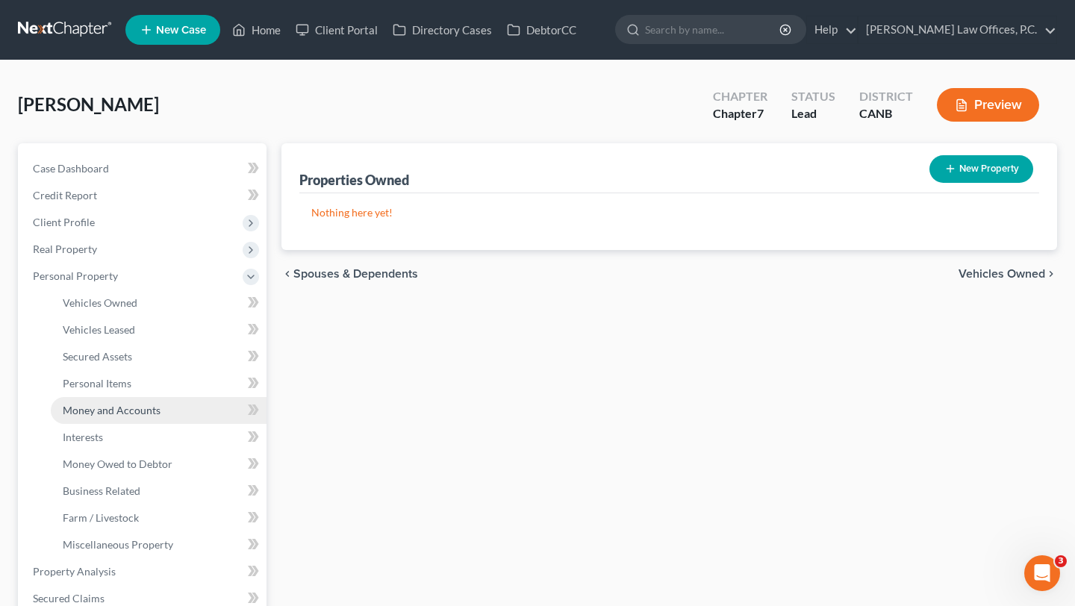
click at [109, 417] on link "Money and Accounts" at bounding box center [159, 410] width 216 height 27
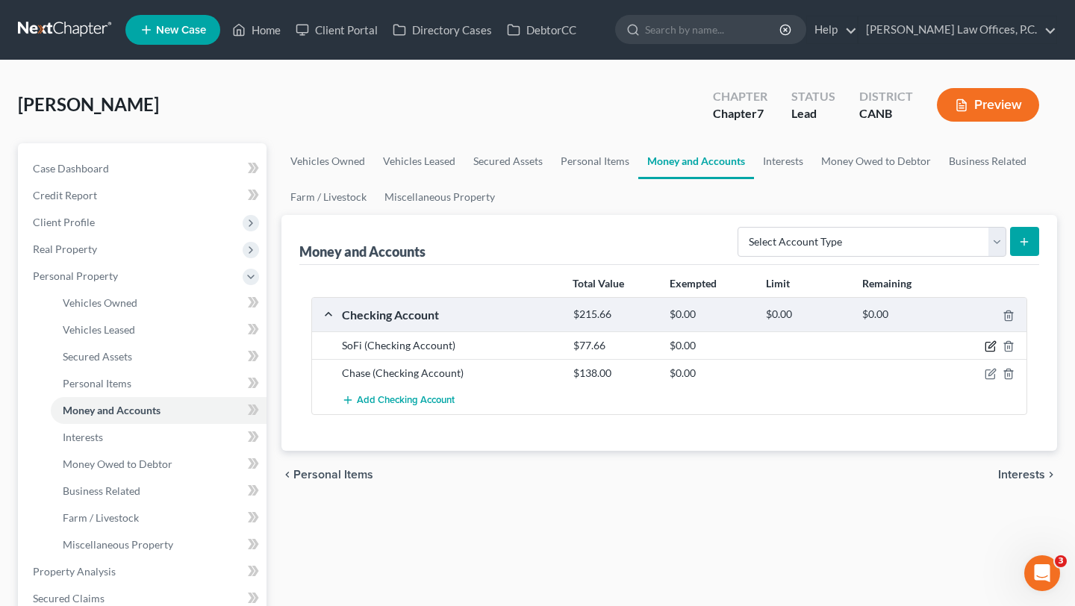
click at [989, 348] on icon "button" at bounding box center [991, 345] width 7 height 7
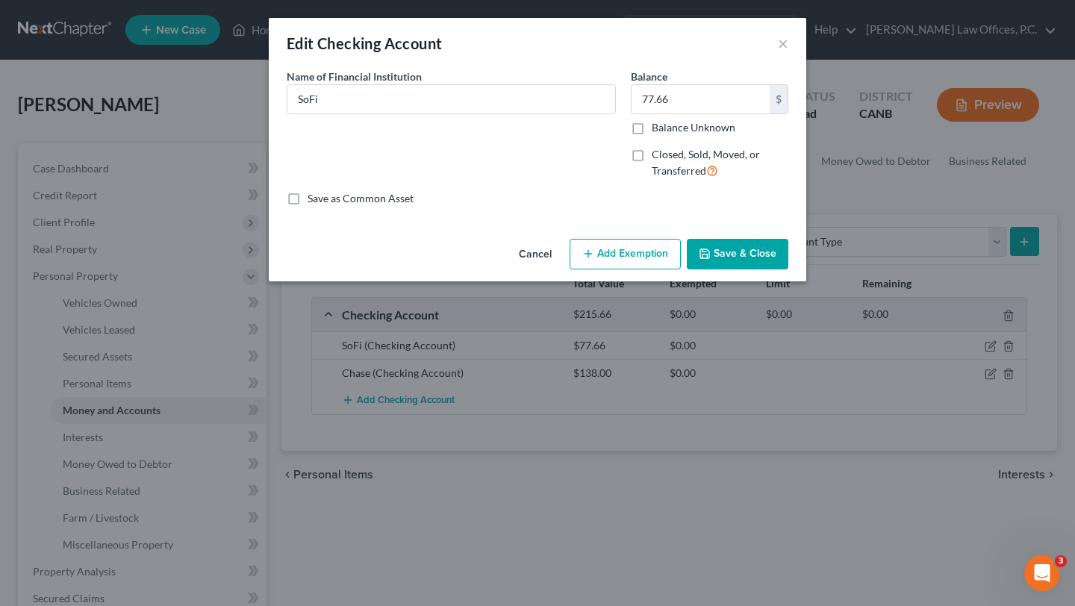
click at [638, 246] on button "Add Exemption" at bounding box center [625, 254] width 111 height 31
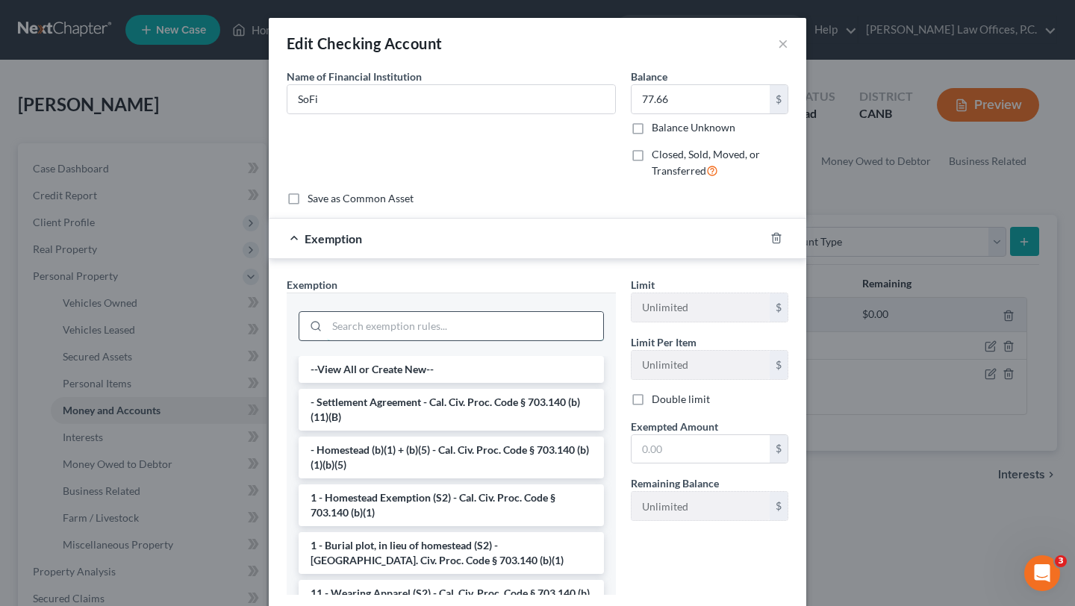
click at [388, 323] on input "search" at bounding box center [465, 326] width 276 height 28
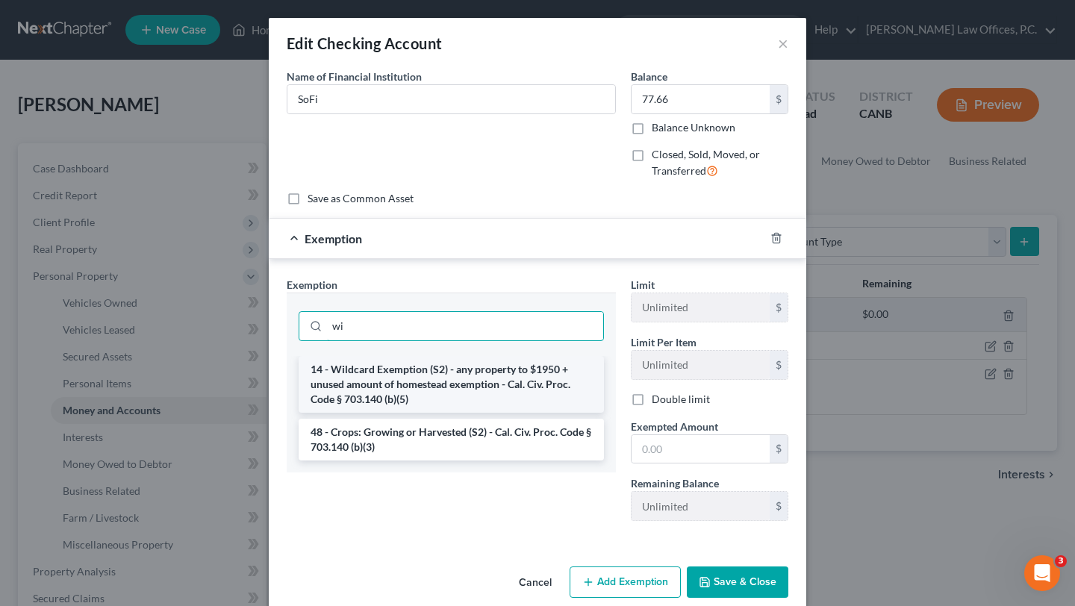
type input "wi"
click at [397, 376] on li "14 - Wildcard Exemption (S2) - any property to $1950 + unused amount of homeste…" at bounding box center [451, 384] width 305 height 57
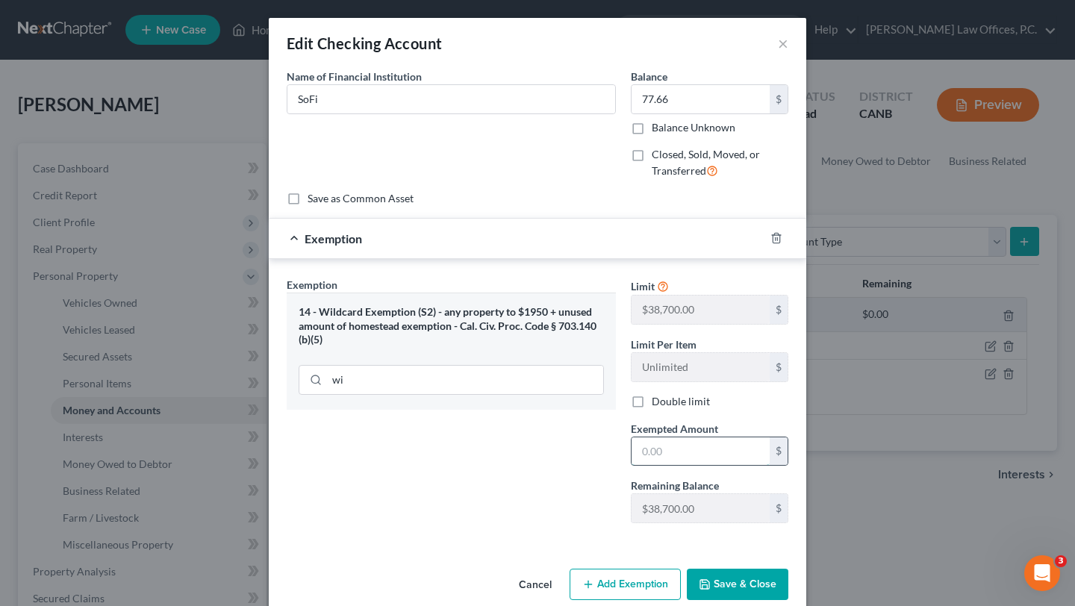
click at [684, 452] on input "text" at bounding box center [701, 451] width 138 height 28
type input "77.66"
click at [538, 494] on div "Exemption Set must be selected for CA. Exemption * 14 - Wildcard Exemption (S2)…" at bounding box center [451, 406] width 344 height 258
click at [705, 587] on icon "button" at bounding box center [705, 585] width 12 height 12
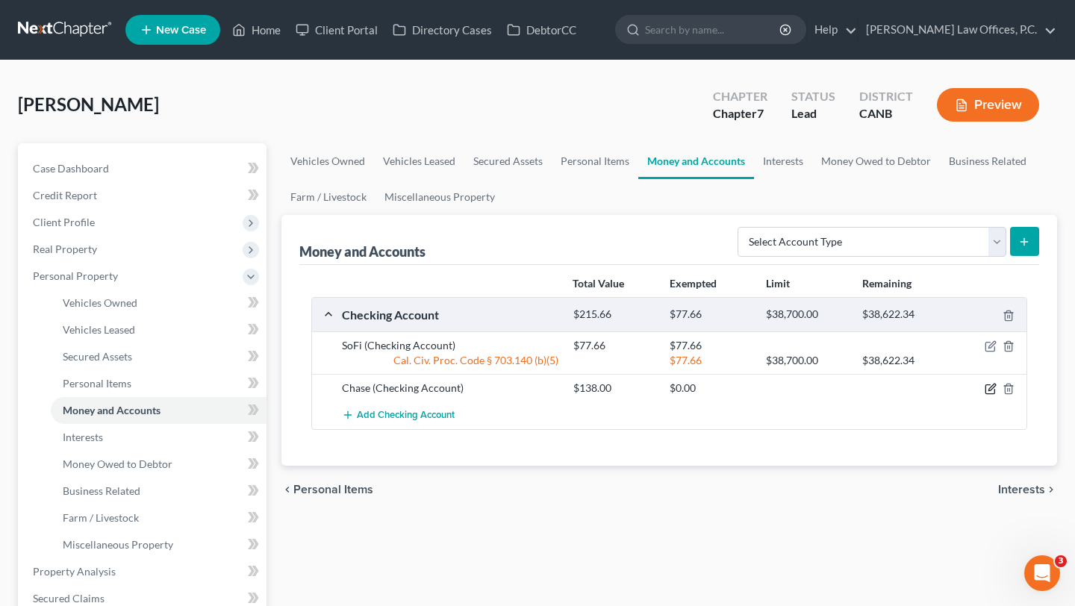
click at [993, 388] on icon "button" at bounding box center [991, 387] width 7 height 7
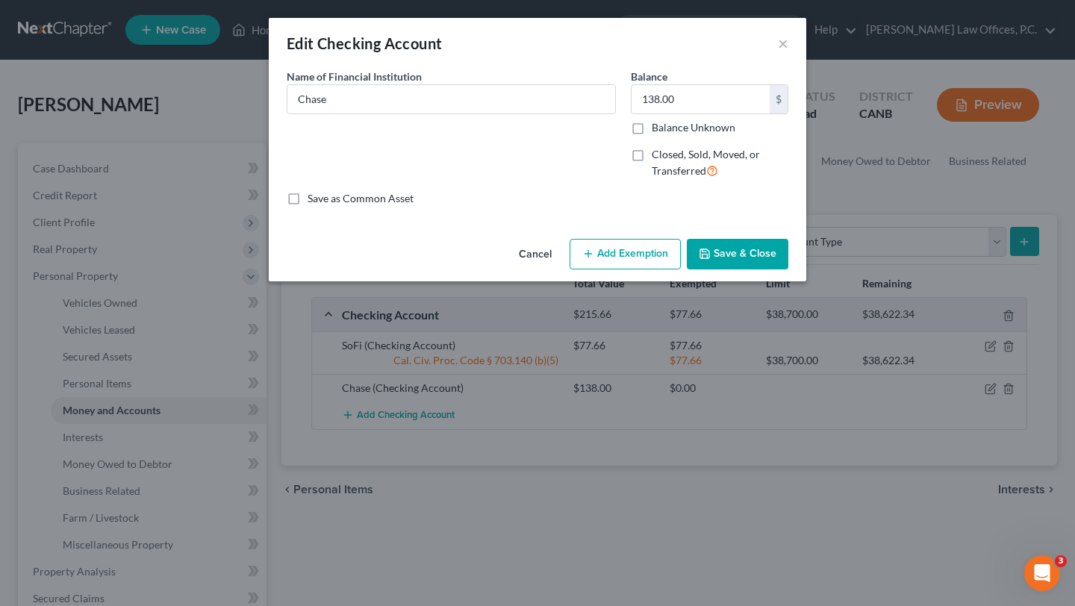
click at [645, 252] on button "Add Exemption" at bounding box center [625, 254] width 111 height 31
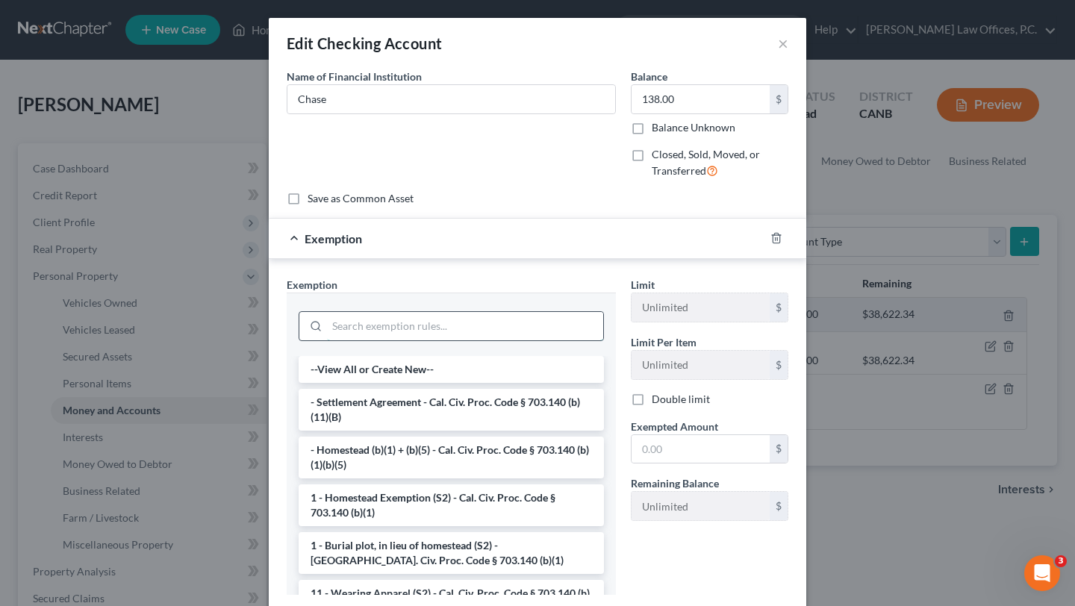
click at [418, 321] on input "search" at bounding box center [465, 326] width 276 height 28
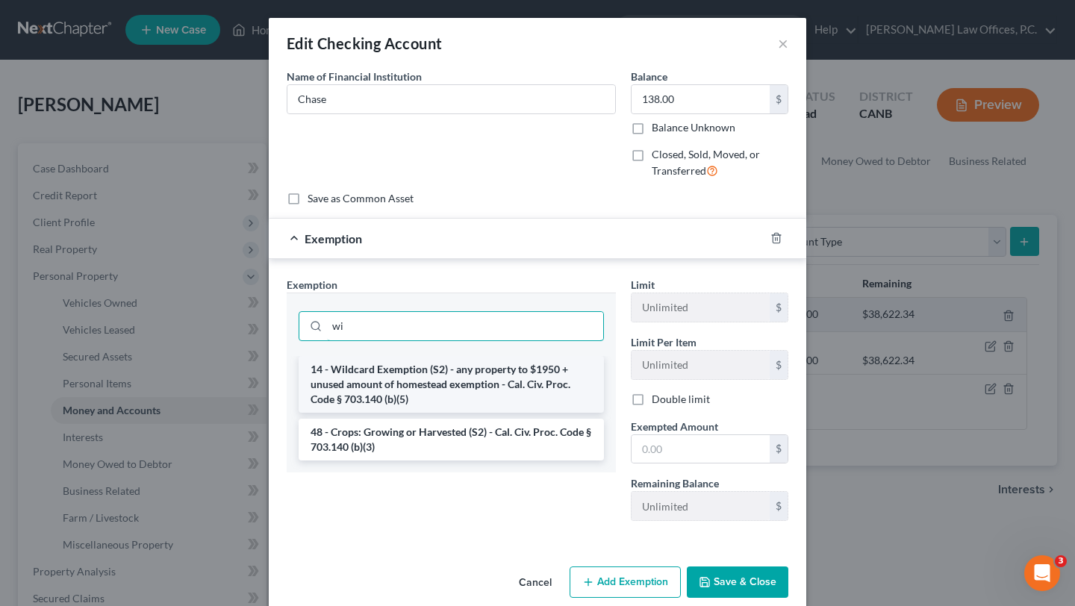
type input "wi"
click at [405, 364] on li "14 - Wildcard Exemption (S2) - any property to $1950 + unused amount of homeste…" at bounding box center [451, 384] width 305 height 57
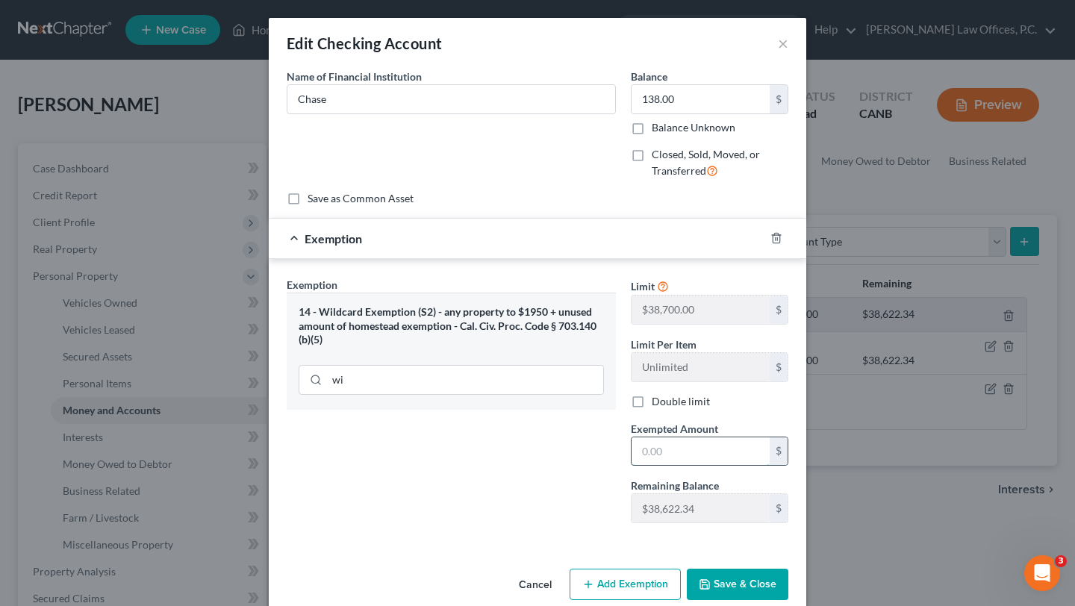
click at [710, 452] on input "text" at bounding box center [701, 451] width 138 height 28
type input "138"
click at [537, 434] on div "Exemption Set must be selected for CA. Exemption * 14 - Wildcard Exemption (S2)…" at bounding box center [451, 406] width 344 height 258
click at [758, 576] on button "Save & Close" at bounding box center [738, 584] width 102 height 31
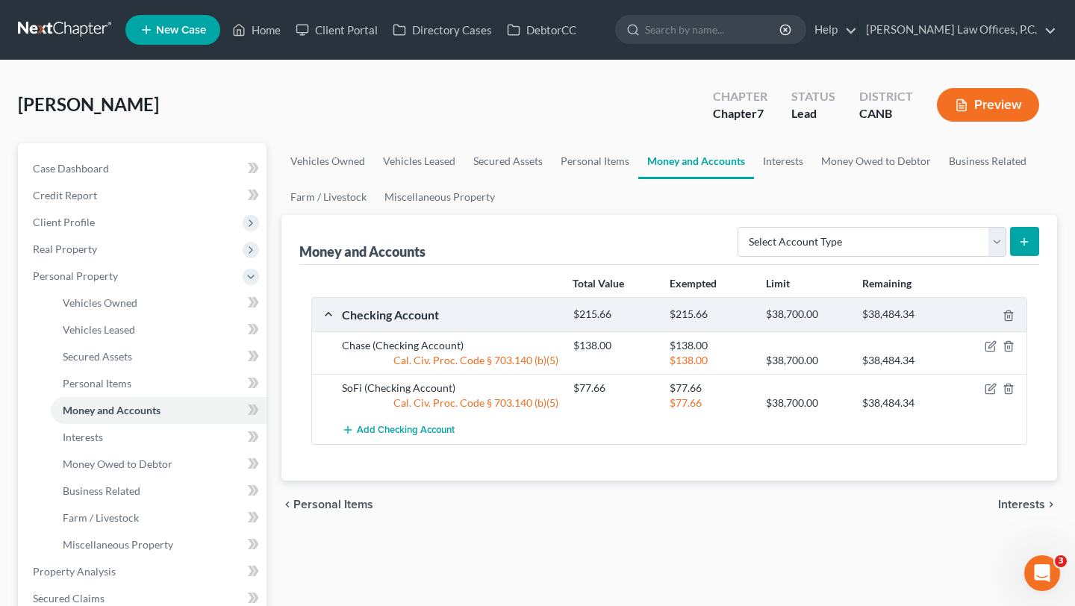
scroll to position [39, 0]
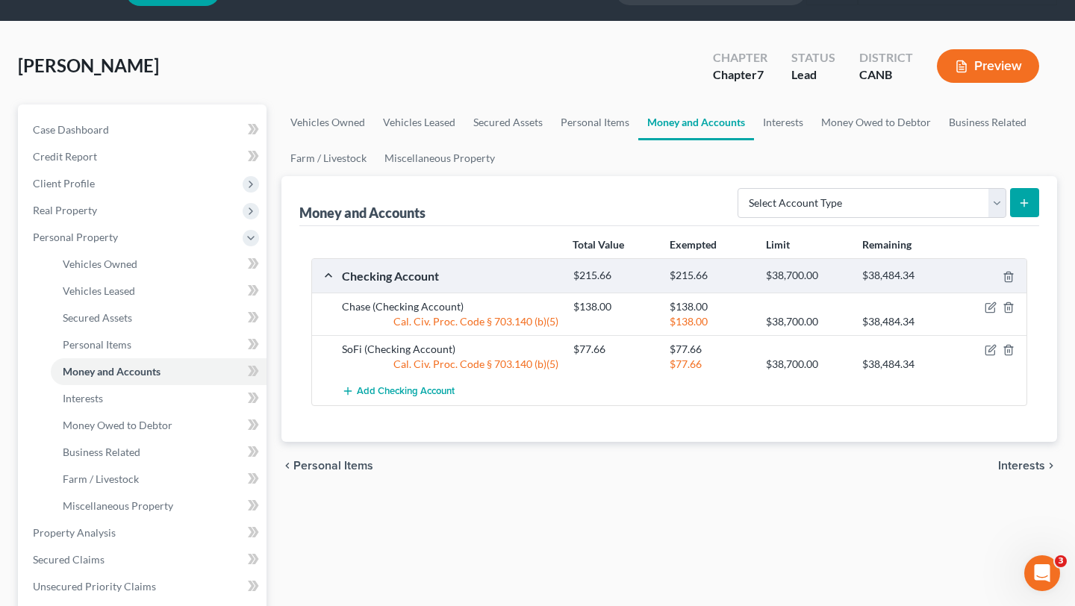
click at [592, 537] on div "Vehicles Owned Vehicles Leased Secured Assets Personal Items Money and Accounts…" at bounding box center [669, 536] width 791 height 862
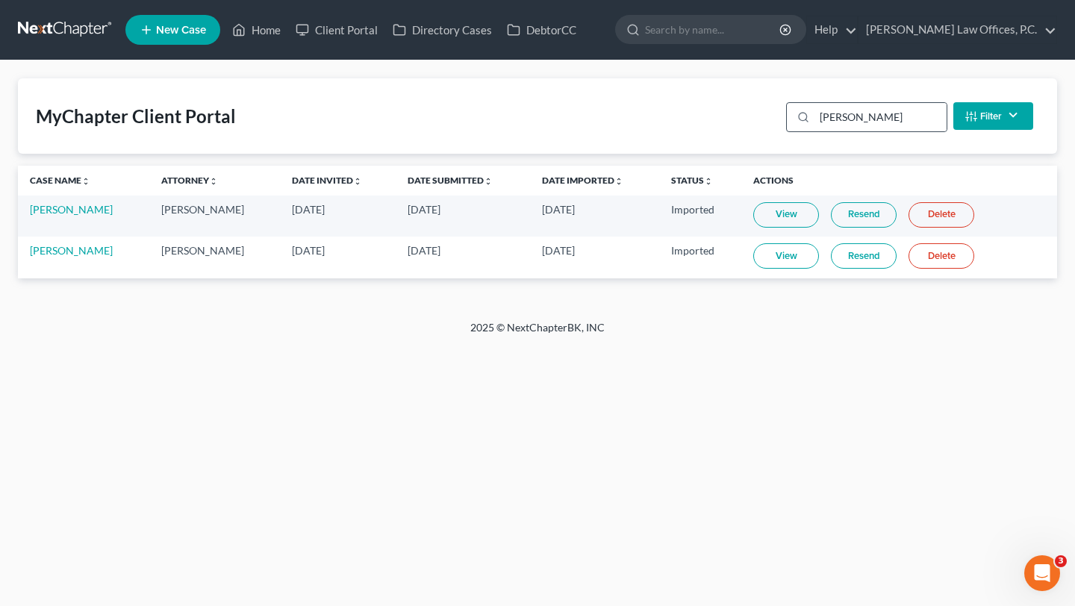
drag, startPoint x: 879, startPoint y: 124, endPoint x: 809, endPoint y: 124, distance: 70.2
click at [809, 124] on div "munoz" at bounding box center [866, 117] width 161 height 30
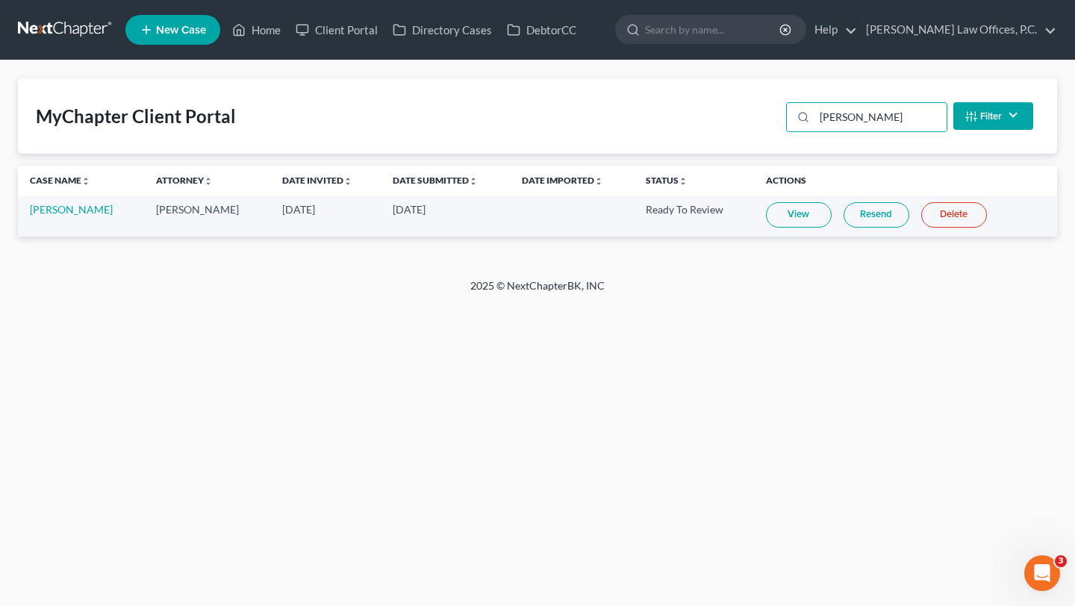
type input "eash"
drag, startPoint x: 706, startPoint y: 213, endPoint x: 583, endPoint y: 211, distance: 123.2
click at [582, 212] on tr "David Eash Ryan Keenan Aug 6, 2025 Sep 8, 2025 Ready To Review View Resend Dele…" at bounding box center [537, 216] width 1039 height 41
click at [583, 211] on td at bounding box center [572, 216] width 124 height 41
drag, startPoint x: 698, startPoint y: 211, endPoint x: 611, endPoint y: 212, distance: 87.4
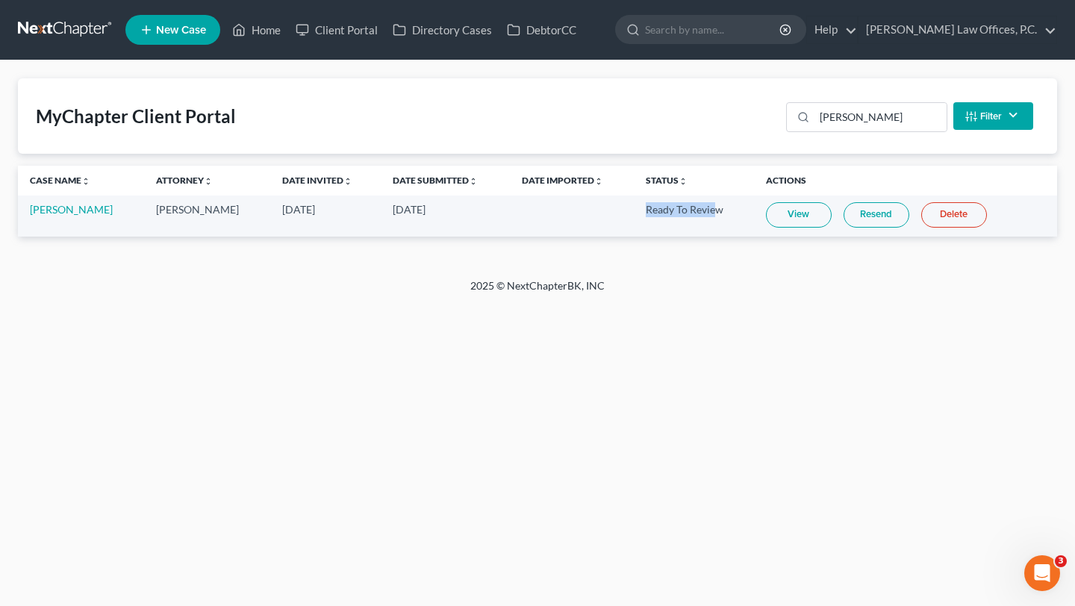
click at [611, 212] on tr "David Eash Ryan Keenan Aug 6, 2025 Sep 8, 2025 Ready To Review View Resend Dele…" at bounding box center [537, 216] width 1039 height 41
click at [611, 212] on td at bounding box center [572, 216] width 124 height 41
drag, startPoint x: 711, startPoint y: 211, endPoint x: 599, endPoint y: 211, distance: 112.7
click at [598, 211] on tr "David Eash Ryan Keenan Aug 6, 2025 Sep 8, 2025 Ready To Review View Resend Dele…" at bounding box center [537, 216] width 1039 height 41
click at [599, 211] on td at bounding box center [572, 216] width 124 height 41
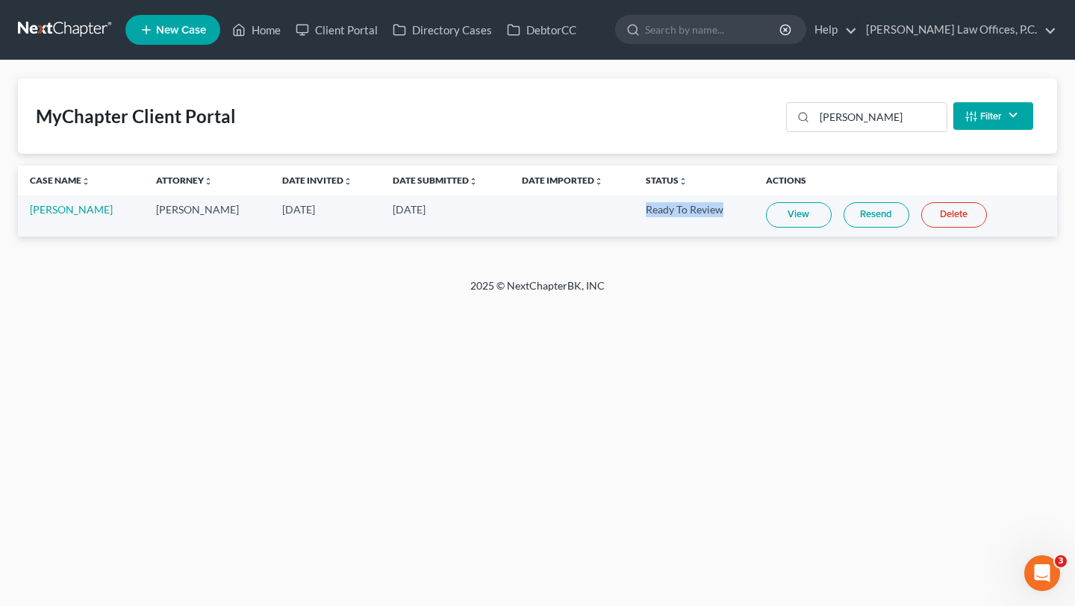
drag, startPoint x: 720, startPoint y: 209, endPoint x: 611, endPoint y: 201, distance: 108.6
click at [611, 202] on tr "David Eash Ryan Keenan Aug 6, 2025 Sep 8, 2025 Ready To Review View Resend Dele…" at bounding box center [537, 216] width 1039 height 41
click at [611, 201] on td at bounding box center [572, 216] width 124 height 41
drag, startPoint x: 728, startPoint y: 213, endPoint x: 614, endPoint y: 209, distance: 113.5
click at [634, 211] on td "Ready To Review" at bounding box center [694, 216] width 120 height 41
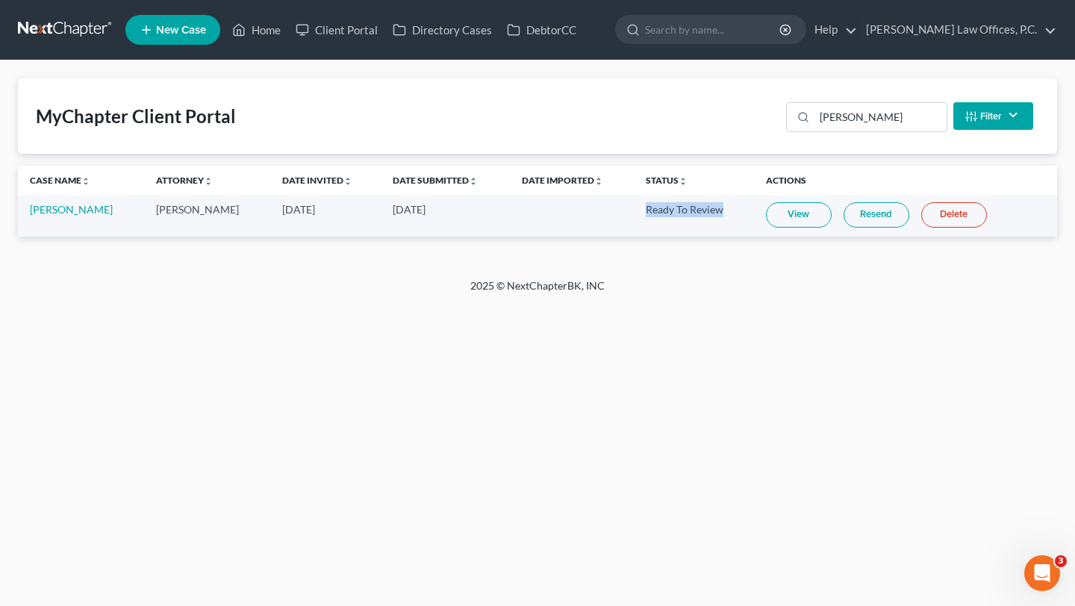
click at [634, 209] on td "Ready To Review" at bounding box center [694, 216] width 120 height 41
click at [862, 205] on link "Resend" at bounding box center [877, 214] width 66 height 25
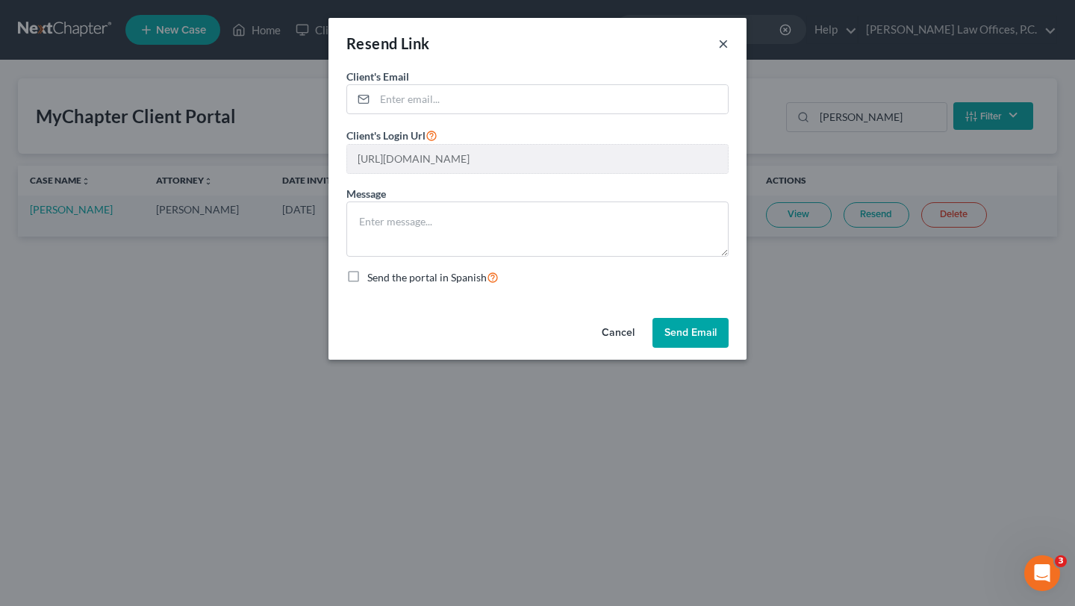
click at [726, 52] on button "×" at bounding box center [723, 43] width 10 height 18
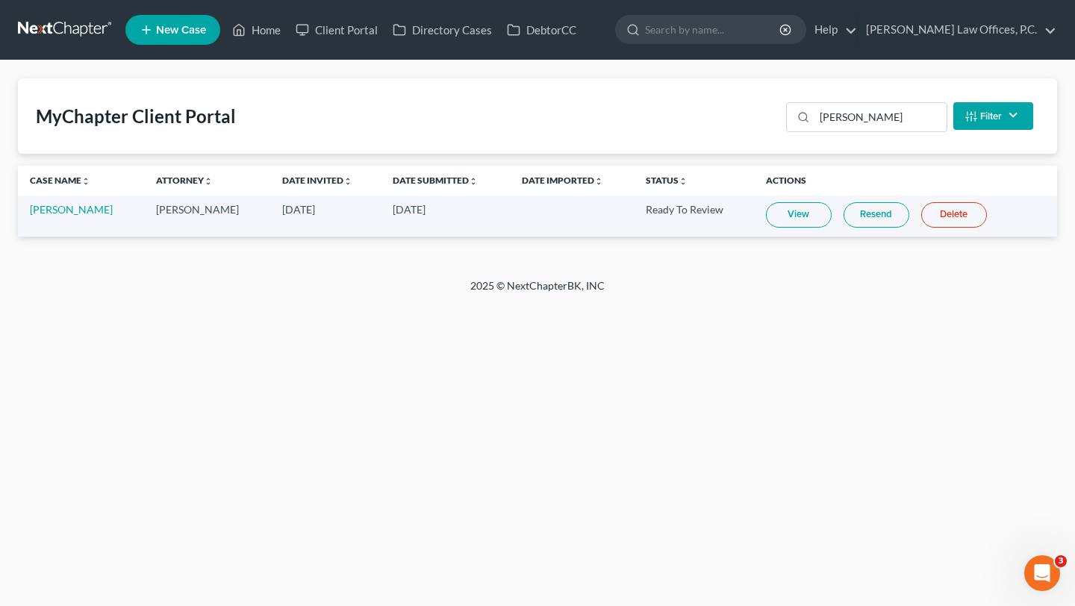
click at [871, 218] on link "Resend" at bounding box center [877, 214] width 66 height 25
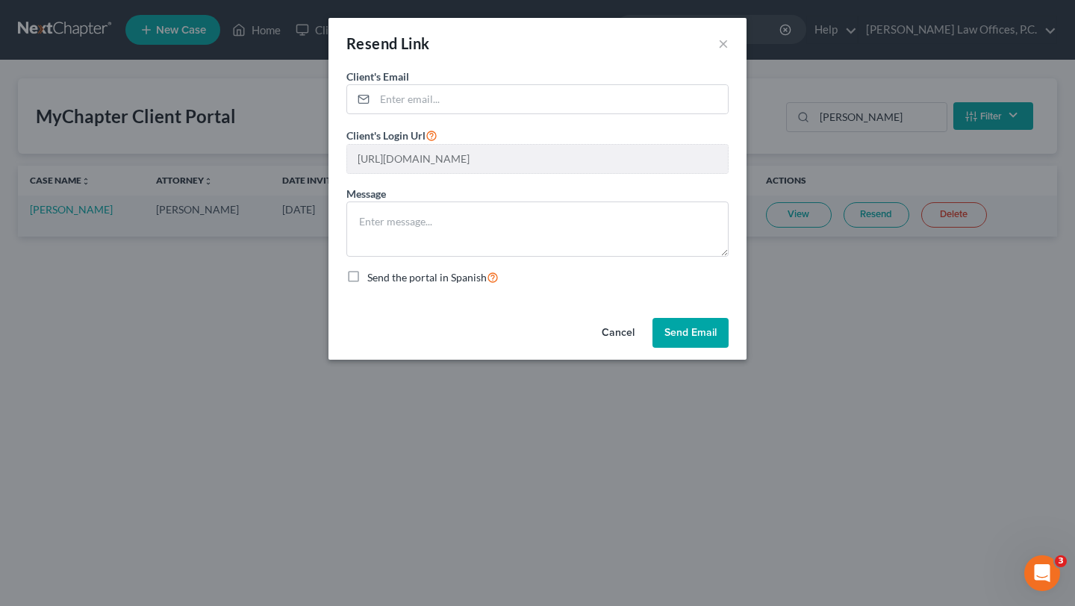
click at [225, 189] on div "Resend Link × Client's Email * Client's Login Url https://app.mychapterbk.com/e…" at bounding box center [537, 303] width 1075 height 606
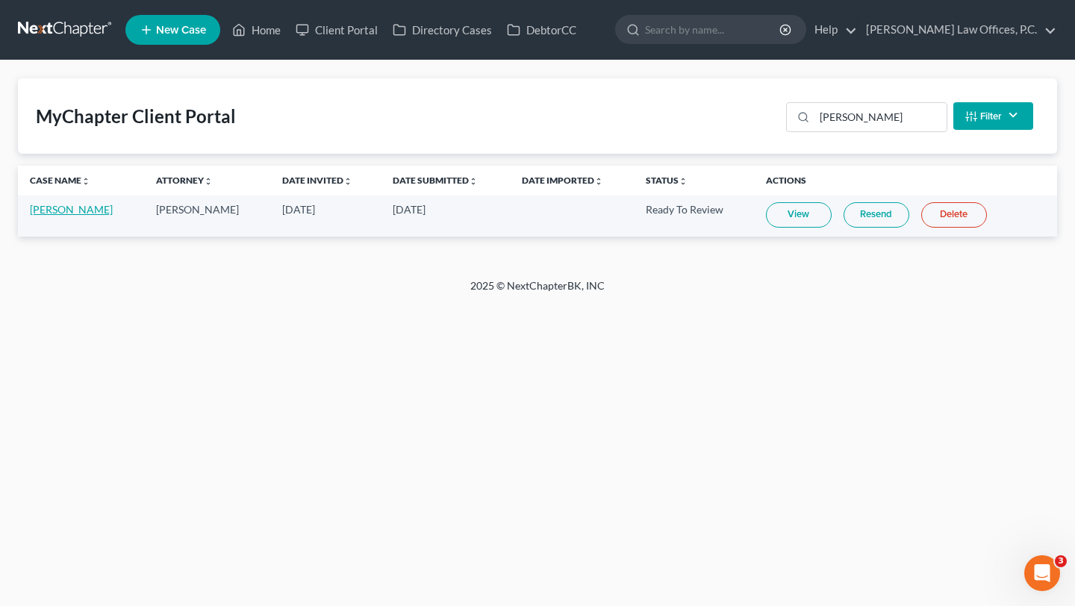
click at [46, 214] on link "David Eash" at bounding box center [71, 209] width 83 height 13
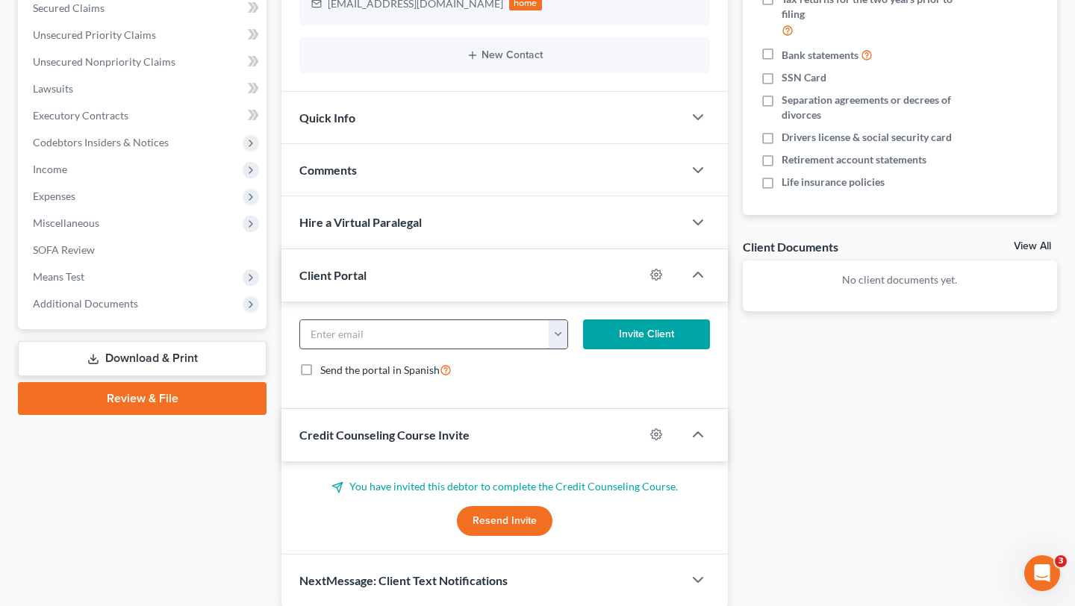
scroll to position [323, 0]
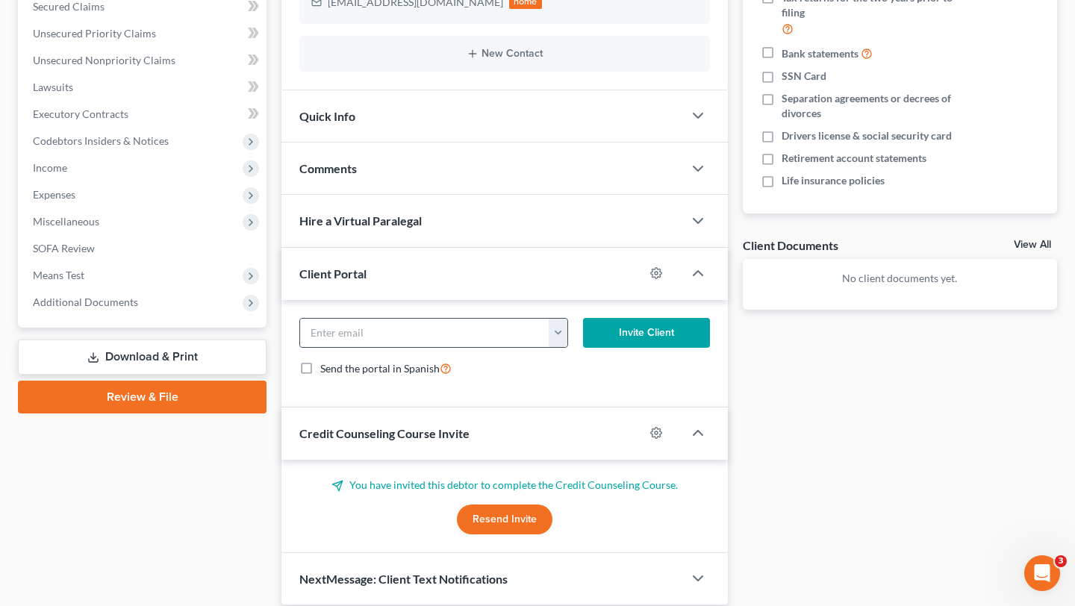
click at [553, 343] on button "button" at bounding box center [558, 333] width 18 height 28
click at [567, 370] on link "davideash@yahoo.com" at bounding box center [651, 365] width 204 height 25
type input "davideash@yahoo.com"
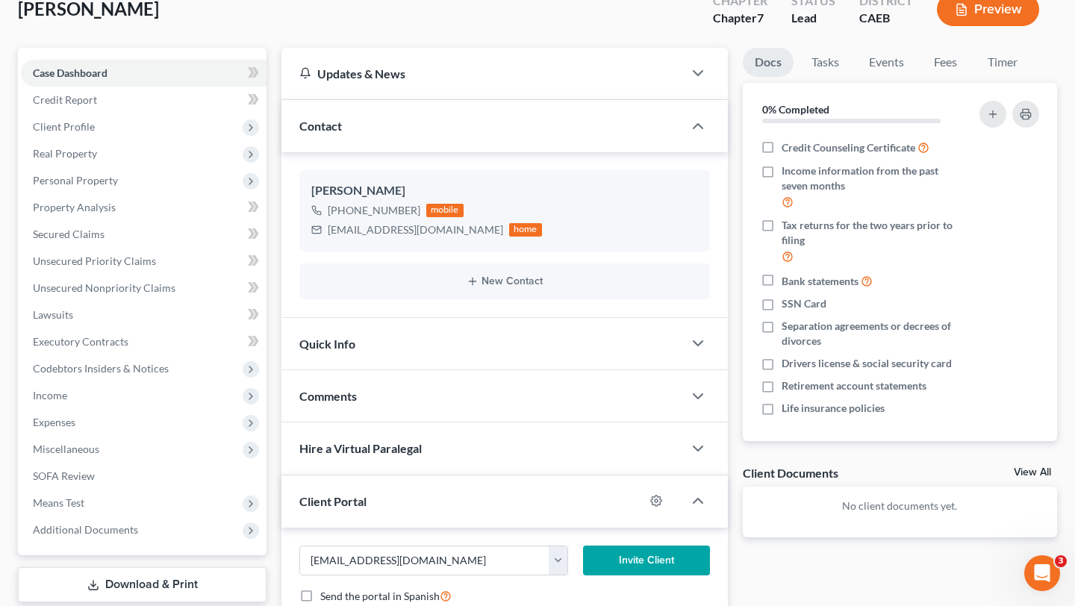
scroll to position [19, 0]
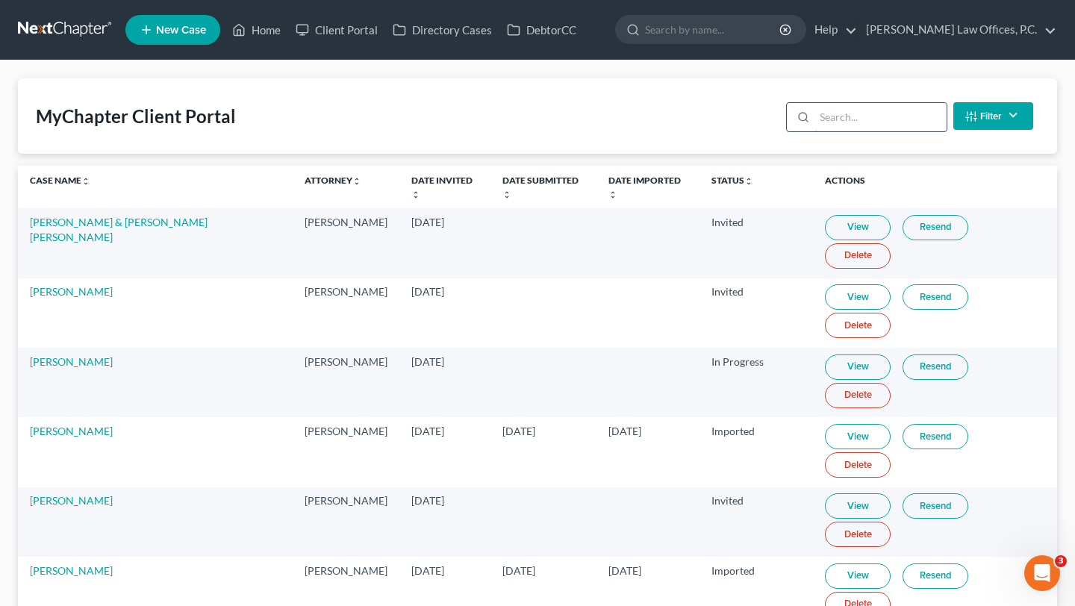
click at [853, 124] on input "search" at bounding box center [880, 117] width 132 height 28
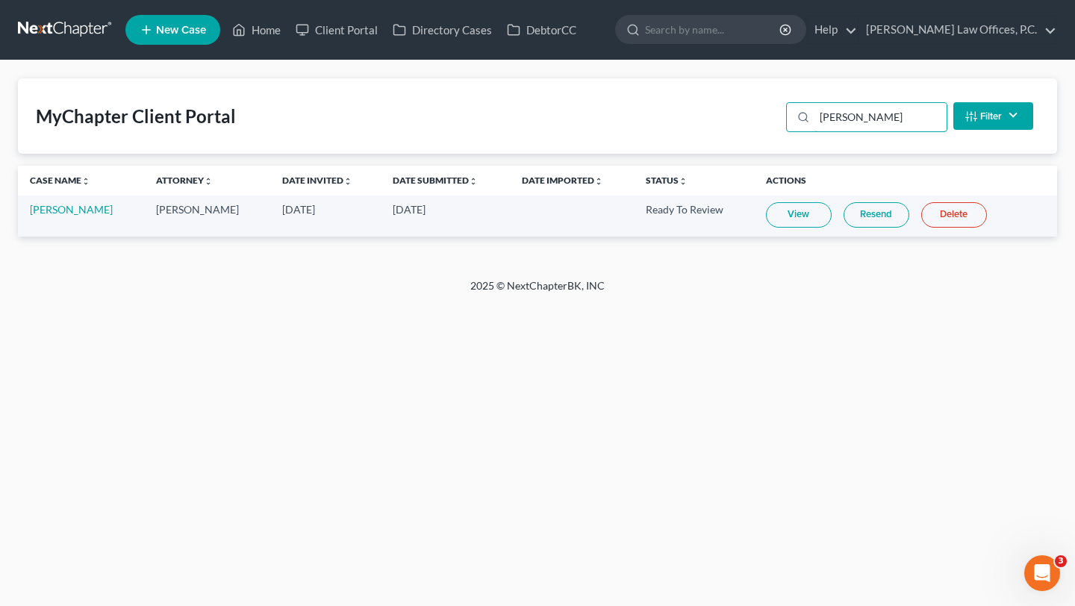
type input "eash"
click at [892, 221] on td "View Resend Delete" at bounding box center [905, 216] width 303 height 41
click at [882, 219] on link "Resend" at bounding box center [877, 214] width 66 height 25
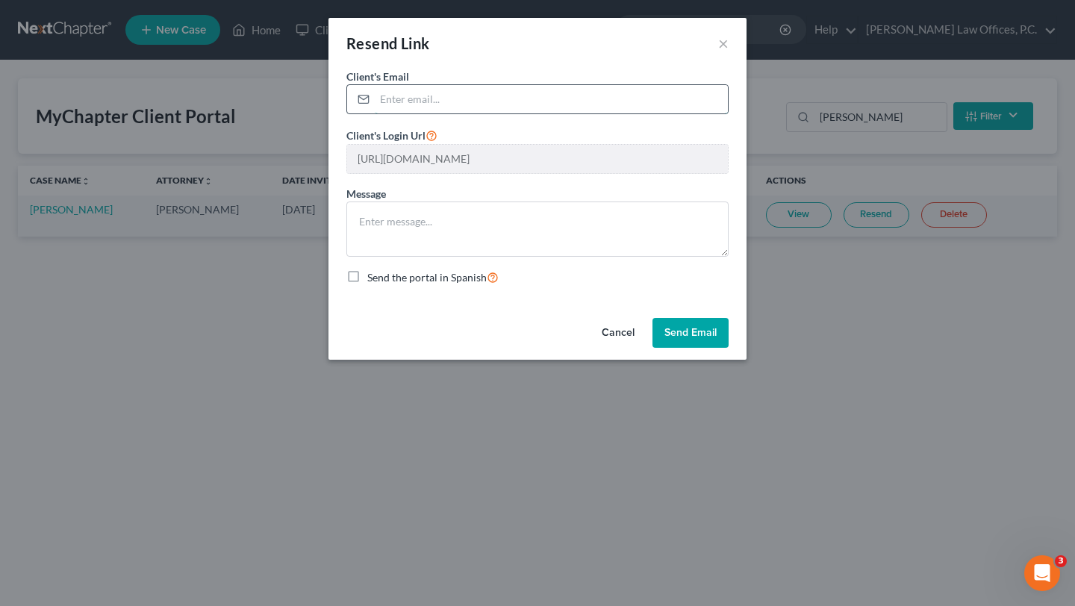
click at [643, 101] on input "email" at bounding box center [551, 99] width 353 height 28
click at [612, 54] on div "Resend Link ×" at bounding box center [537, 43] width 418 height 51
click at [396, 106] on input "email" at bounding box center [551, 99] width 353 height 28
paste input "davideash@yahoo.com"
type input "davideash@yahoo.com"
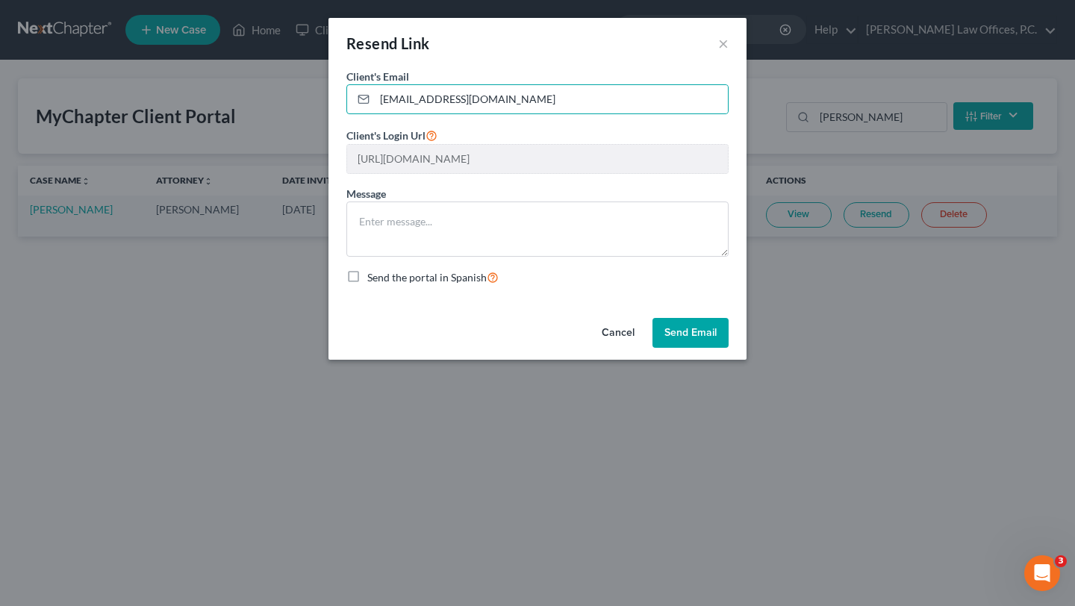
click at [458, 57] on div "Resend Link ×" at bounding box center [537, 43] width 418 height 51
click at [691, 327] on button "Send Email" at bounding box center [690, 333] width 76 height 30
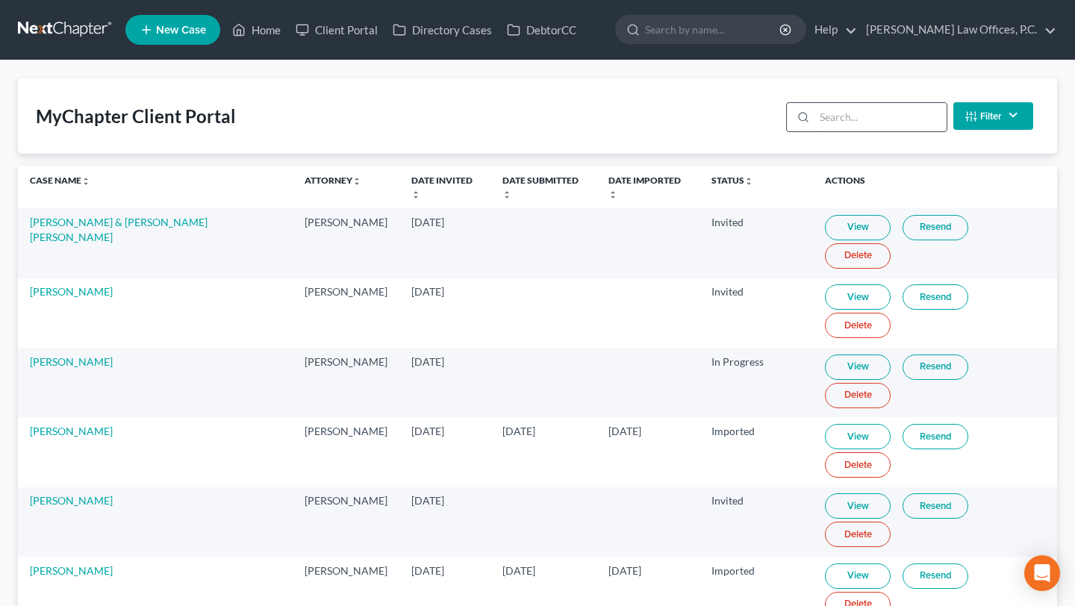
click at [900, 119] on input "search" at bounding box center [880, 117] width 132 height 28
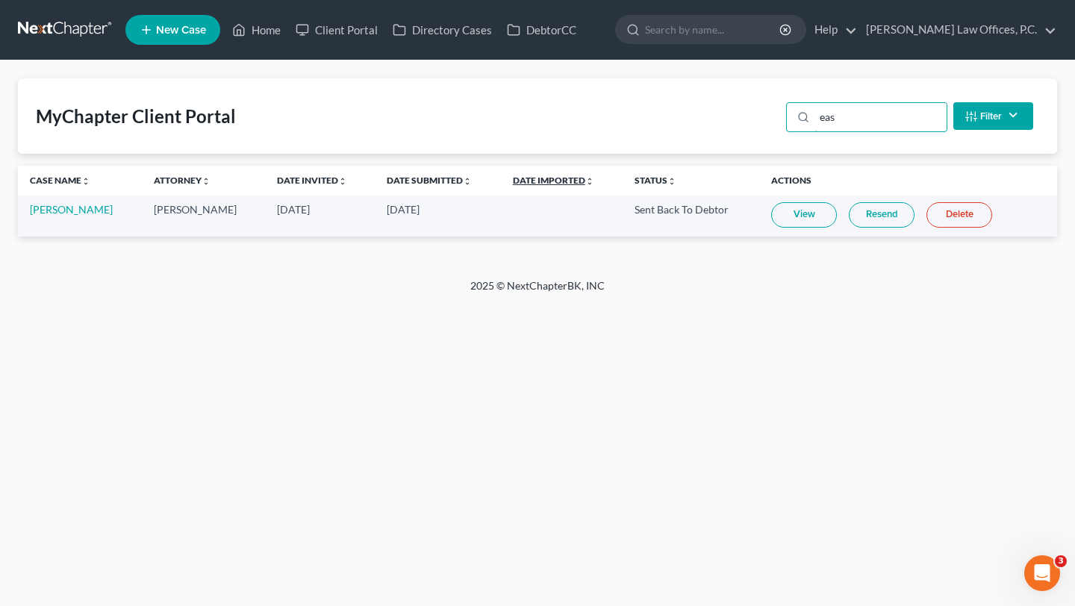
type input "eas"
click at [253, 28] on link "Home" at bounding box center [256, 29] width 63 height 27
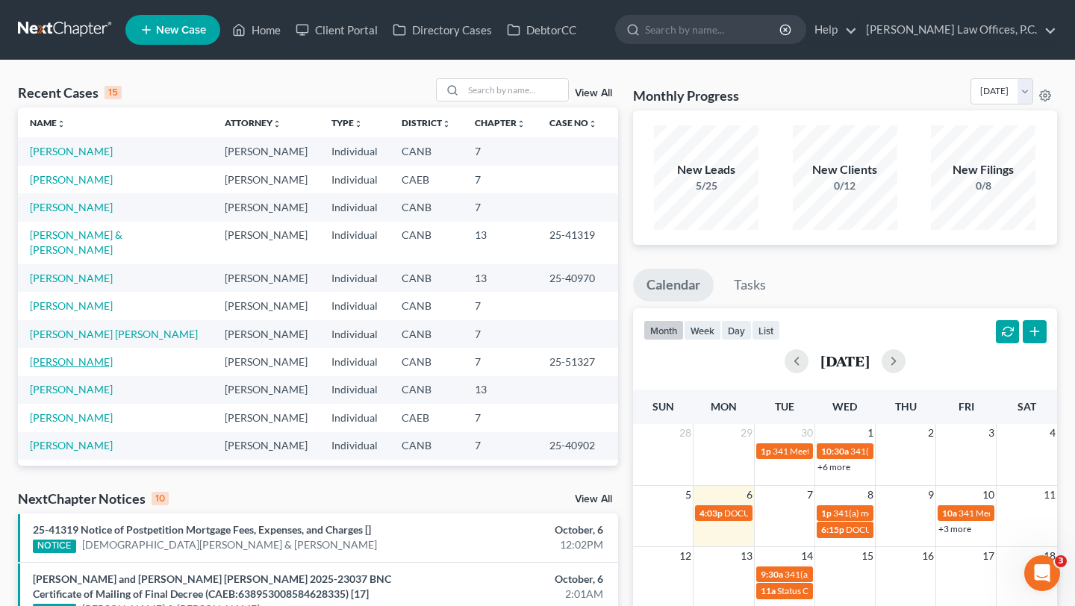
click at [73, 355] on link "Belley, Benoit" at bounding box center [71, 361] width 83 height 13
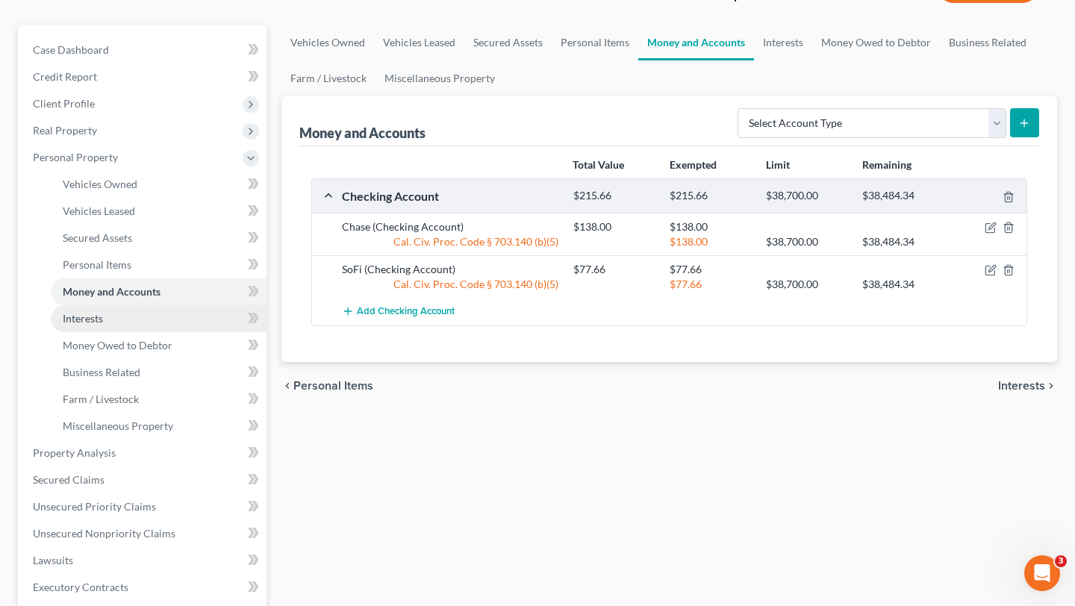
click at [123, 320] on link "Interests" at bounding box center [159, 318] width 216 height 27
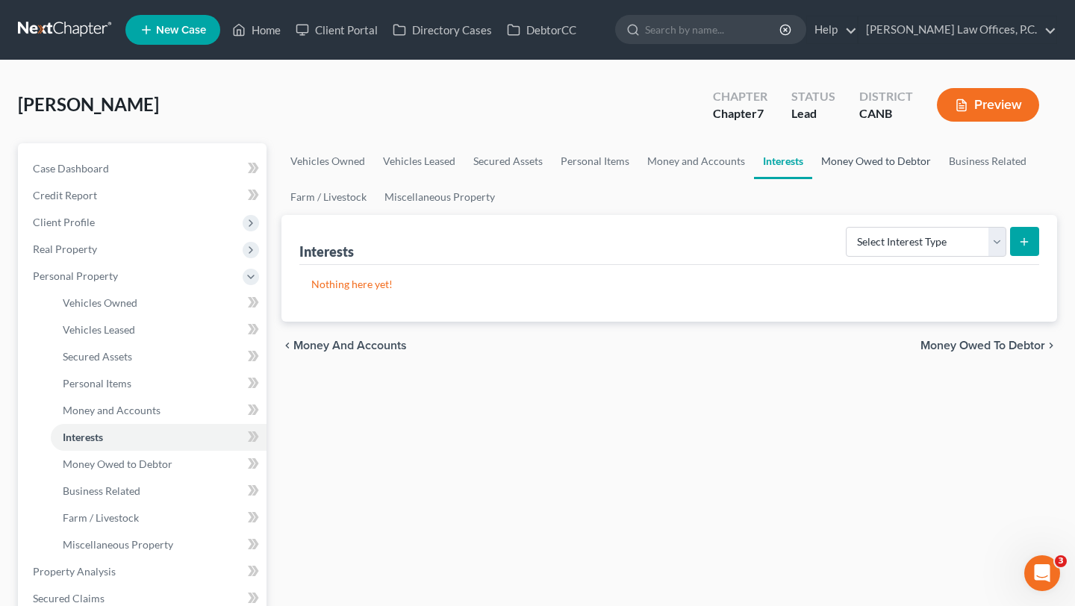
click at [838, 156] on link "Money Owed to Debtor" at bounding box center [876, 161] width 128 height 36
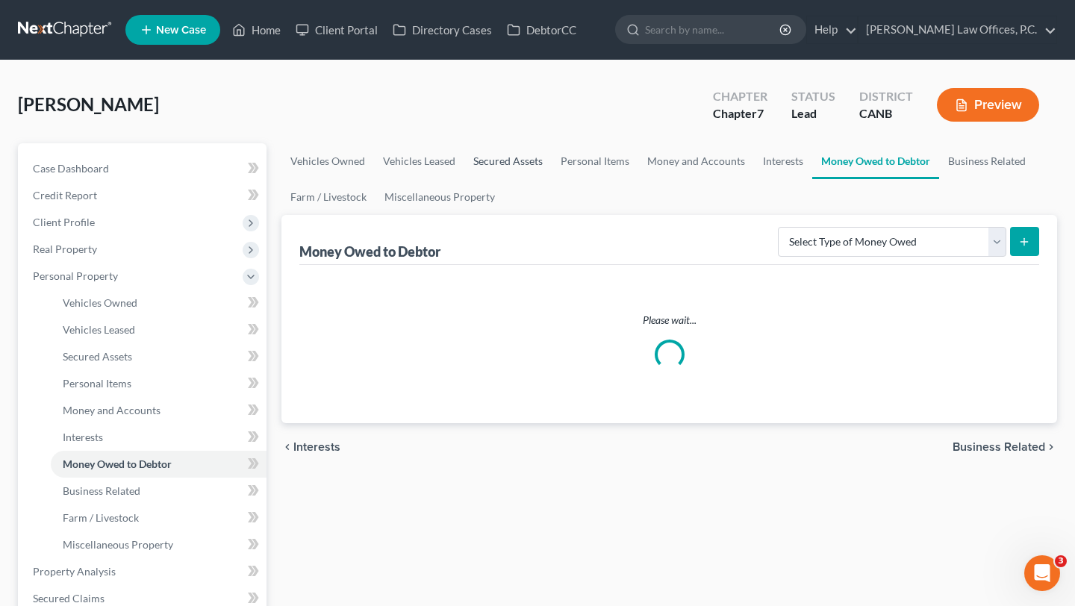
click at [498, 164] on link "Secured Assets" at bounding box center [507, 161] width 87 height 36
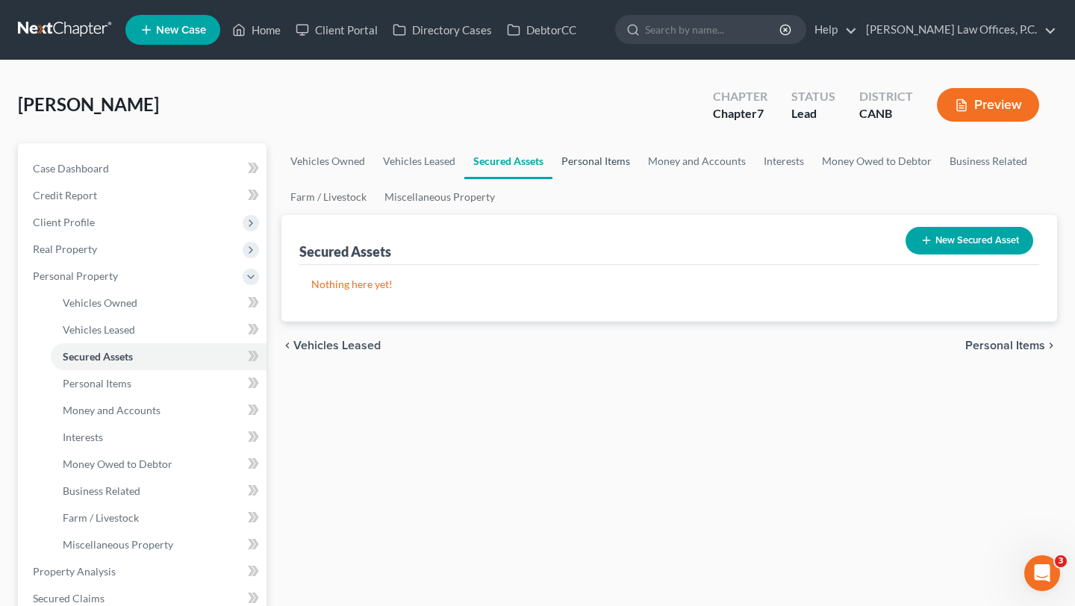
click at [610, 161] on link "Personal Items" at bounding box center [595, 161] width 87 height 36
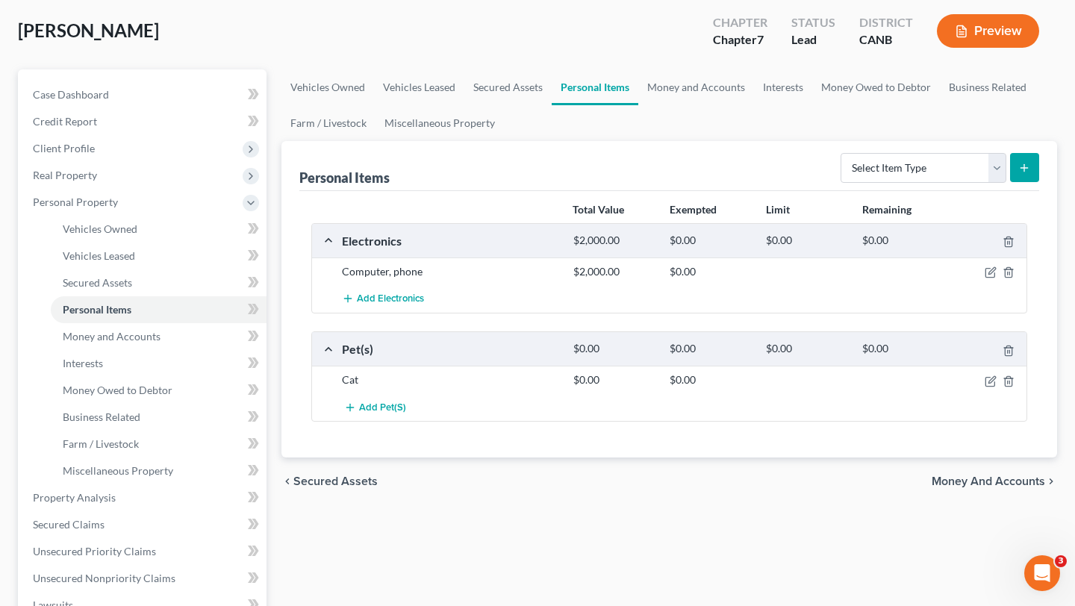
scroll to position [79, 0]
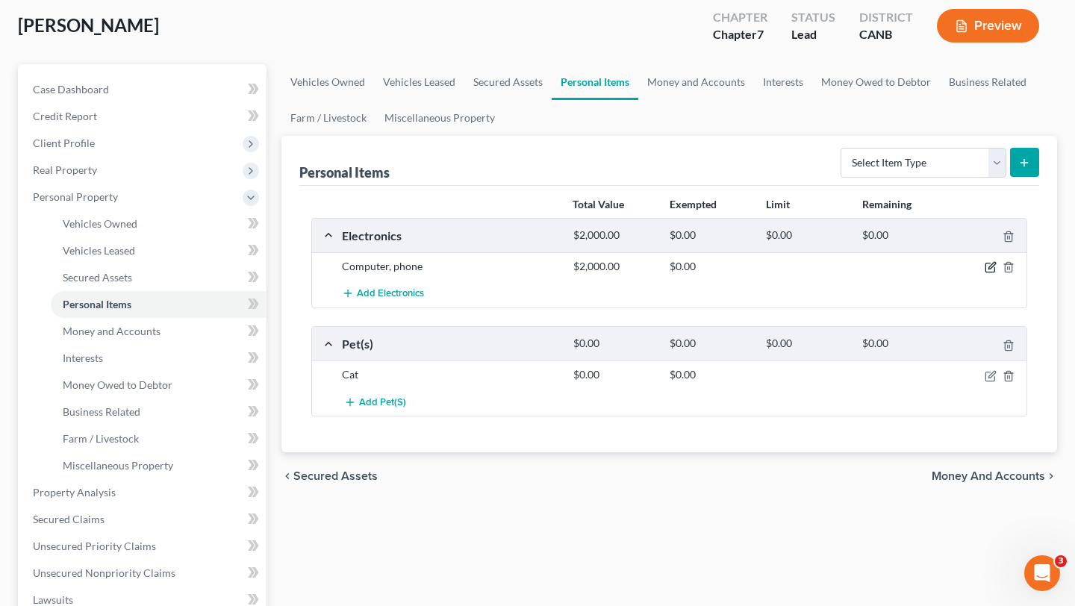
click at [991, 271] on icon "button" at bounding box center [991, 267] width 12 height 12
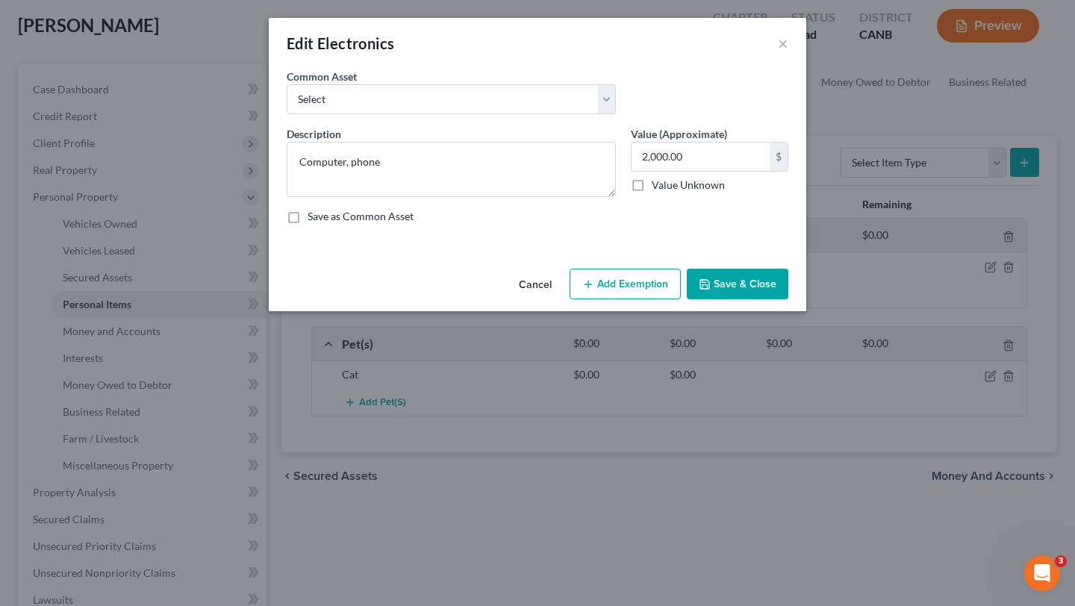
click at [596, 278] on button "Add Exemption" at bounding box center [625, 284] width 111 height 31
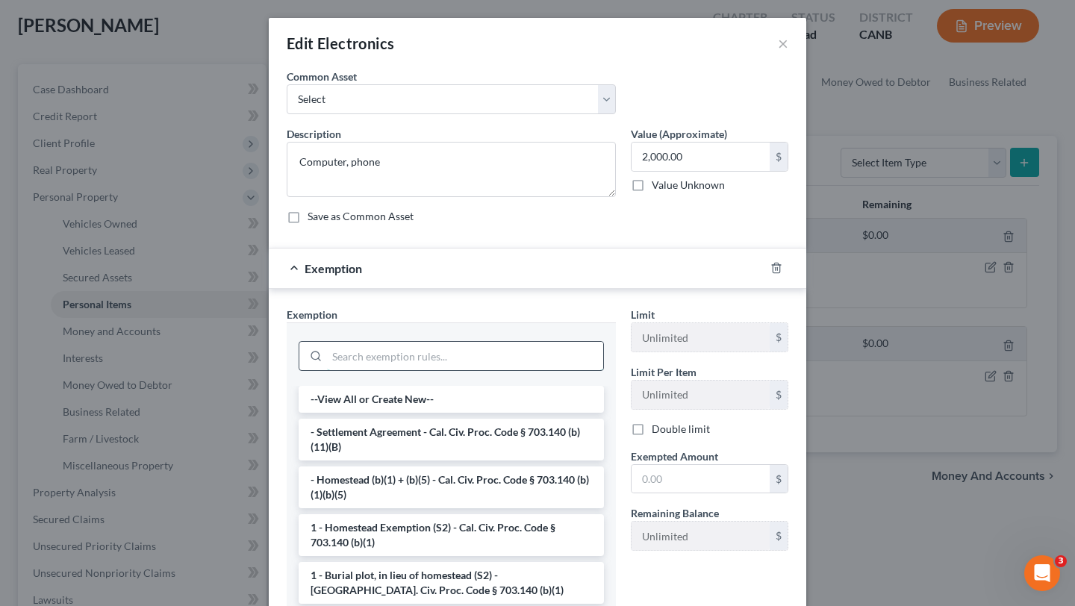
click at [416, 357] on input "search" at bounding box center [465, 356] width 276 height 28
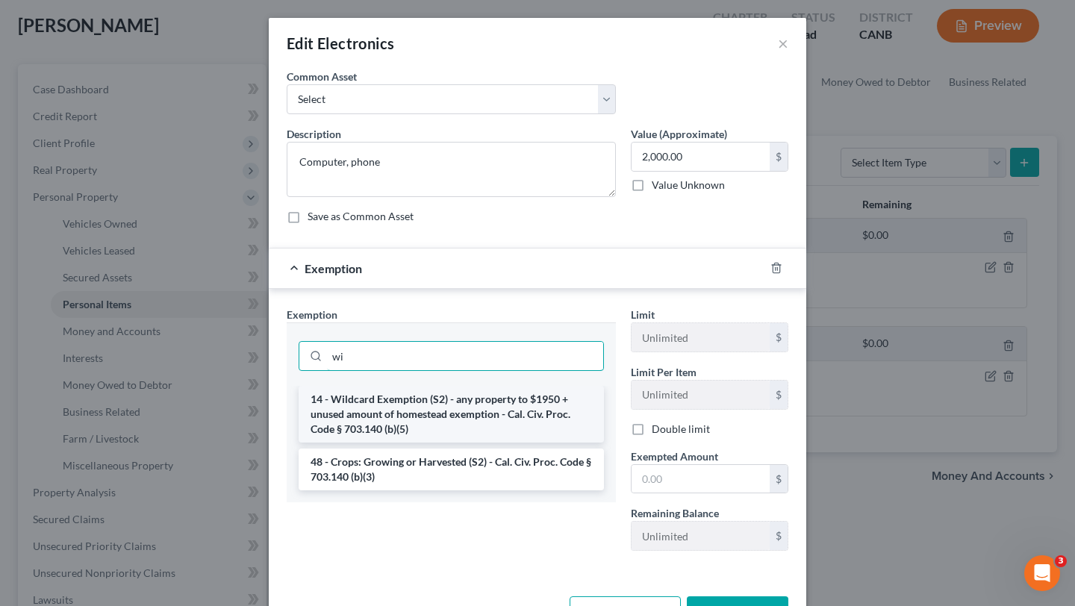
type input "wi"
click at [423, 409] on li "14 - Wildcard Exemption (S2) - any property to $1950 + unused amount of homeste…" at bounding box center [451, 414] width 305 height 57
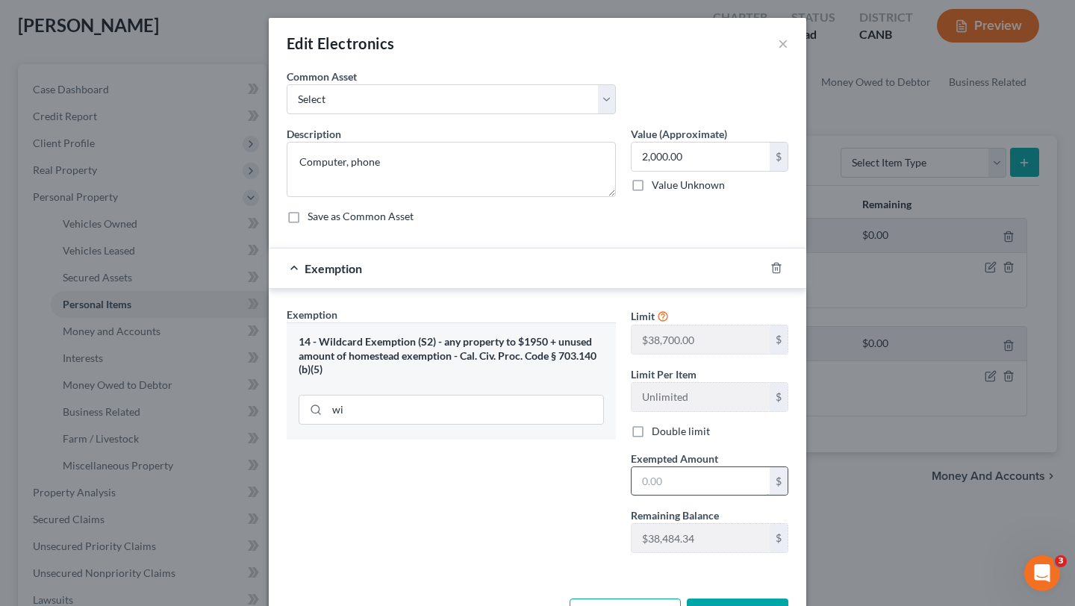
click at [667, 486] on input "text" at bounding box center [701, 481] width 138 height 28
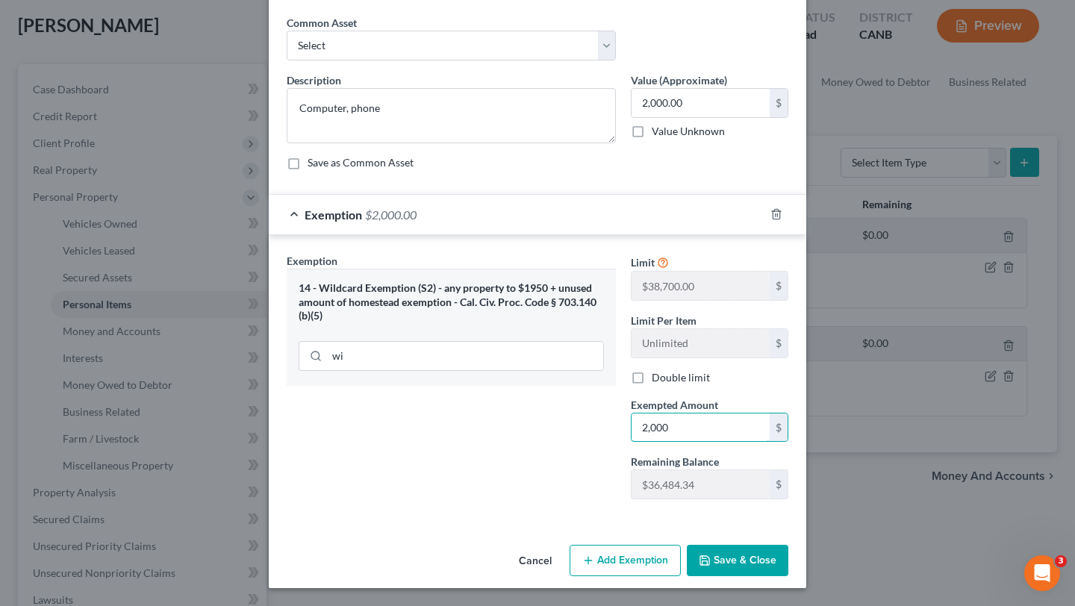
type input "2,000"
click at [717, 558] on button "Save & Close" at bounding box center [738, 560] width 102 height 31
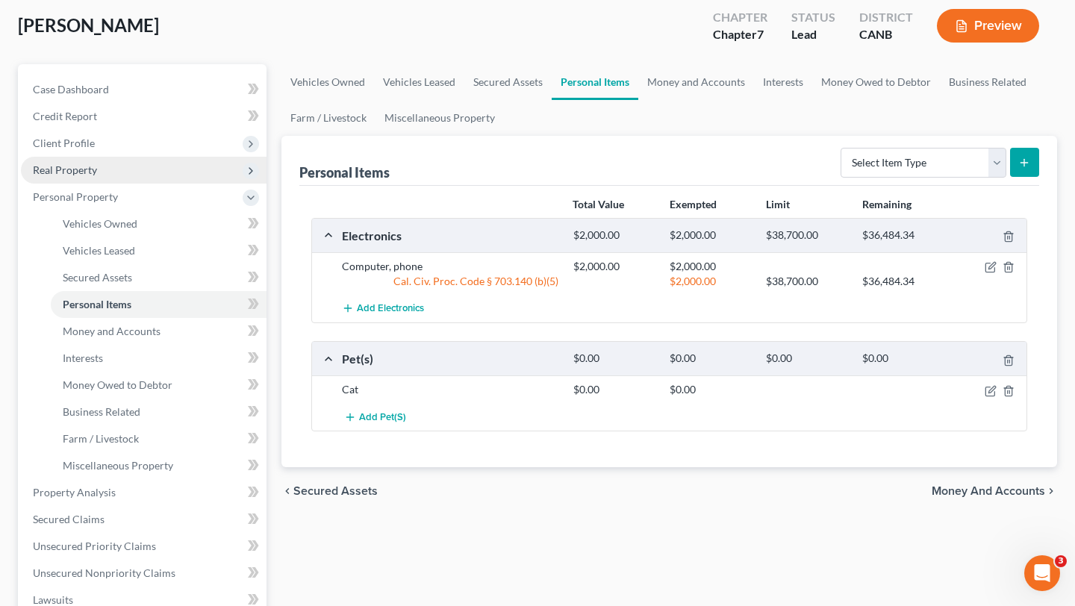
click at [117, 168] on span "Real Property" at bounding box center [144, 170] width 246 height 27
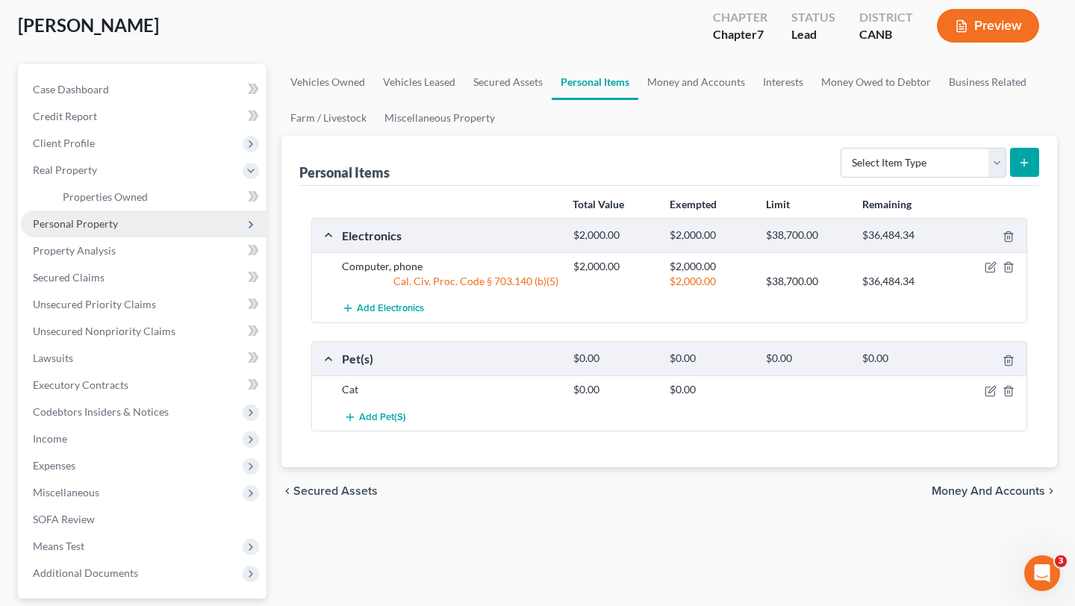
click at [106, 211] on span "Personal Property" at bounding box center [144, 224] width 246 height 27
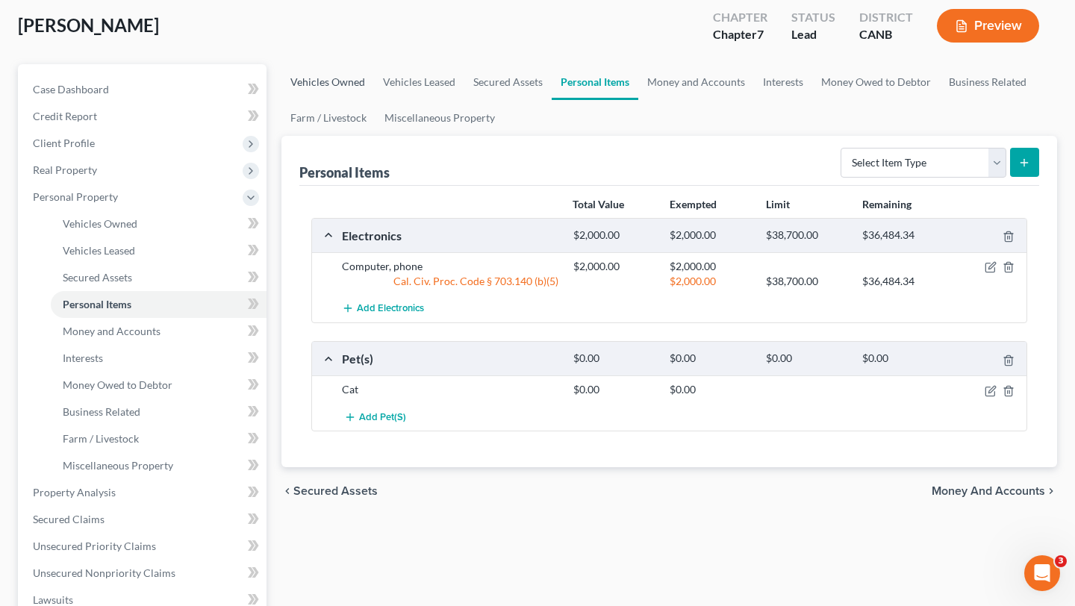
click at [351, 82] on link "Vehicles Owned" at bounding box center [327, 82] width 93 height 36
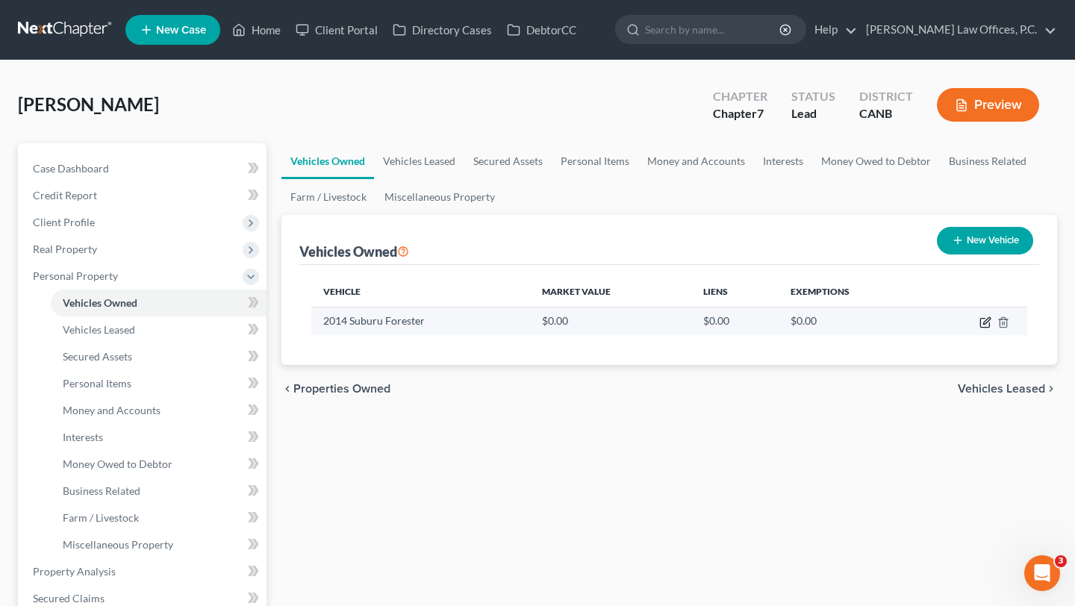
click at [989, 323] on icon "button" at bounding box center [984, 323] width 9 height 9
select select "0"
select select "12"
select select "1"
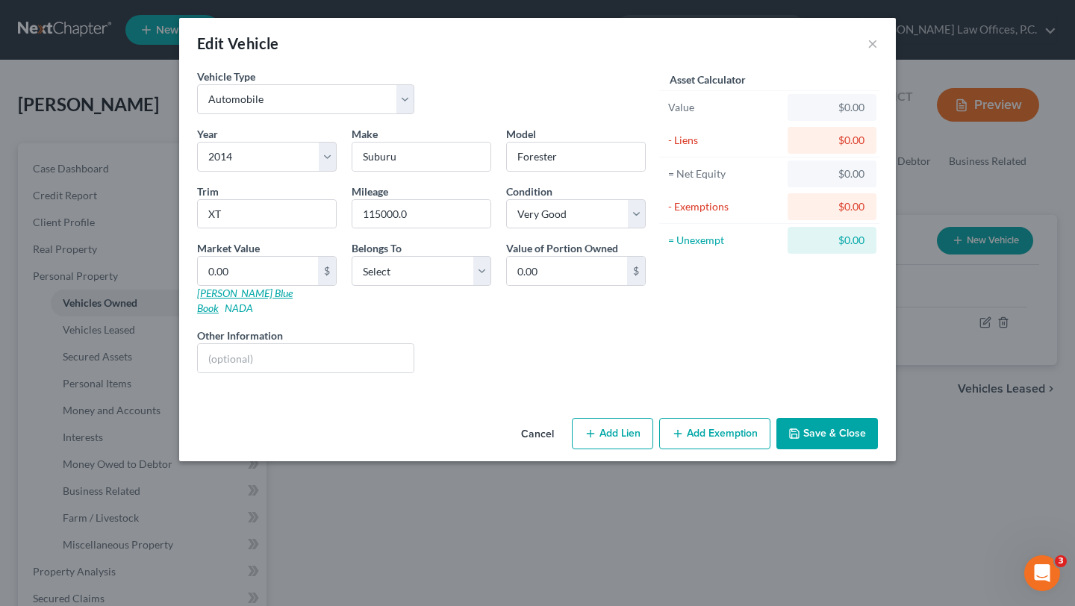
click at [213, 293] on link "Kelly Blue Book" at bounding box center [245, 301] width 96 height 28
click at [276, 270] on input "0.00" at bounding box center [258, 271] width 120 height 28
type input "7"
type input "7.00"
type input "71"
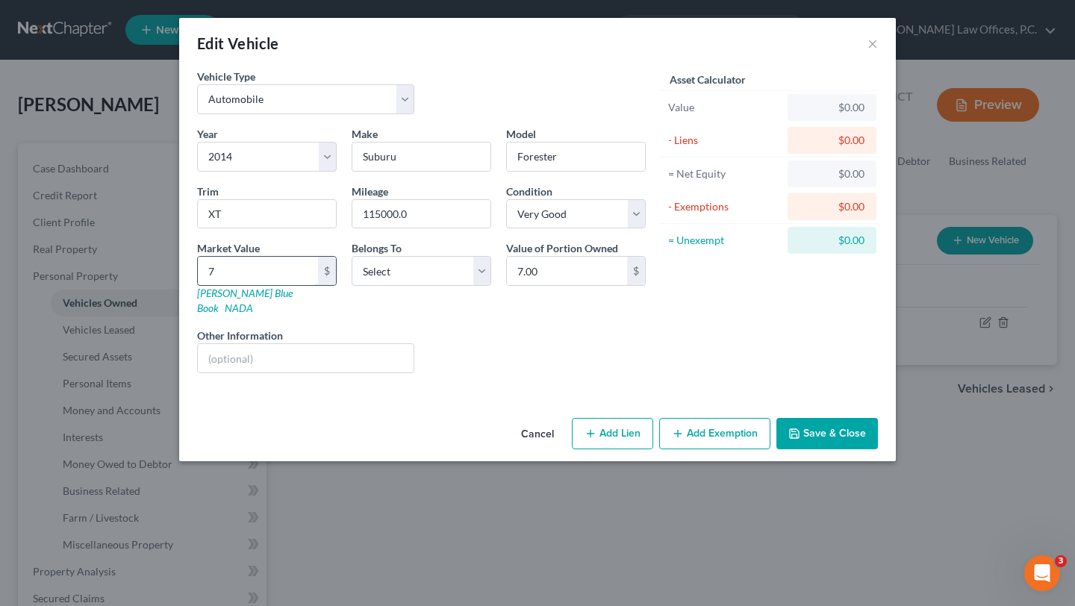
type input "71.00"
type input "716"
type input "716.00"
type input "7160"
type input "7,160.00"
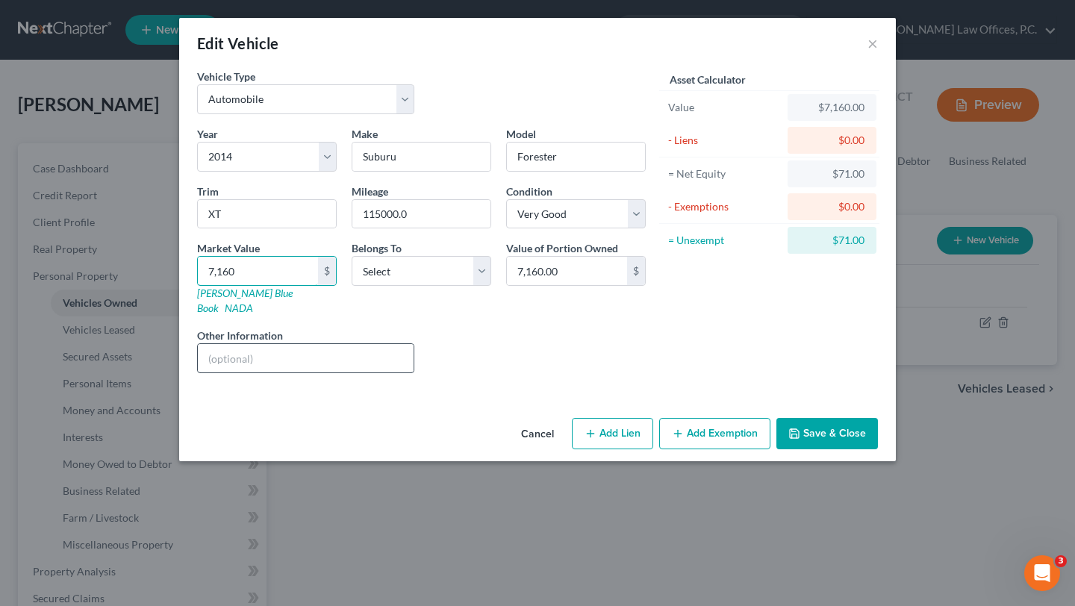
type input "7,160"
click at [264, 344] on input "text" at bounding box center [306, 358] width 216 height 28
type input "value per kbb.com"
click at [487, 328] on div "Liens Select" at bounding box center [538, 351] width 232 height 46
click at [434, 277] on select "Select Debtor 1 Only Debtor 2 Only Debtor 1 And Debtor 2 Only At Least One Of T…" at bounding box center [422, 271] width 140 height 30
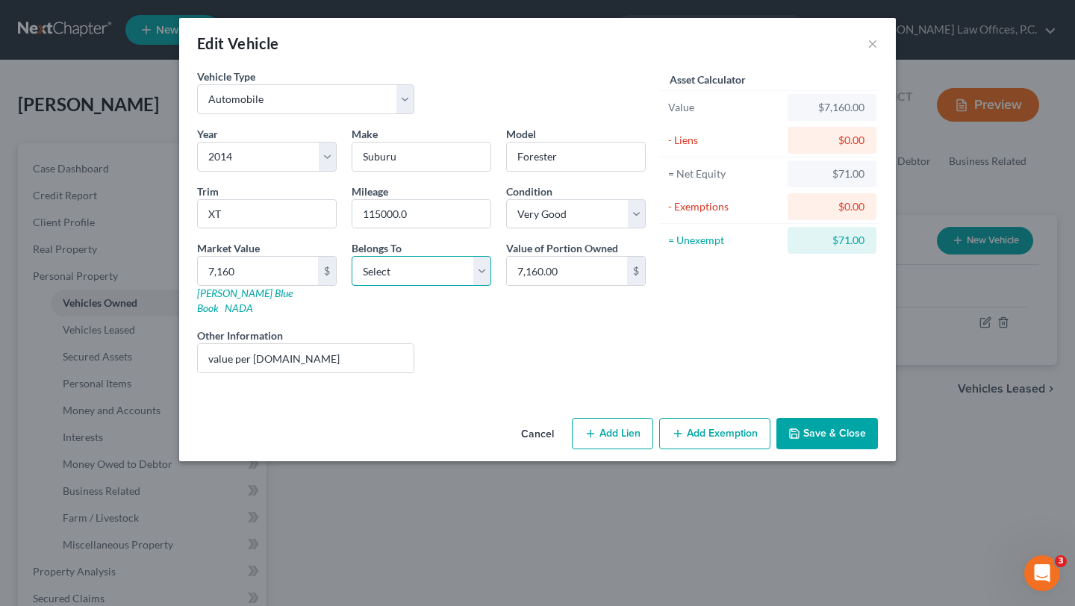
select select "0"
click at [598, 309] on div "Year Select 2026 2025 2024 2023 2022 2021 2020 2019 2018 2017 2016 2015 2014 20…" at bounding box center [422, 255] width 464 height 259
click at [692, 418] on button "Add Exemption" at bounding box center [714, 433] width 111 height 31
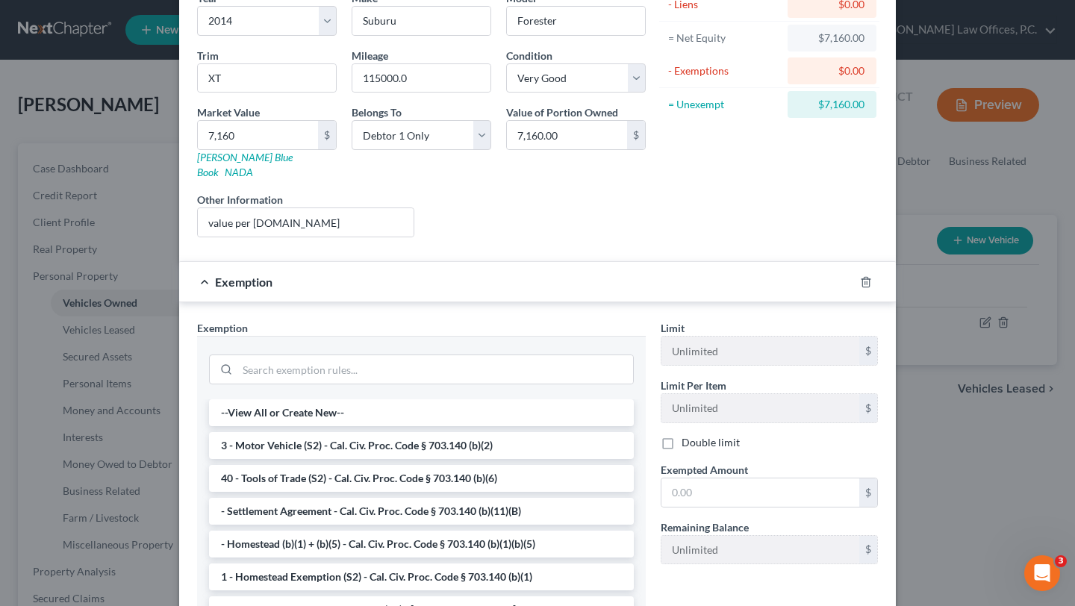
scroll to position [134, 0]
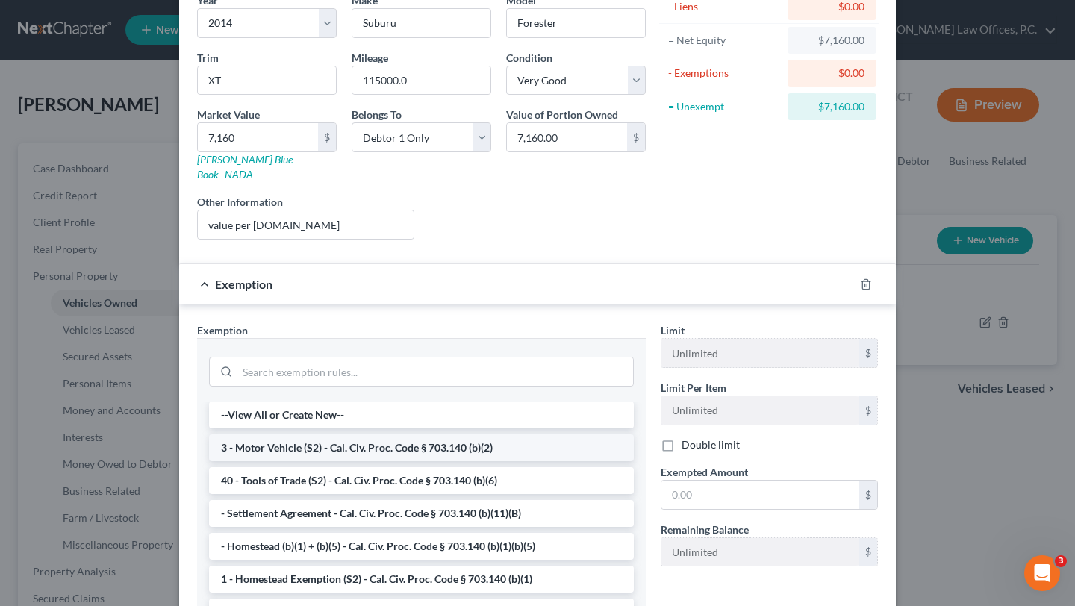
click at [471, 434] on li "3 - Motor Vehicle (S2) - Cal. Civ. Proc. Code § 703.140 (b)(2)" at bounding box center [421, 447] width 425 height 27
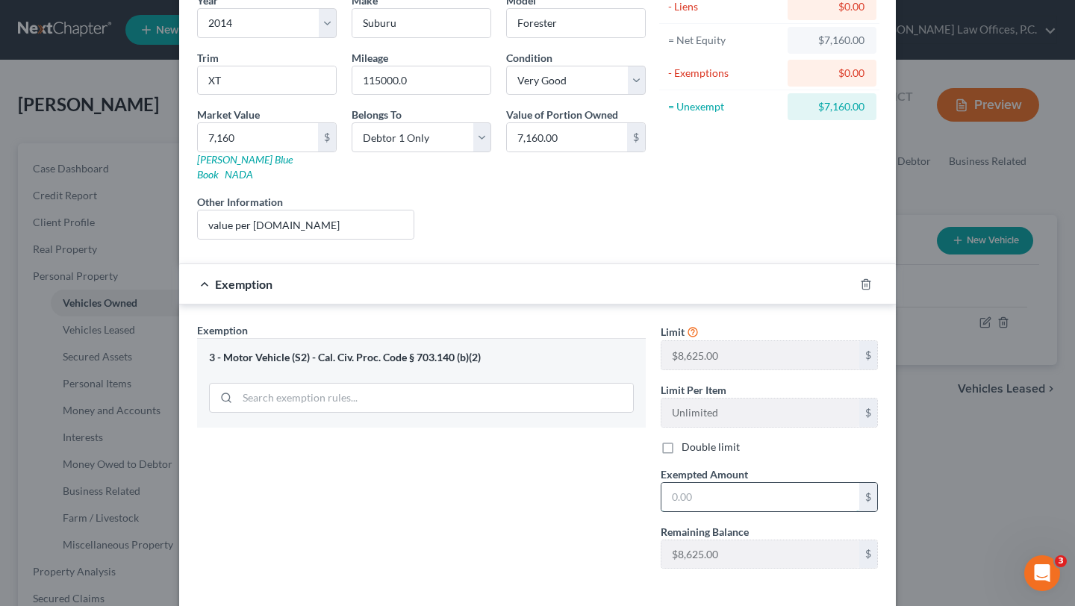
click at [767, 483] on input "text" at bounding box center [760, 497] width 198 height 28
type input "7,160"
click at [635, 498] on div "Exemption Set must be selected for CA. Exemption * 3 - Motor Vehicle (S2) - Cal…" at bounding box center [422, 452] width 464 height 258
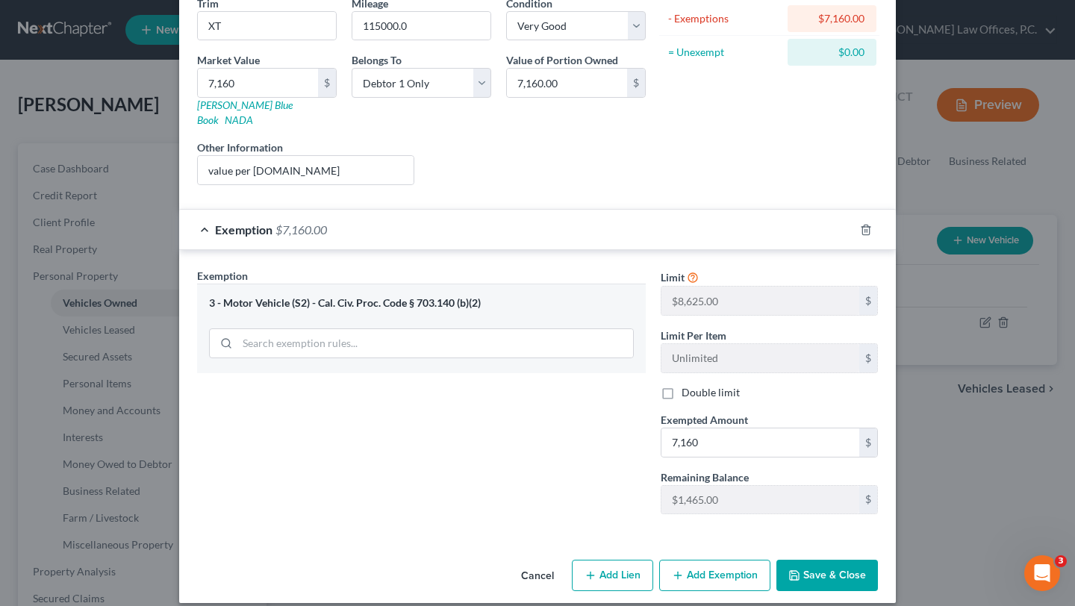
click at [844, 560] on button "Save & Close" at bounding box center [827, 575] width 102 height 31
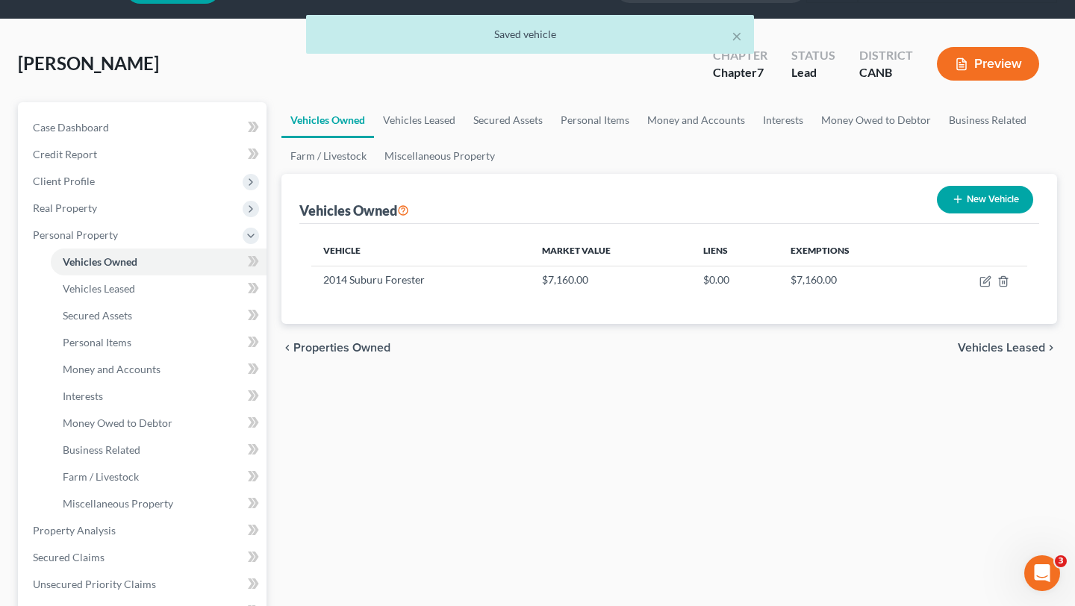
scroll to position [49, 0]
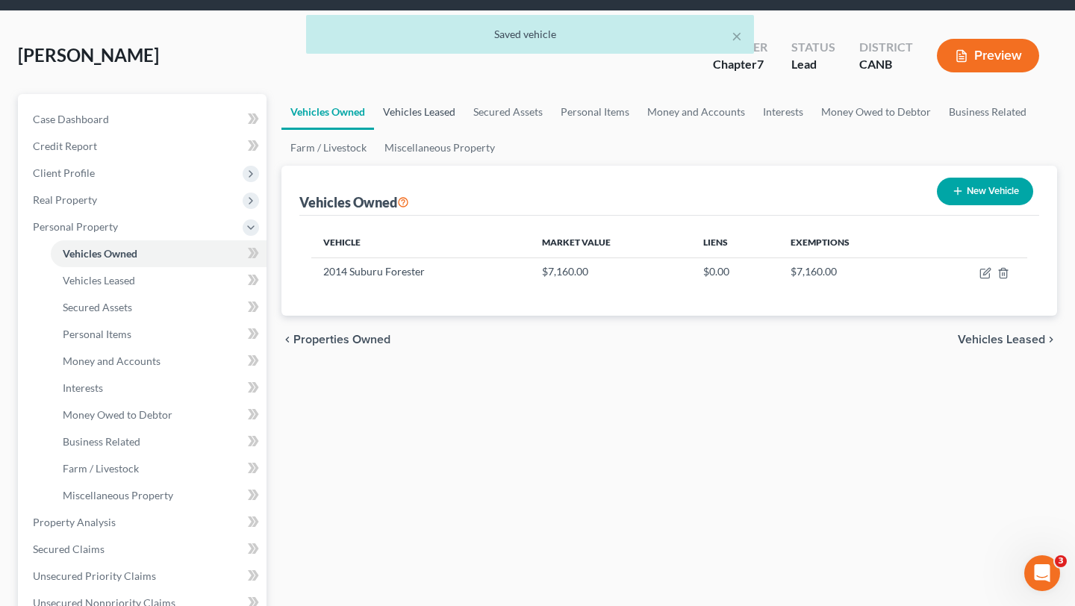
click at [446, 116] on link "Vehicles Leased" at bounding box center [419, 112] width 90 height 36
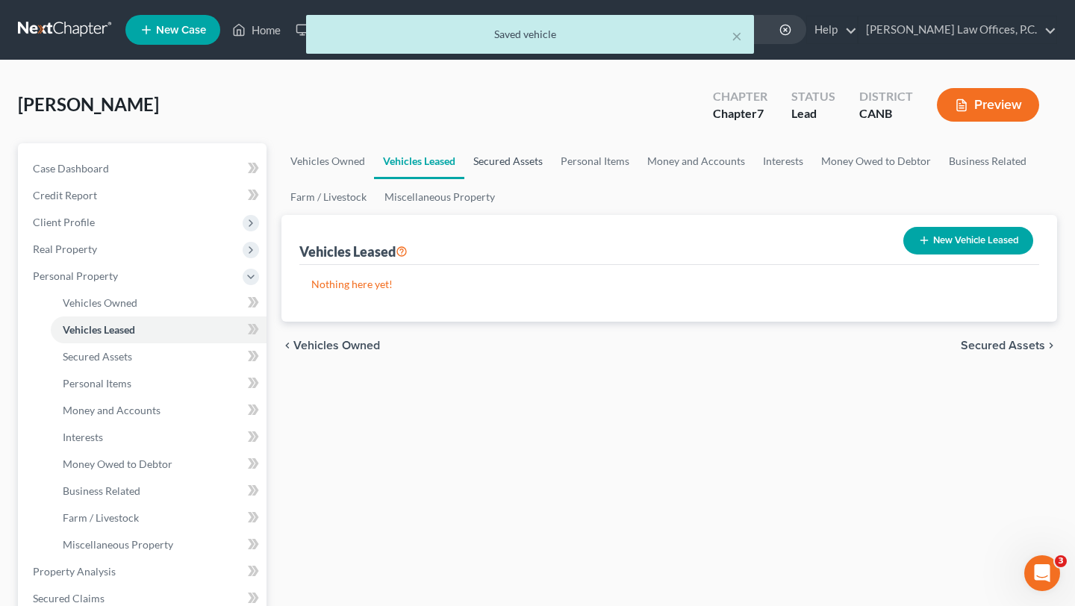
click at [479, 152] on link "Secured Assets" at bounding box center [507, 161] width 87 height 36
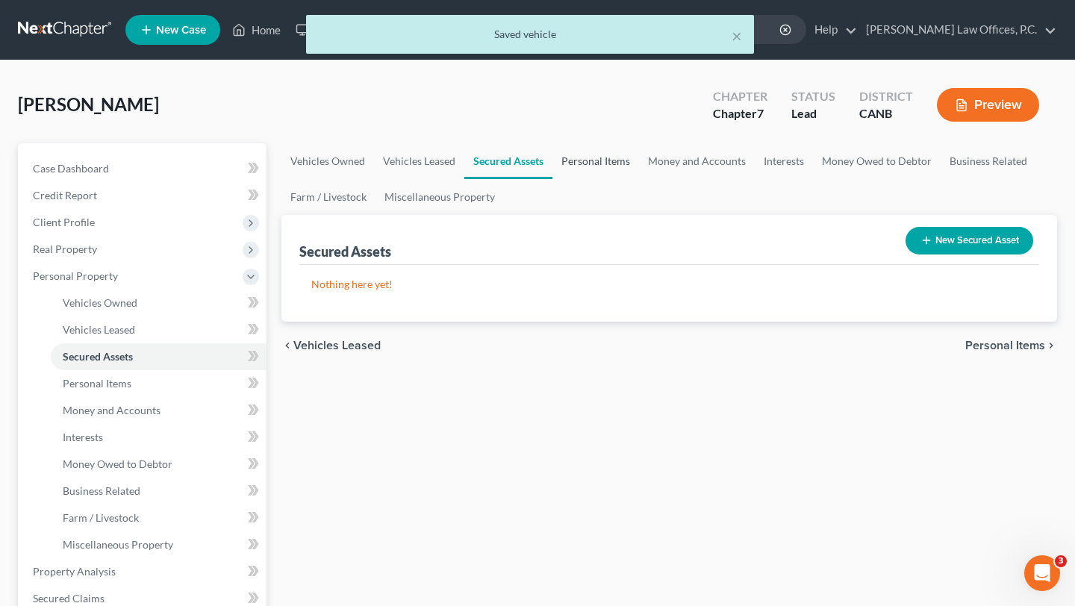
click at [607, 169] on link "Personal Items" at bounding box center [595, 161] width 87 height 36
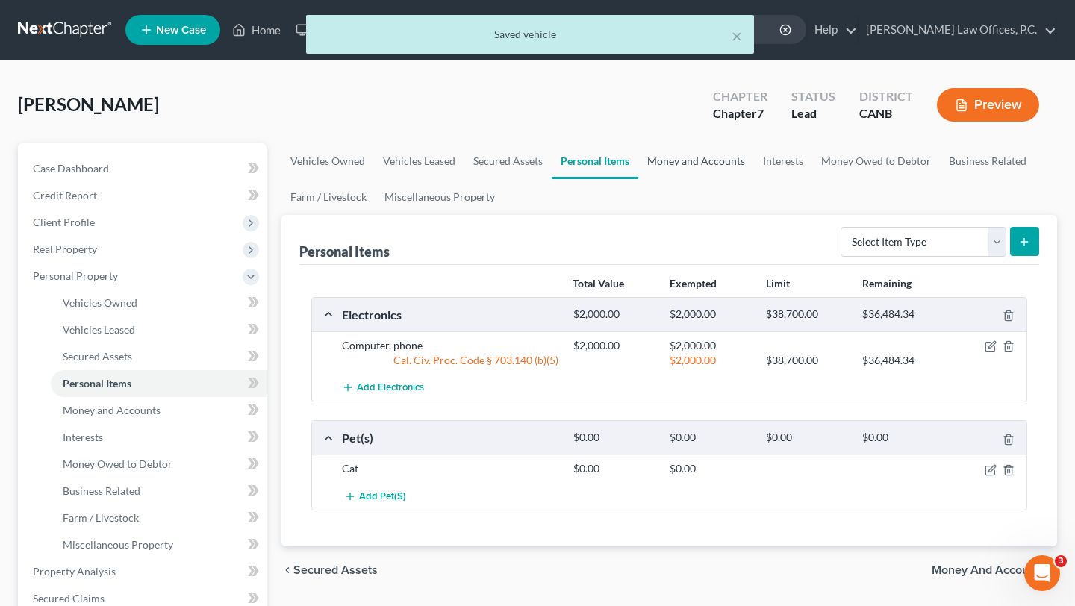
click at [709, 154] on link "Money and Accounts" at bounding box center [696, 161] width 116 height 36
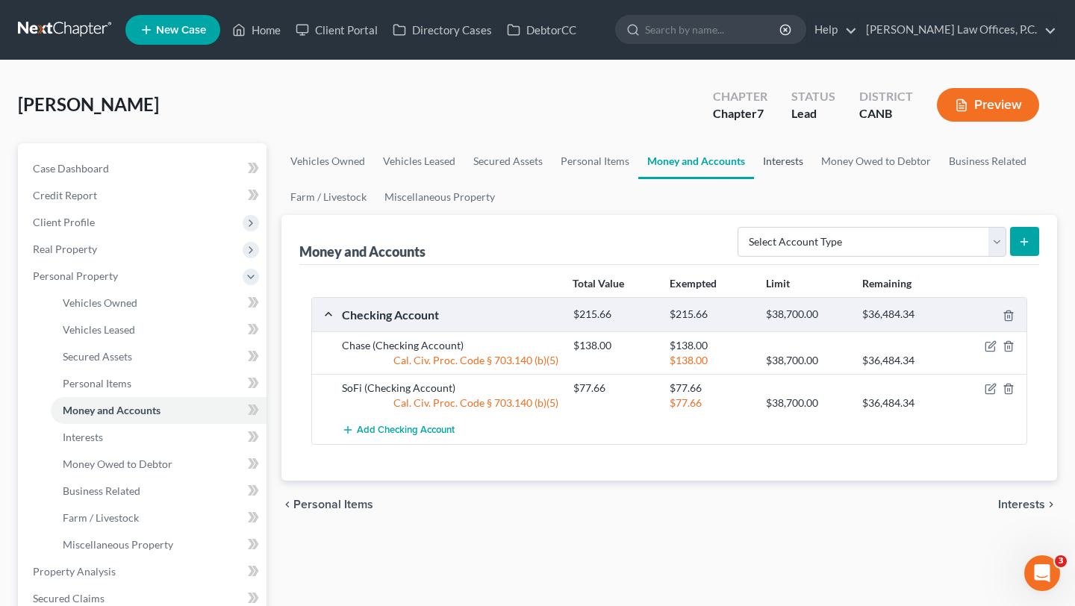
click at [797, 166] on link "Interests" at bounding box center [783, 161] width 58 height 36
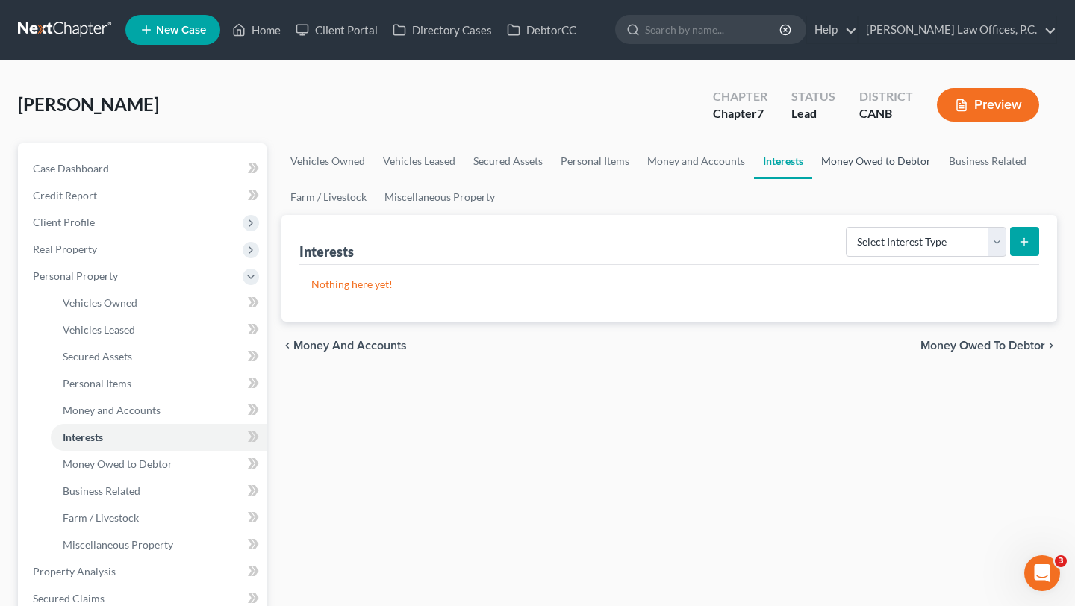
click at [853, 164] on link "Money Owed to Debtor" at bounding box center [876, 161] width 128 height 36
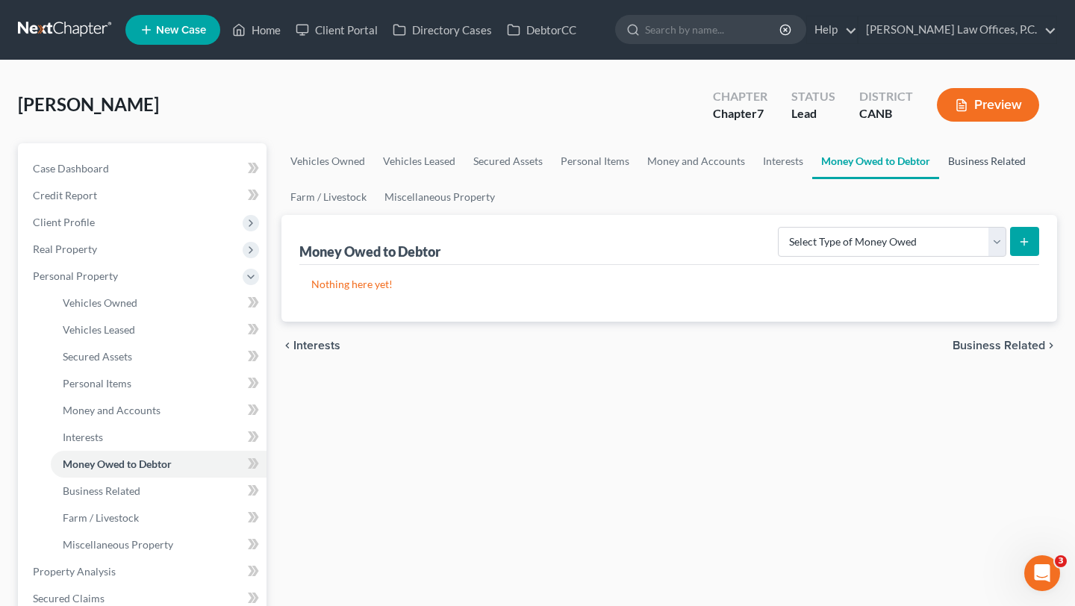
click at [968, 160] on link "Business Related" at bounding box center [987, 161] width 96 height 36
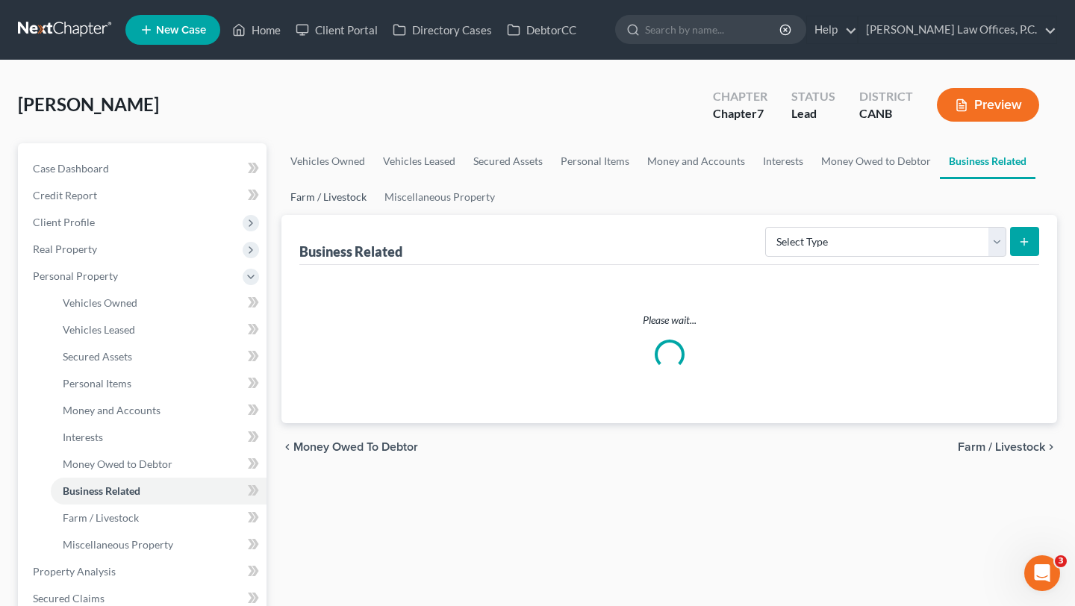
click at [323, 195] on link "Farm / Livestock" at bounding box center [328, 197] width 94 height 36
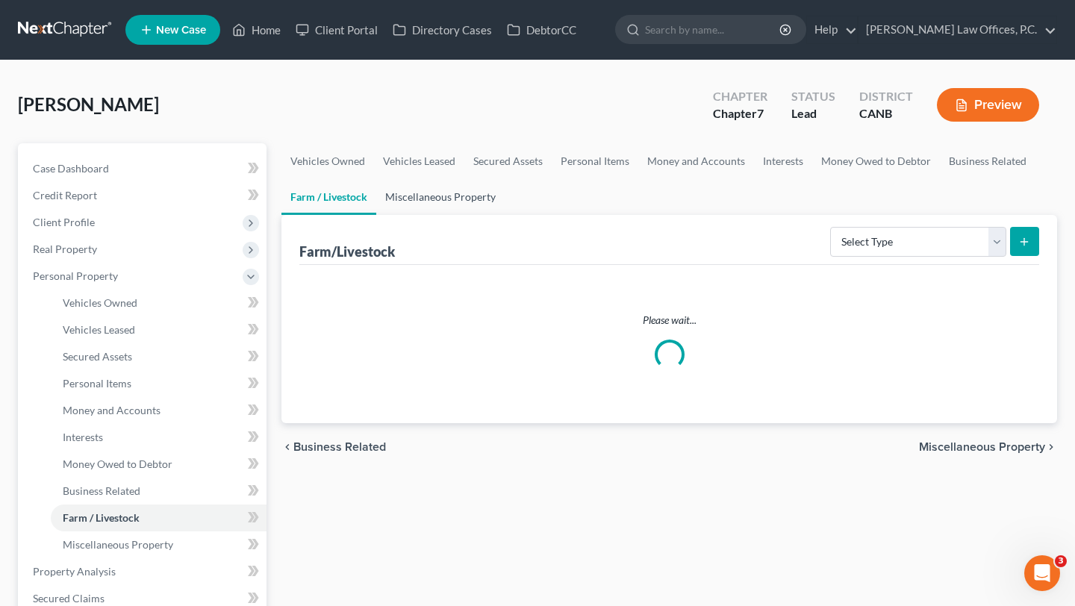
click at [455, 194] on link "Miscellaneous Property" at bounding box center [440, 197] width 128 height 36
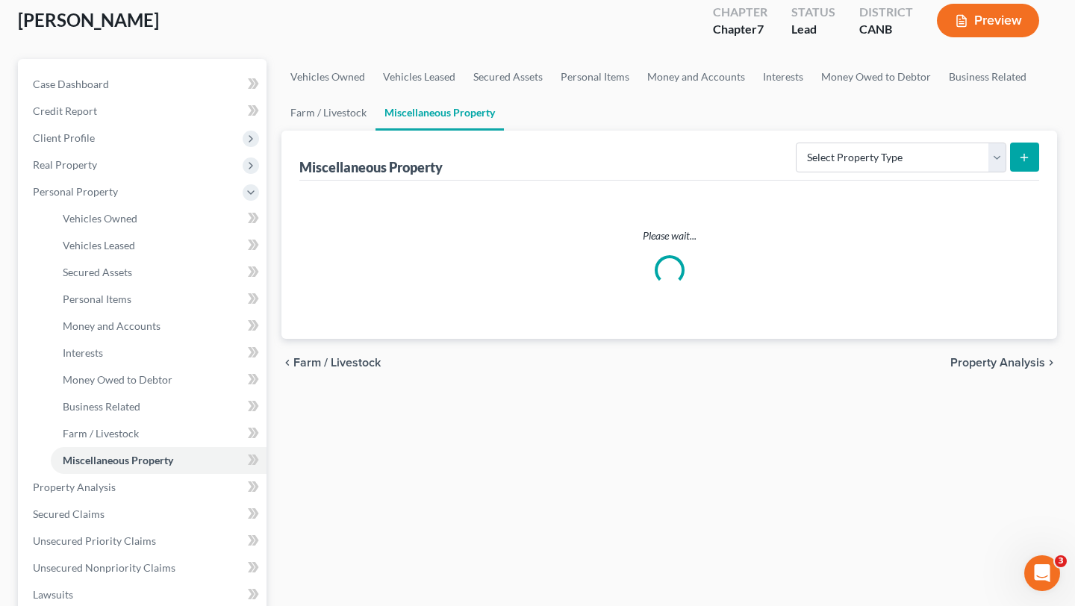
scroll to position [88, 0]
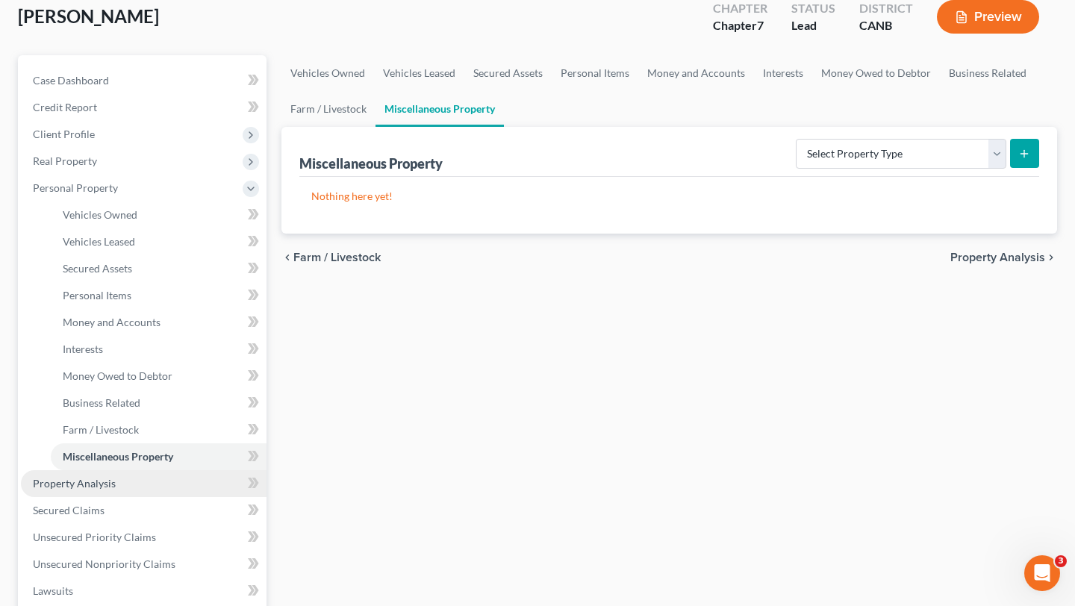
click at [105, 481] on span "Property Analysis" at bounding box center [74, 483] width 83 height 13
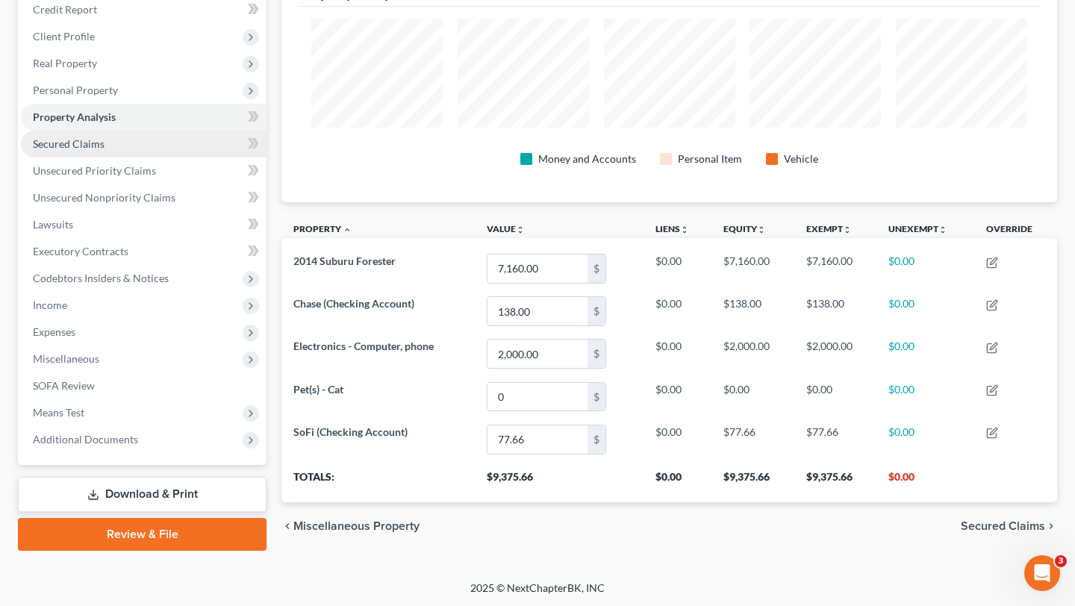
click at [149, 147] on link "Secured Claims" at bounding box center [144, 144] width 246 height 27
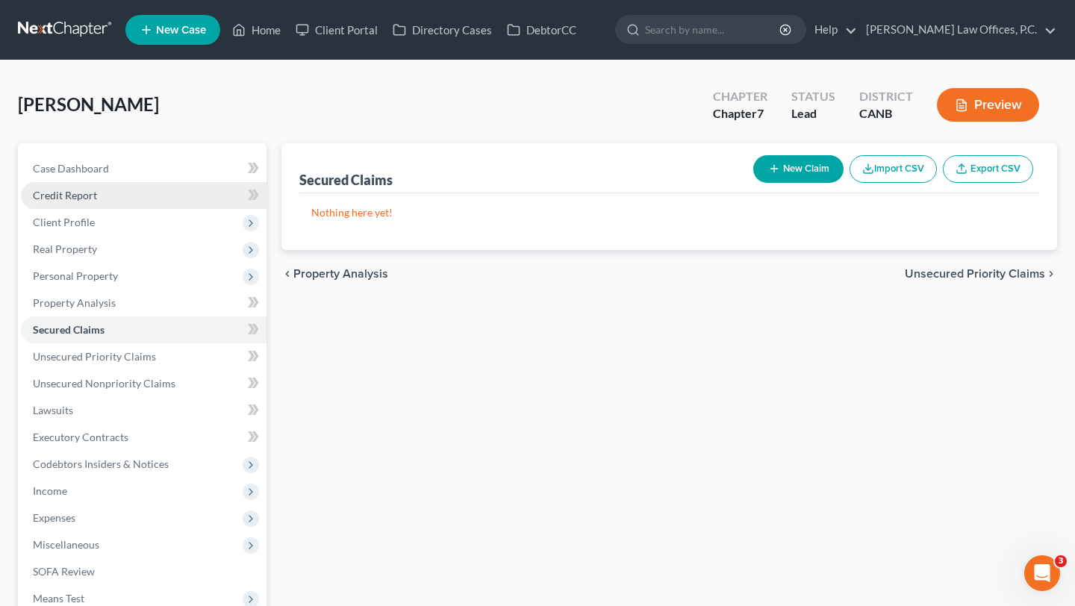
click at [116, 195] on link "Credit Report" at bounding box center [144, 195] width 246 height 27
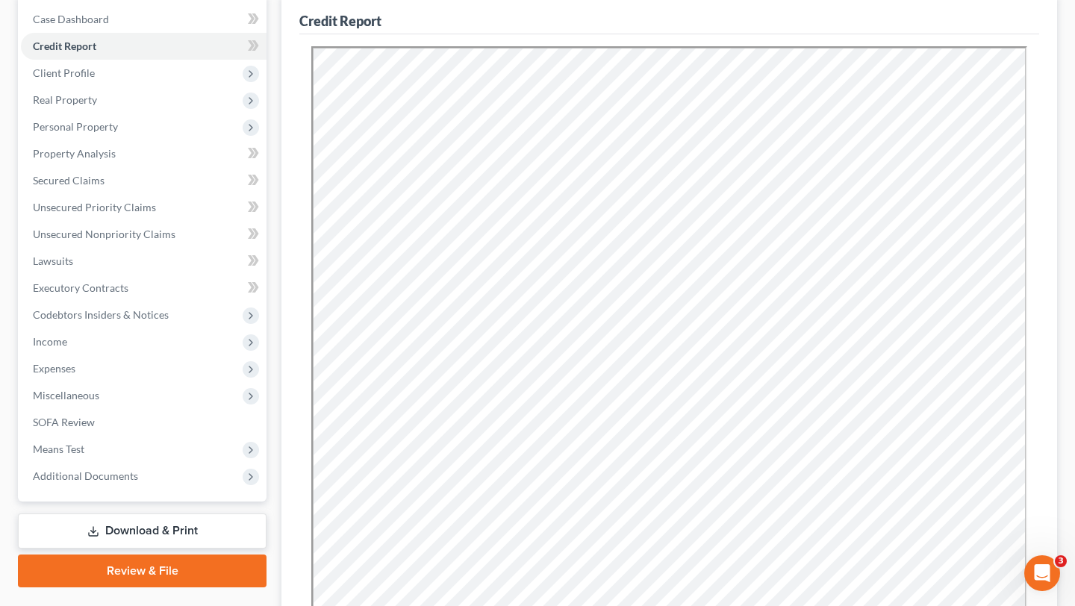
scroll to position [153, 0]
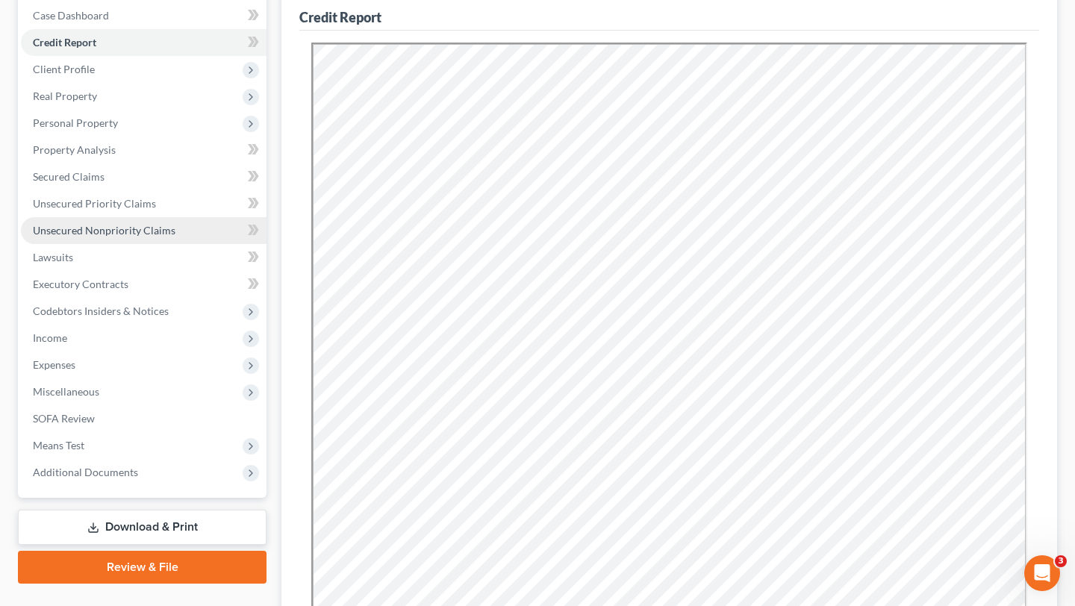
click at [131, 226] on span "Unsecured Nonpriority Claims" at bounding box center [104, 230] width 143 height 13
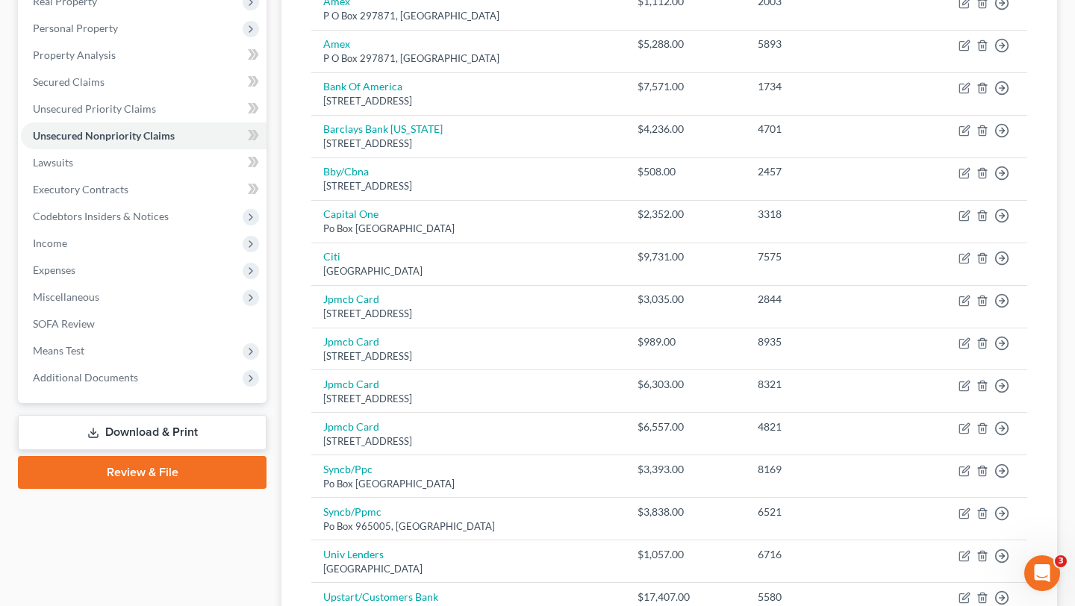
scroll to position [125, 0]
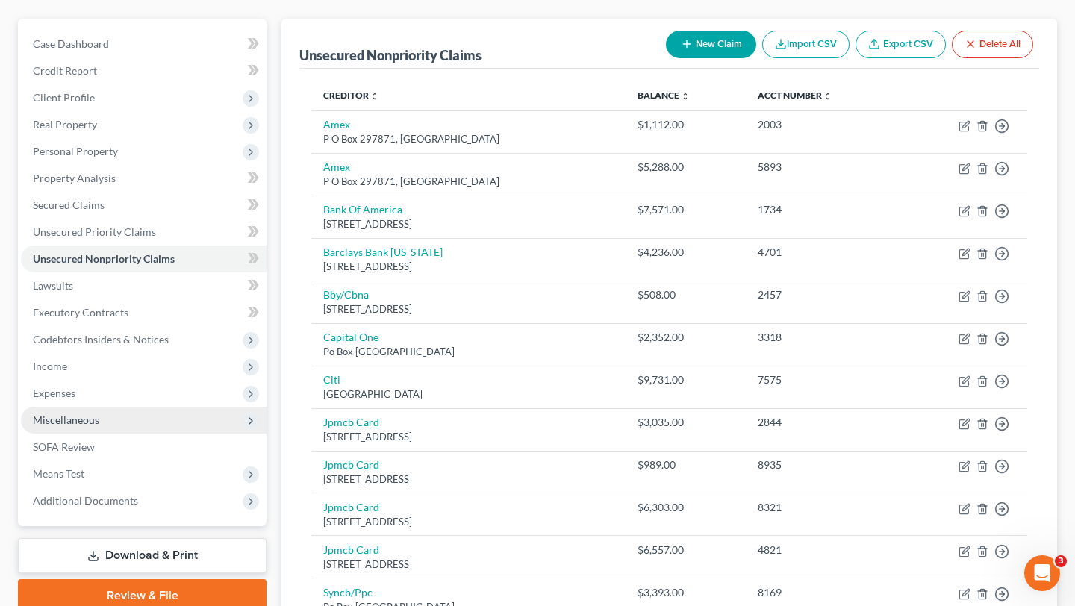
click at [115, 421] on span "Miscellaneous" at bounding box center [144, 420] width 246 height 27
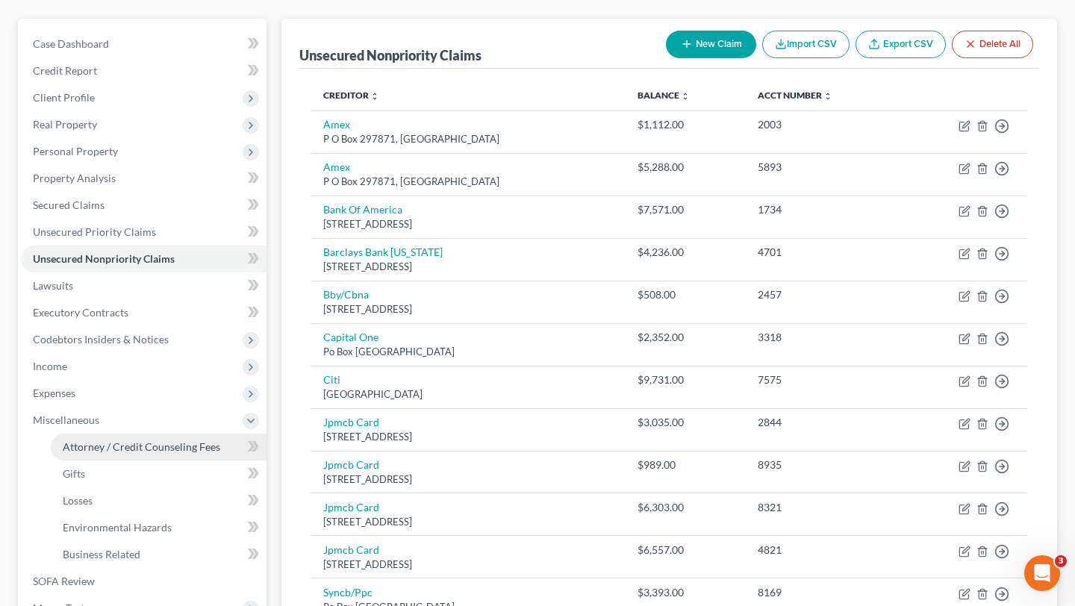
click at [118, 452] on span "Attorney / Credit Counseling Fees" at bounding box center [142, 446] width 158 height 13
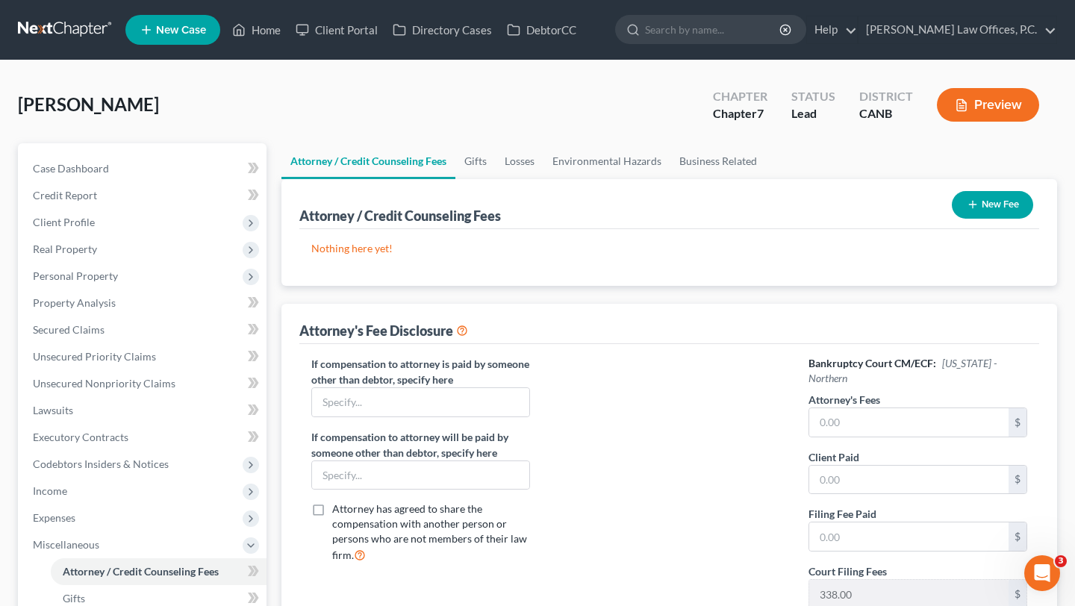
scroll to position [58, 0]
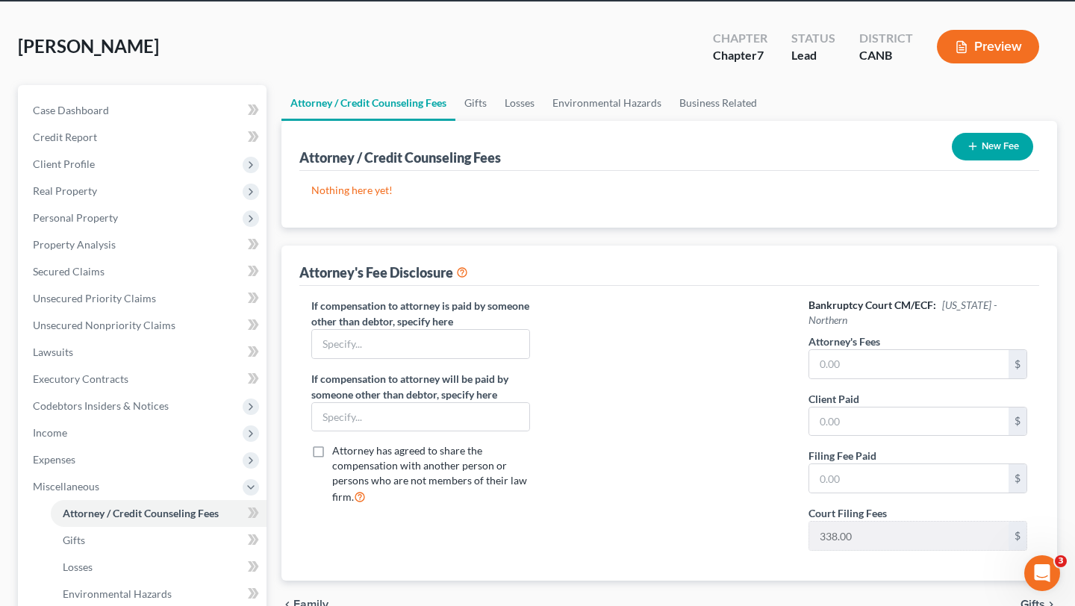
click at [1001, 146] on button "New Fee" at bounding box center [992, 147] width 81 height 28
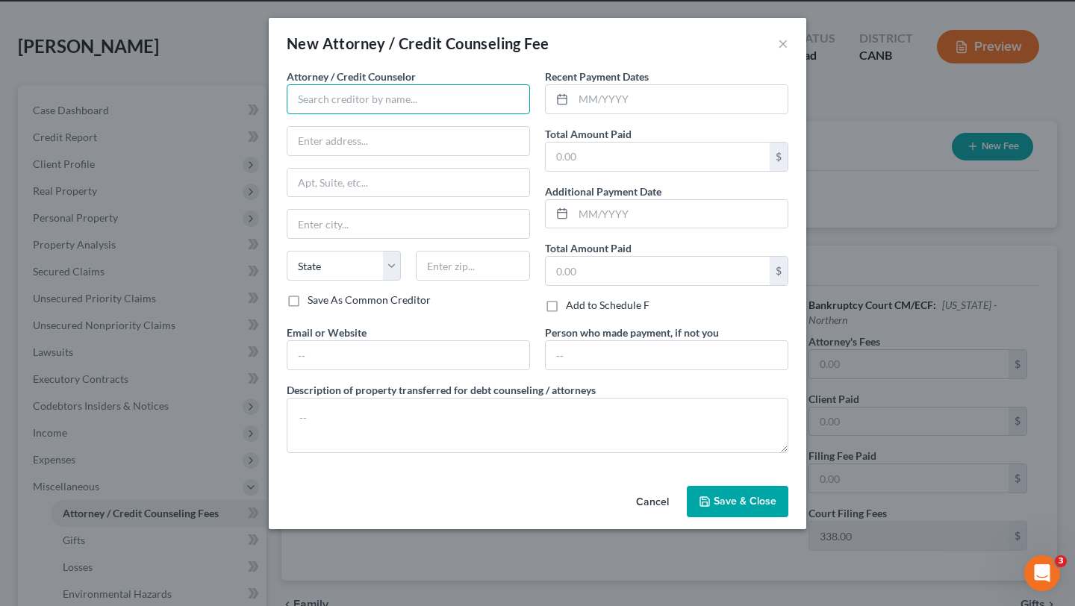
click at [343, 97] on input "text" at bounding box center [408, 99] width 243 height 30
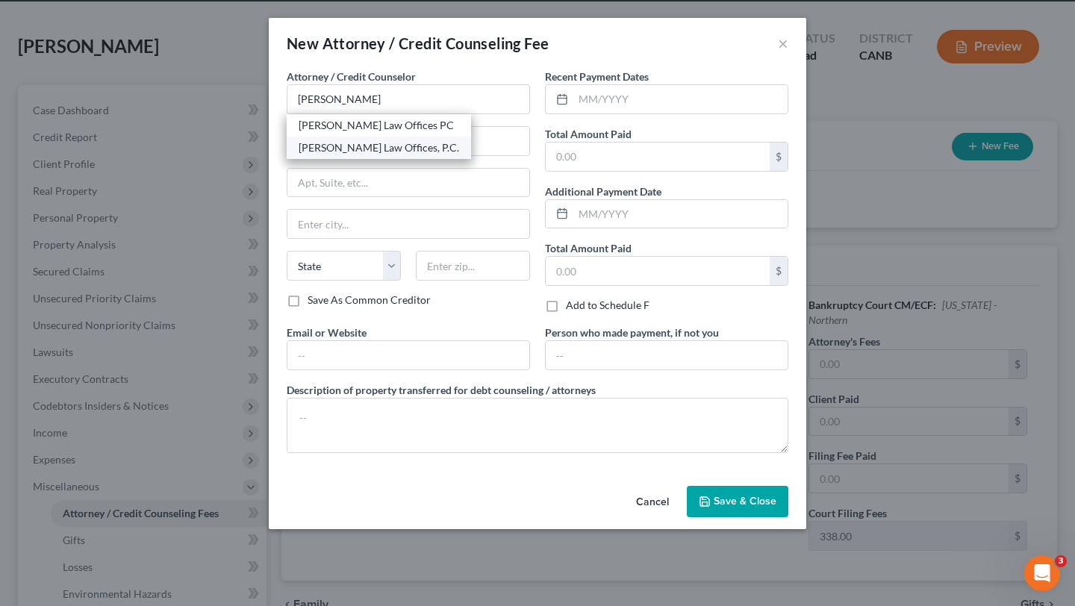
click at [376, 147] on div "[PERSON_NAME] Law Offices, P.C." at bounding box center [379, 147] width 161 height 15
type input "[PERSON_NAME] Law Offices, P.C."
type input "[STREET_ADDRESS]"
type input "Suite 202"
type input "San Leandro"
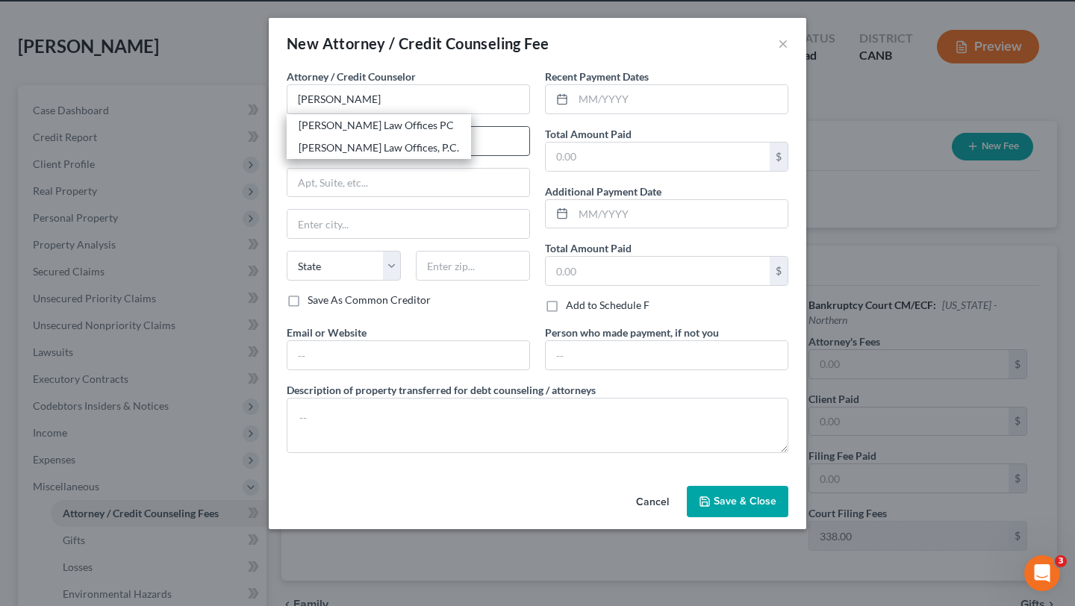
select select "4"
type input "94577"
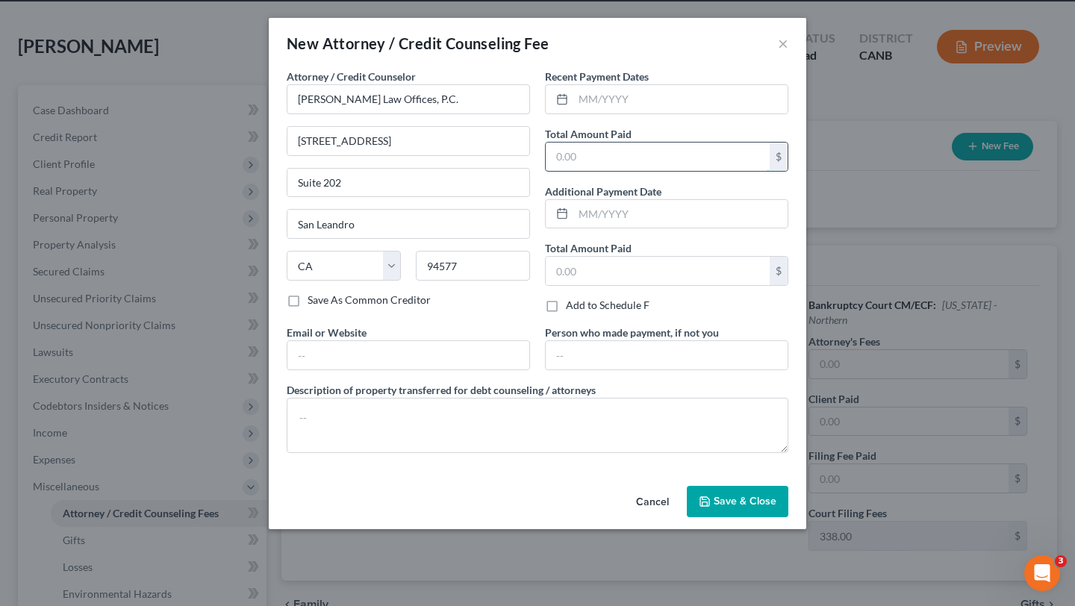
click at [615, 163] on input "text" at bounding box center [658, 157] width 224 height 28
type input "1,938"
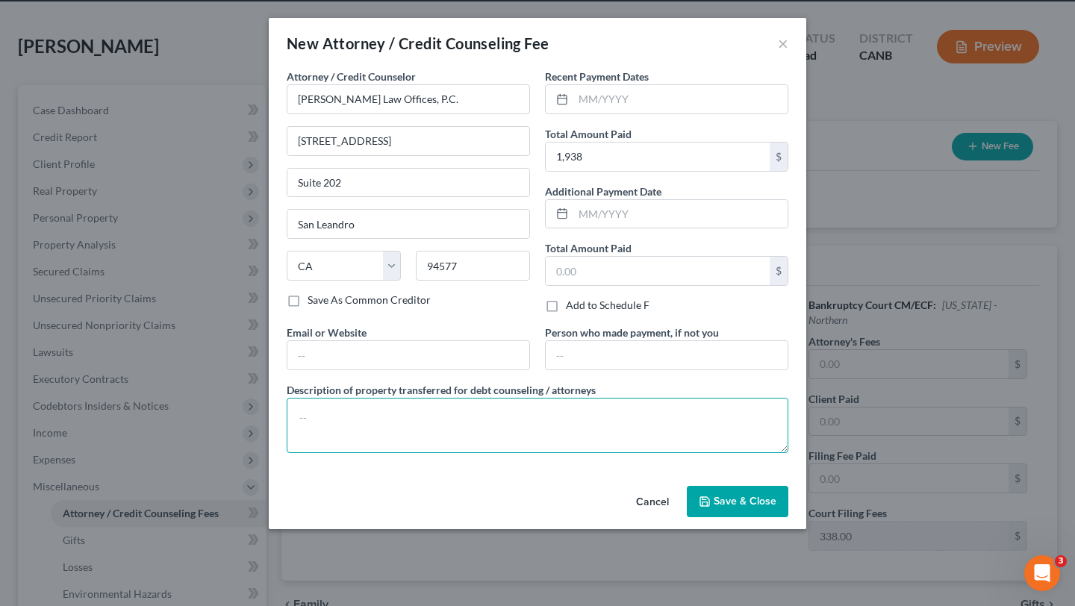
click at [617, 434] on textarea at bounding box center [538, 425] width 502 height 55
paste textarea "$1,600 paid toward the attorney fee and $338 paid toward the filing fee."
type textarea "$1,600 paid toward the attorney fee and $338 paid toward the filing fee."
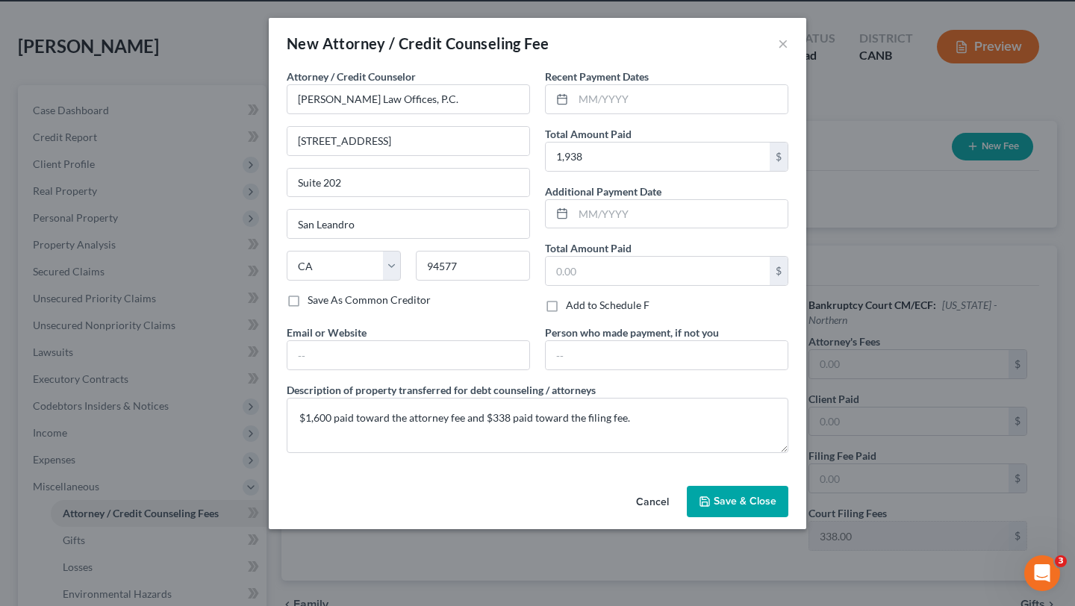
click at [763, 496] on span "Save & Close" at bounding box center [745, 501] width 63 height 13
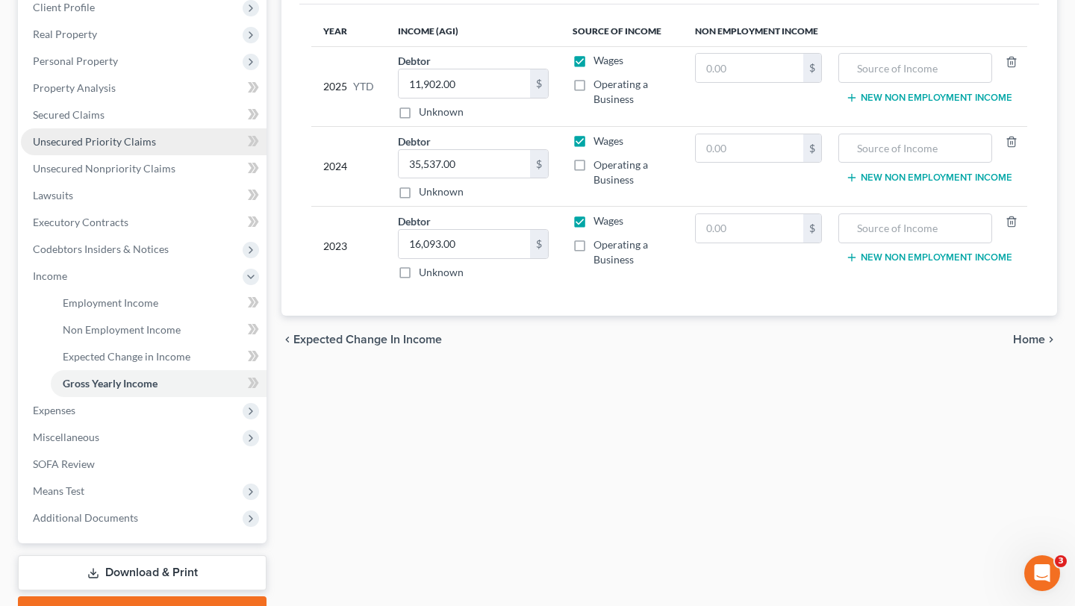
scroll to position [279, 0]
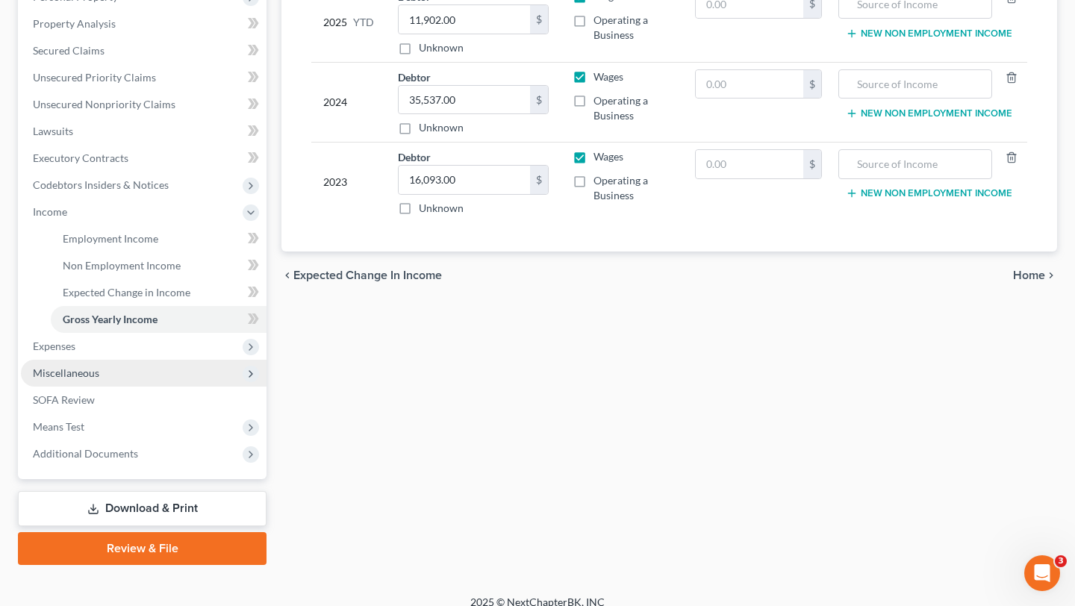
click at [111, 367] on span "Miscellaneous" at bounding box center [144, 373] width 246 height 27
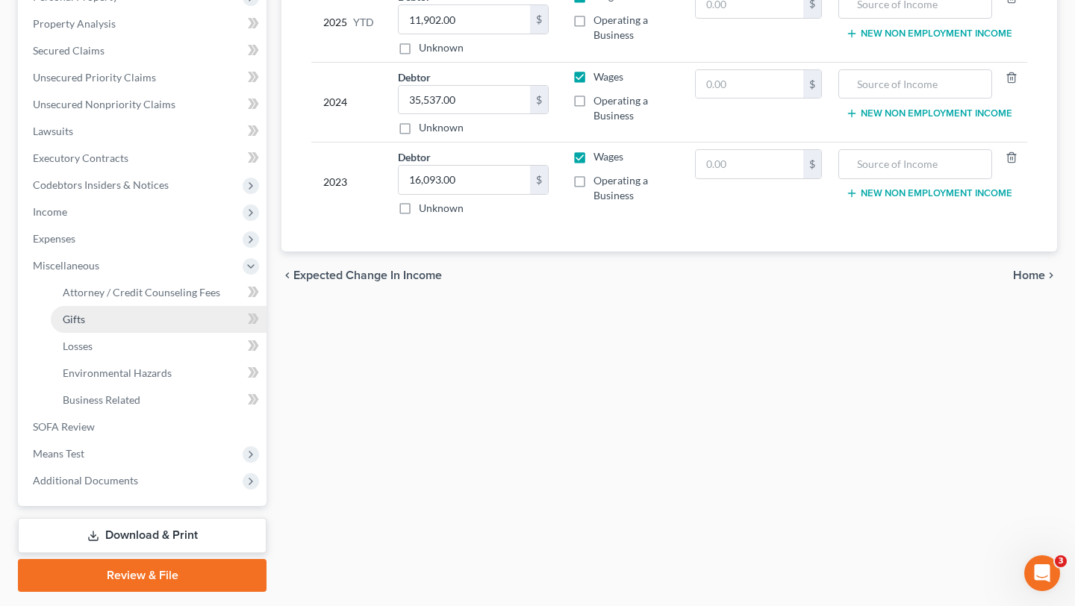
click at [128, 309] on link "Gifts" at bounding box center [159, 319] width 216 height 27
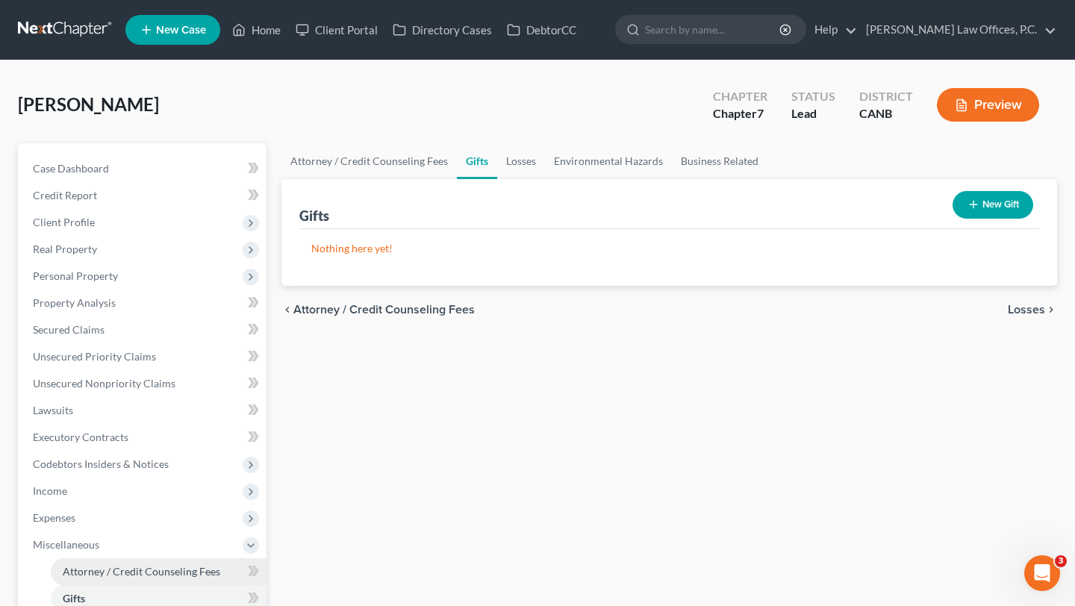
click at [175, 573] on span "Attorney / Credit Counseling Fees" at bounding box center [142, 571] width 158 height 13
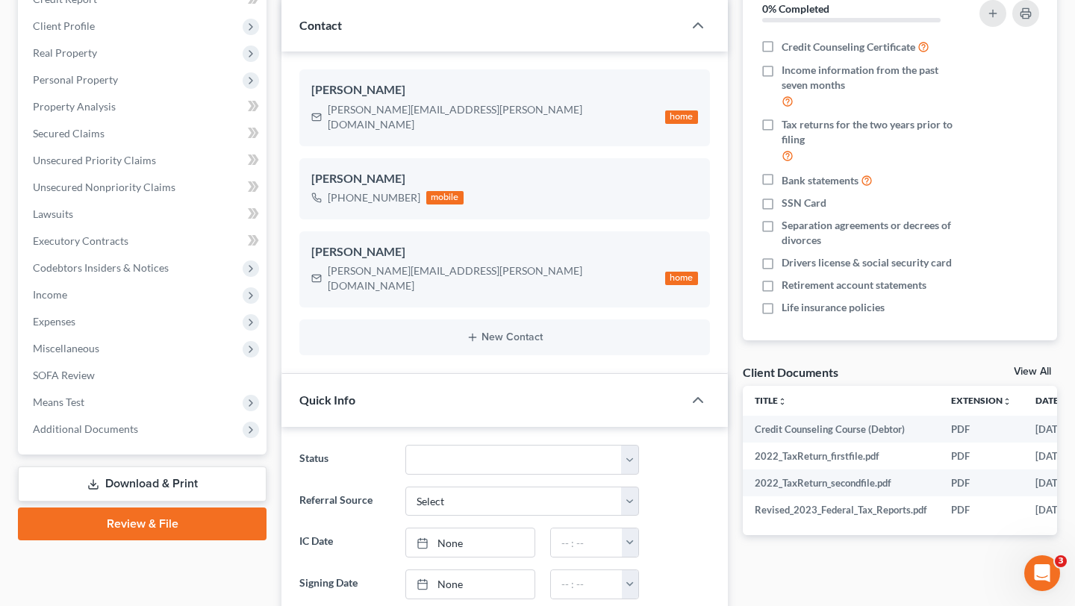
scroll to position [274, 0]
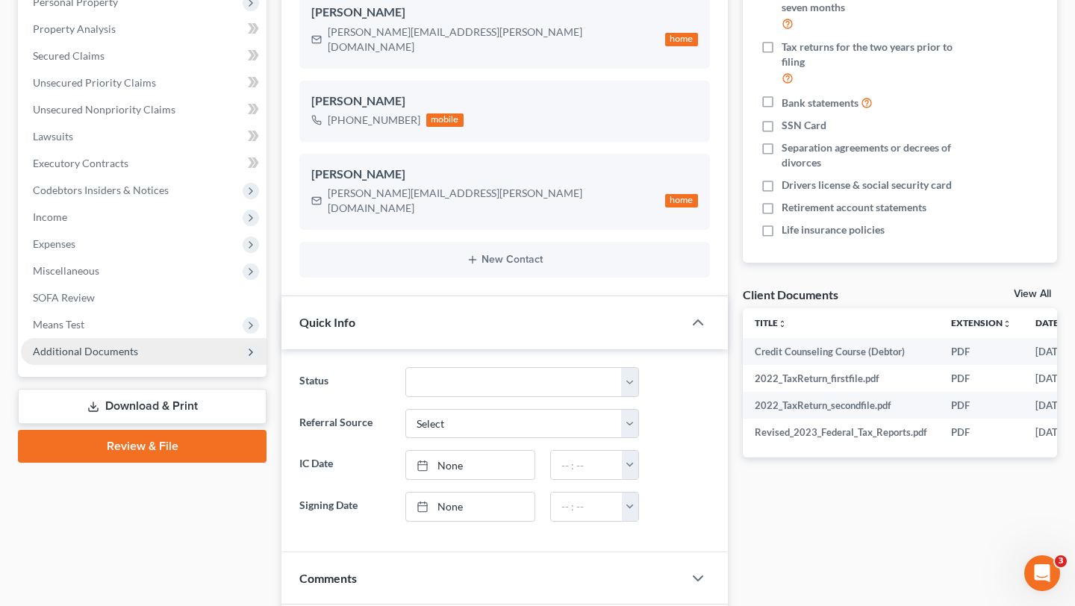
click at [134, 355] on span "Additional Documents" at bounding box center [85, 351] width 105 height 13
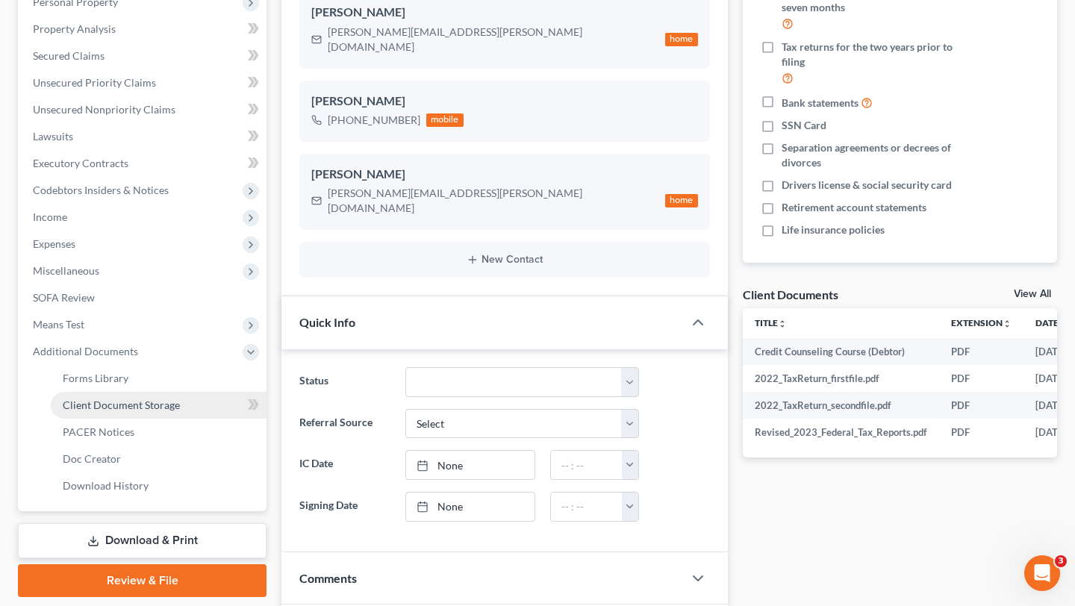
click at [132, 403] on span "Client Document Storage" at bounding box center [121, 405] width 117 height 13
select select "0"
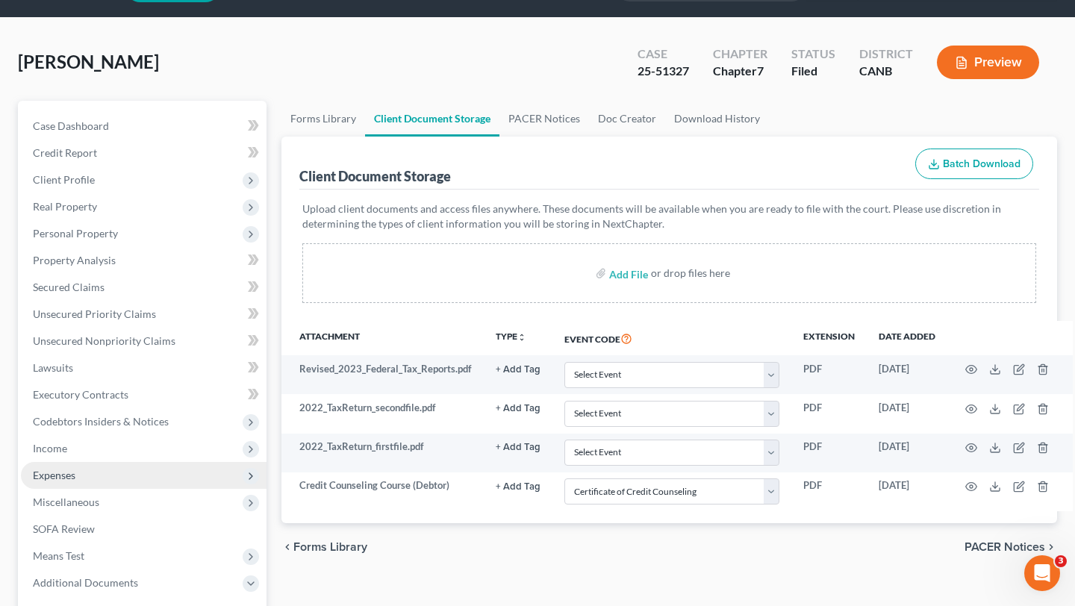
scroll to position [46, 0]
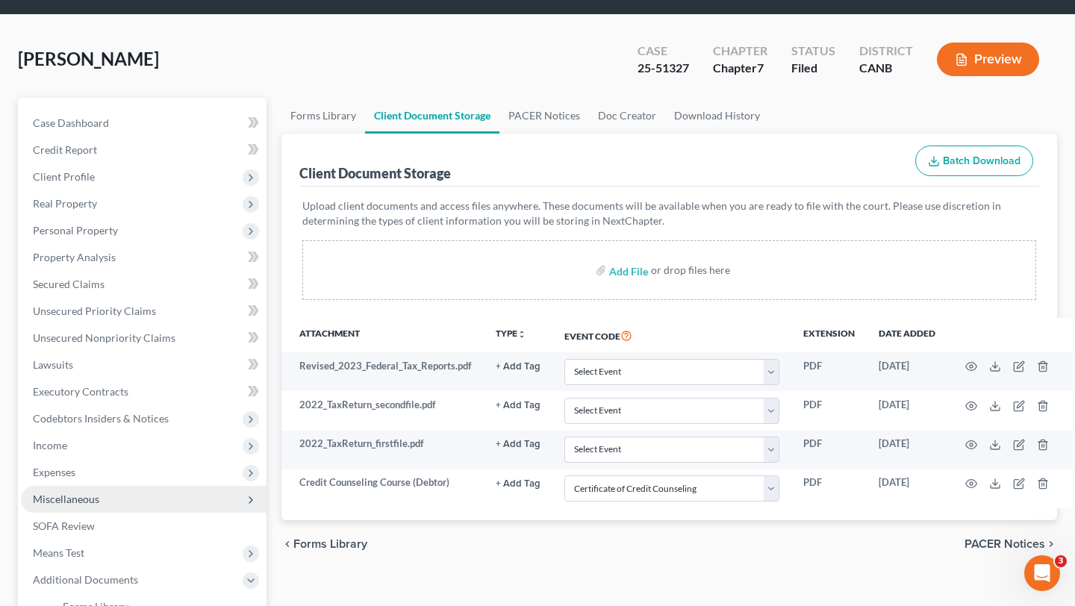
click at [113, 498] on span "Miscellaneous" at bounding box center [144, 499] width 246 height 27
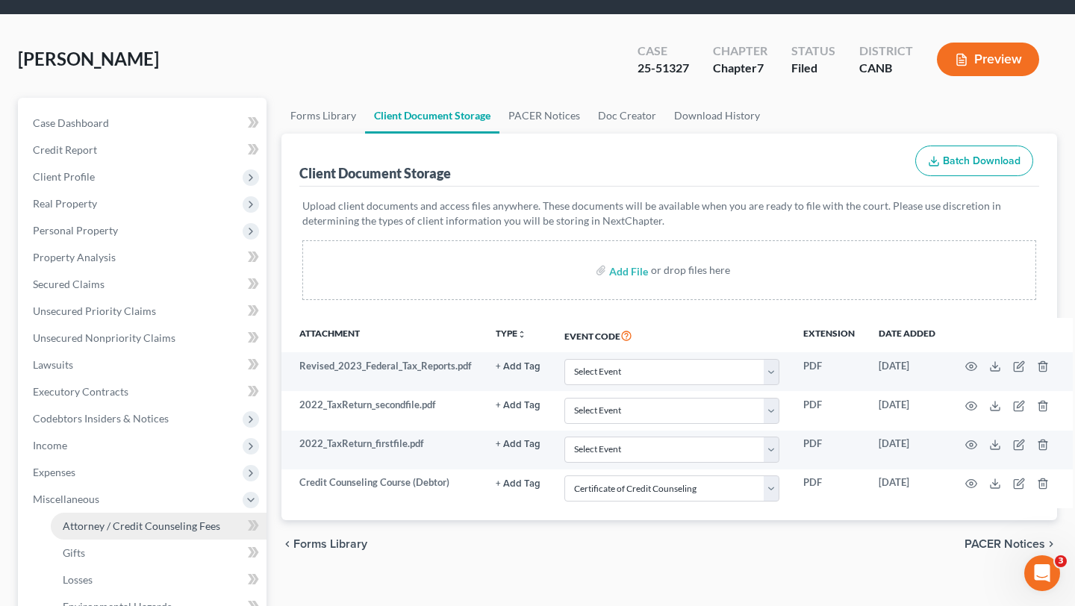
click at [116, 528] on span "Attorney / Credit Counseling Fees" at bounding box center [142, 526] width 158 height 13
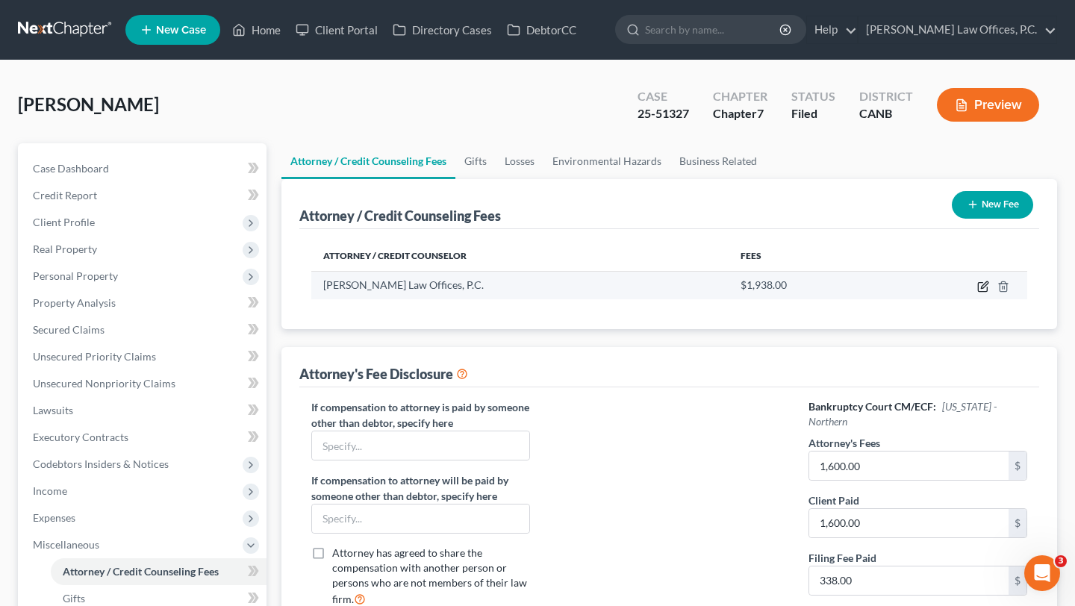
click at [976, 287] on td at bounding box center [957, 285] width 140 height 28
click at [983, 286] on icon "button" at bounding box center [983, 287] width 12 height 12
select select "4"
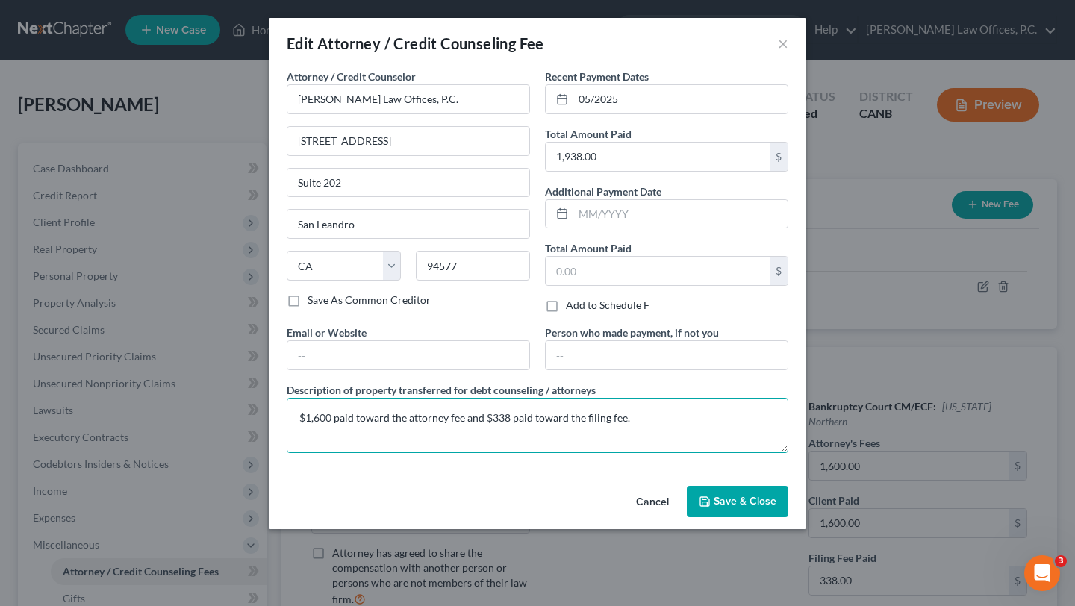
click at [587, 445] on textarea "$1,600 paid toward the attorney fee and $338 paid toward the filing fee." at bounding box center [538, 425] width 502 height 55
